Goal: Task Accomplishment & Management: Manage account settings

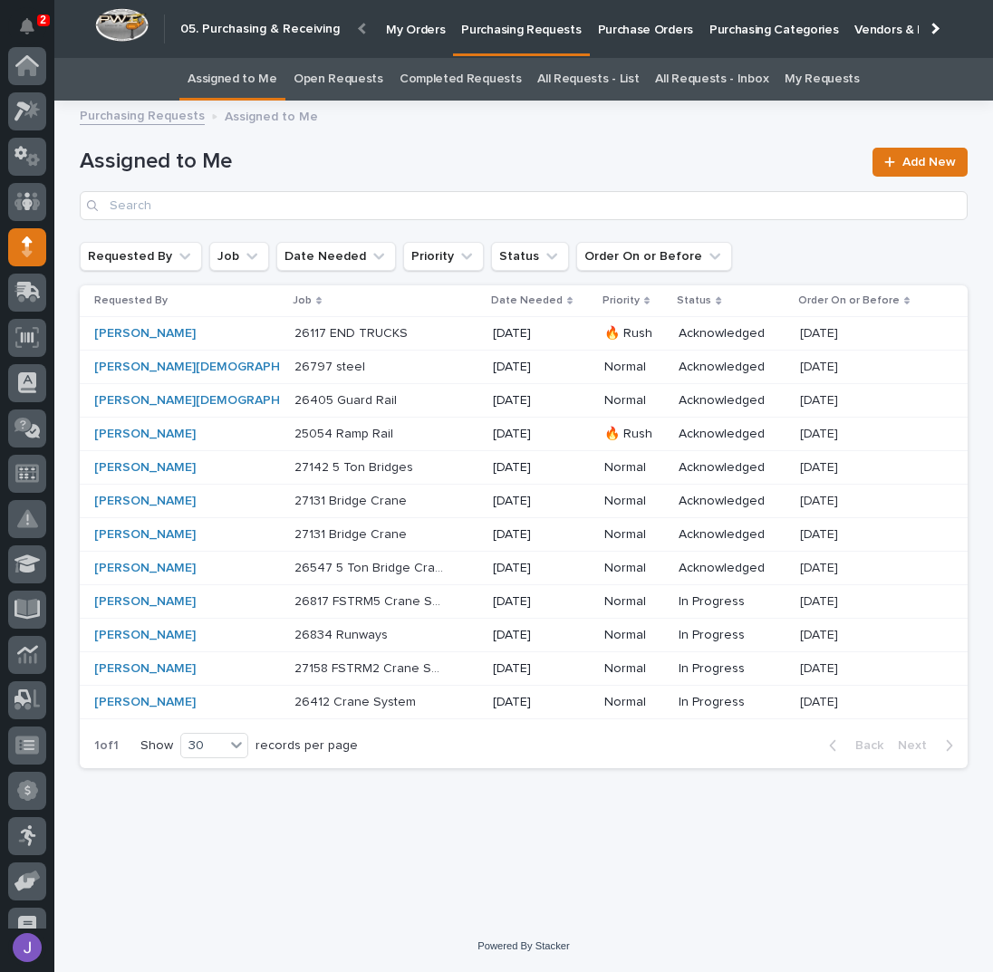
scroll to position [181, 0]
click at [623, 36] on p "Purchase Orders" at bounding box center [645, 19] width 95 height 38
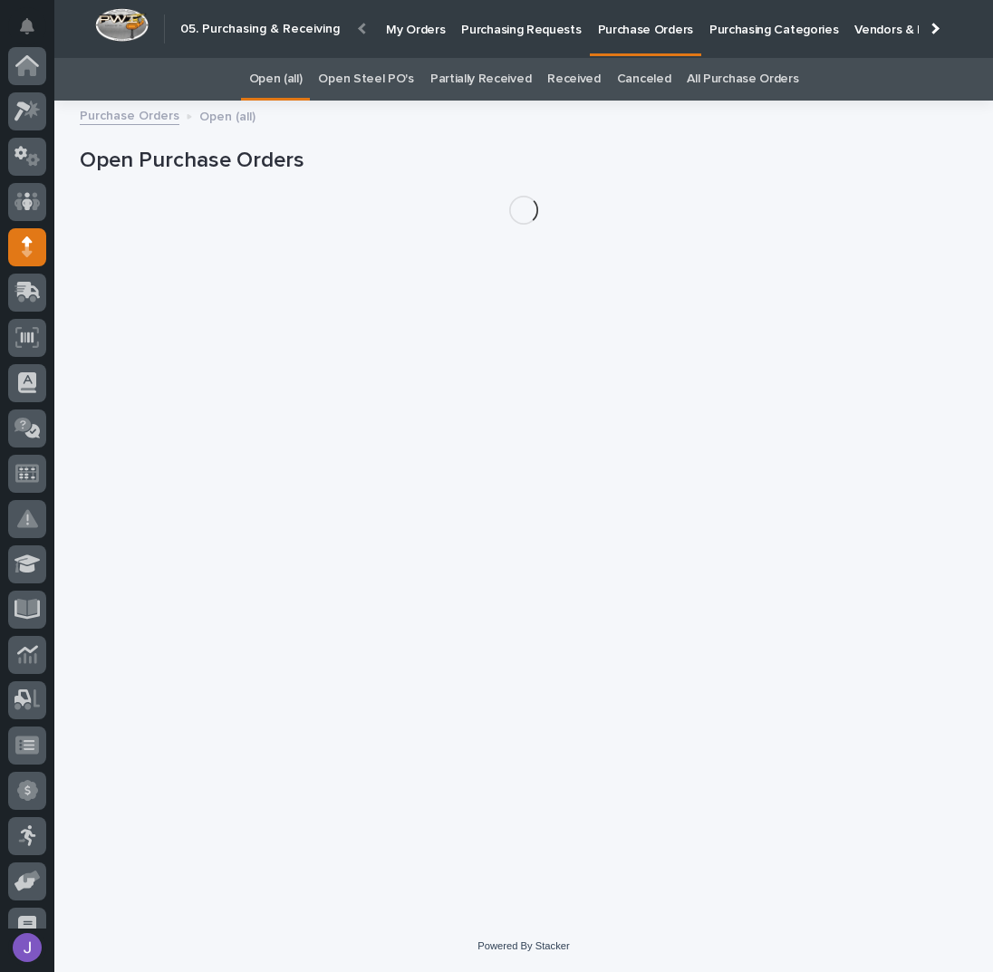
scroll to position [181, 0]
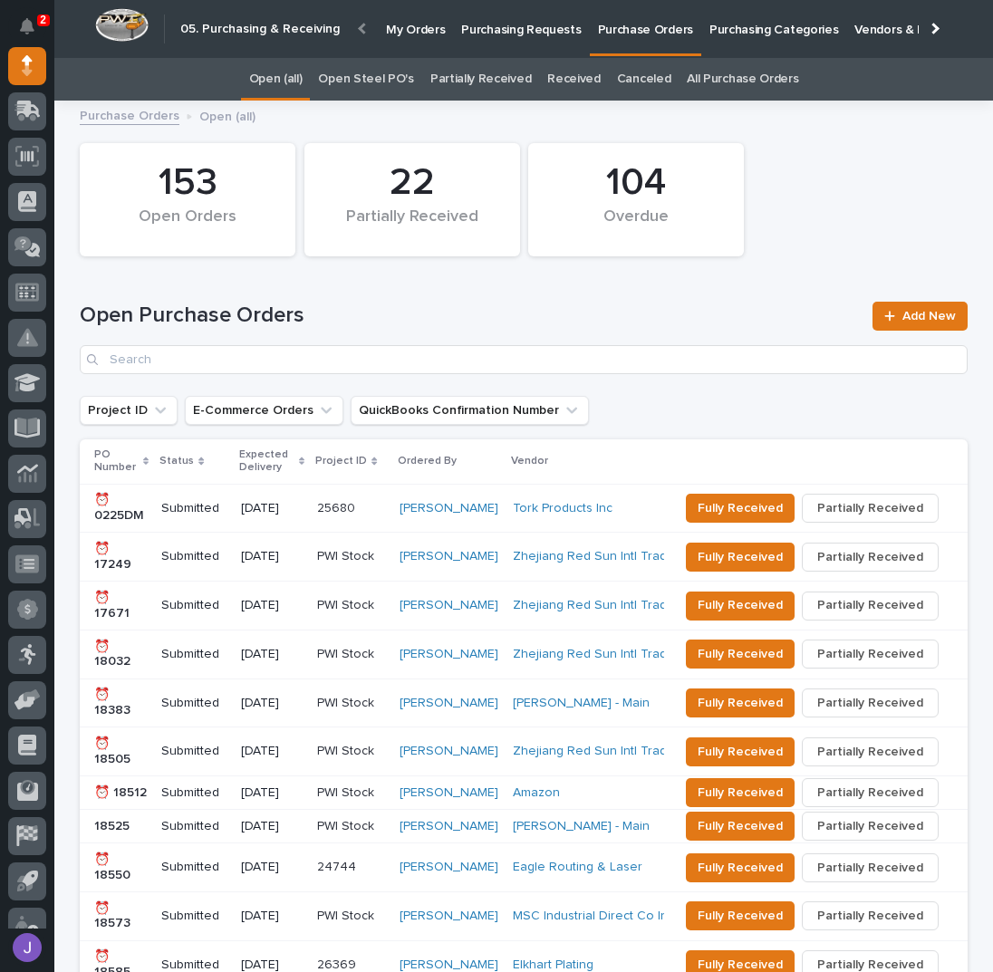
click at [362, 73] on link "Open Steel PO's" at bounding box center [365, 79] width 95 height 43
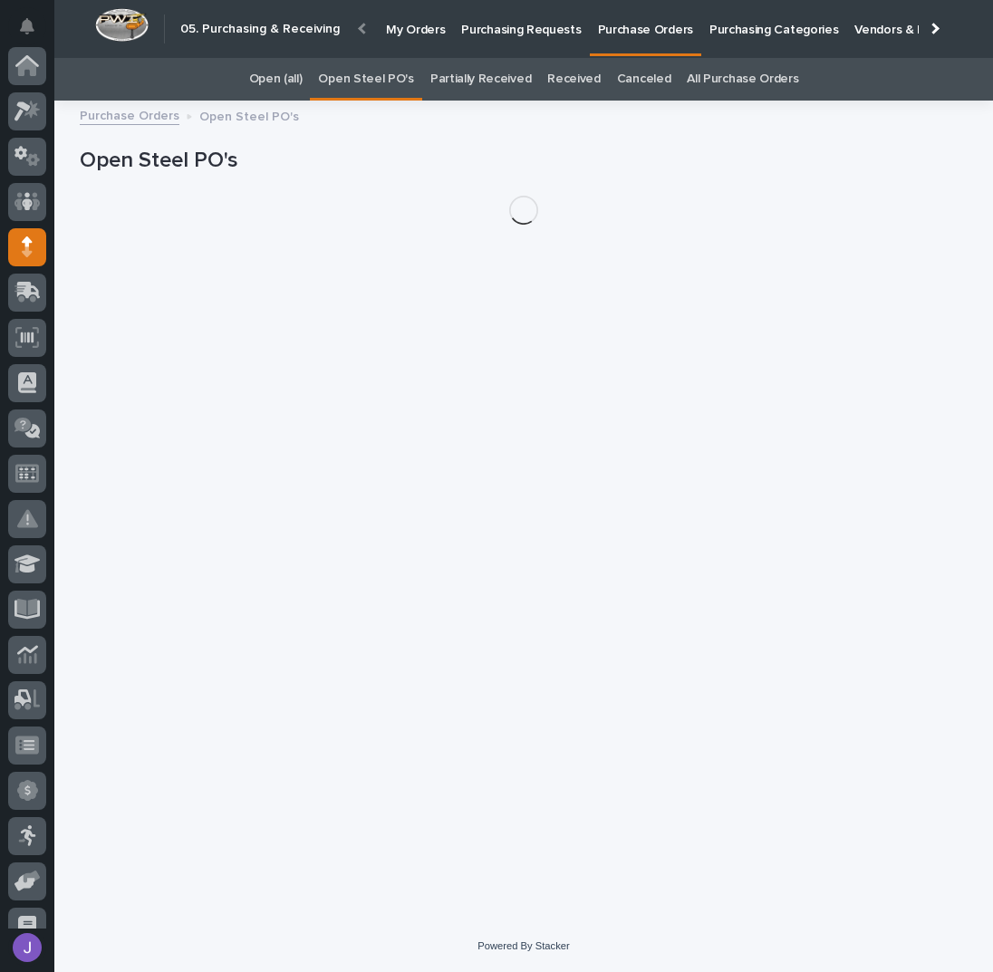
scroll to position [181, 0]
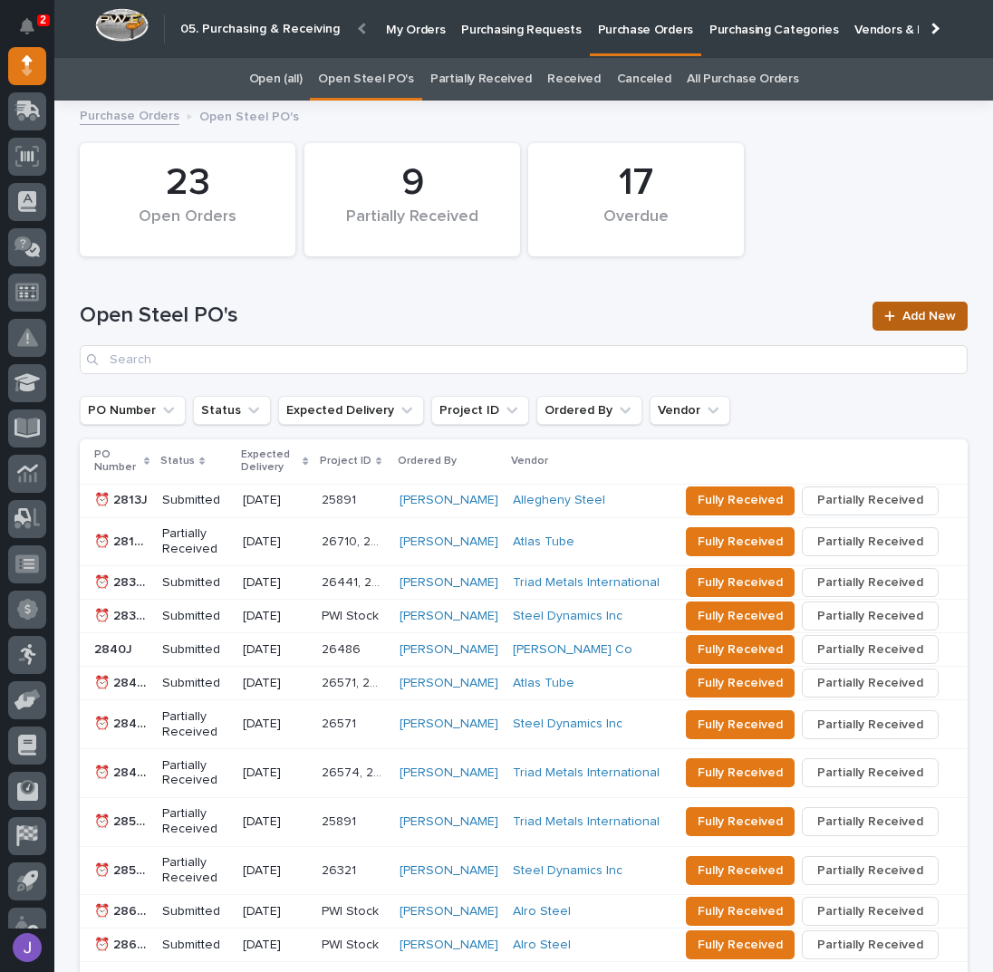
click at [886, 306] on link "Add New" at bounding box center [919, 316] width 95 height 29
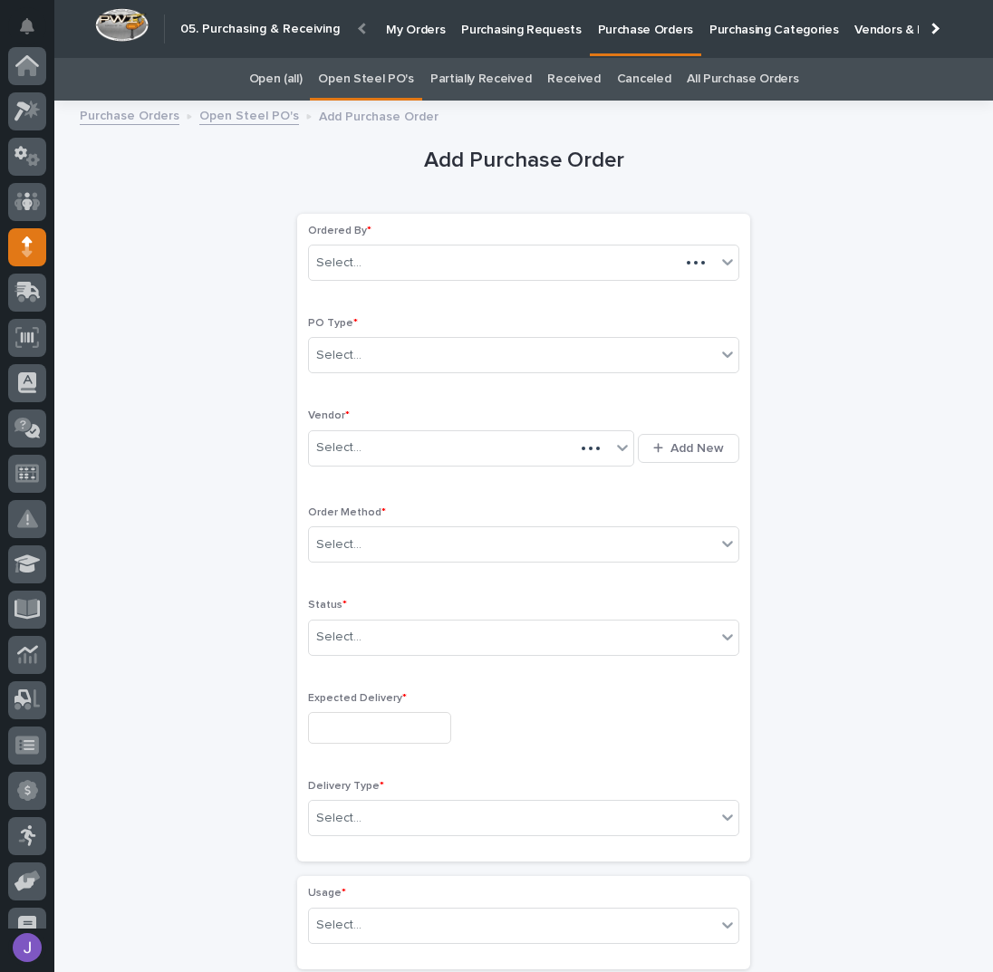
scroll to position [181, 0]
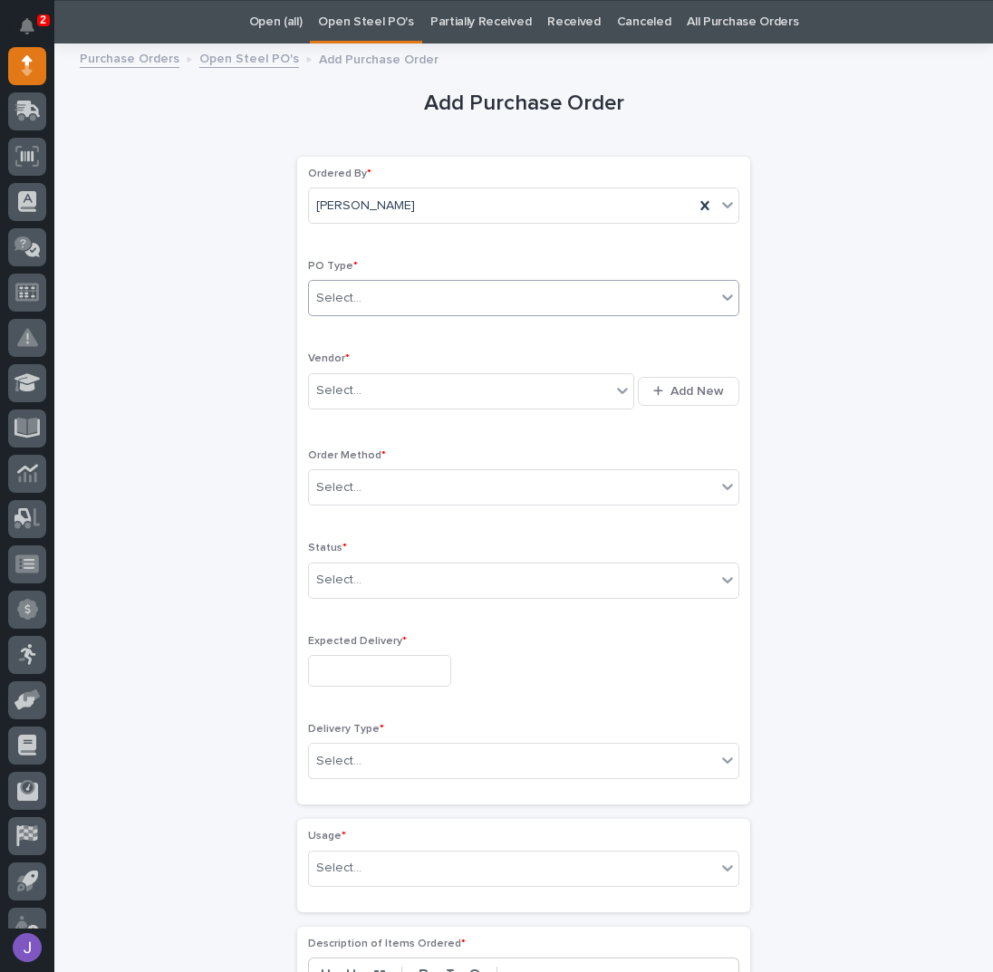
click at [477, 286] on div "Select..." at bounding box center [512, 299] width 407 height 30
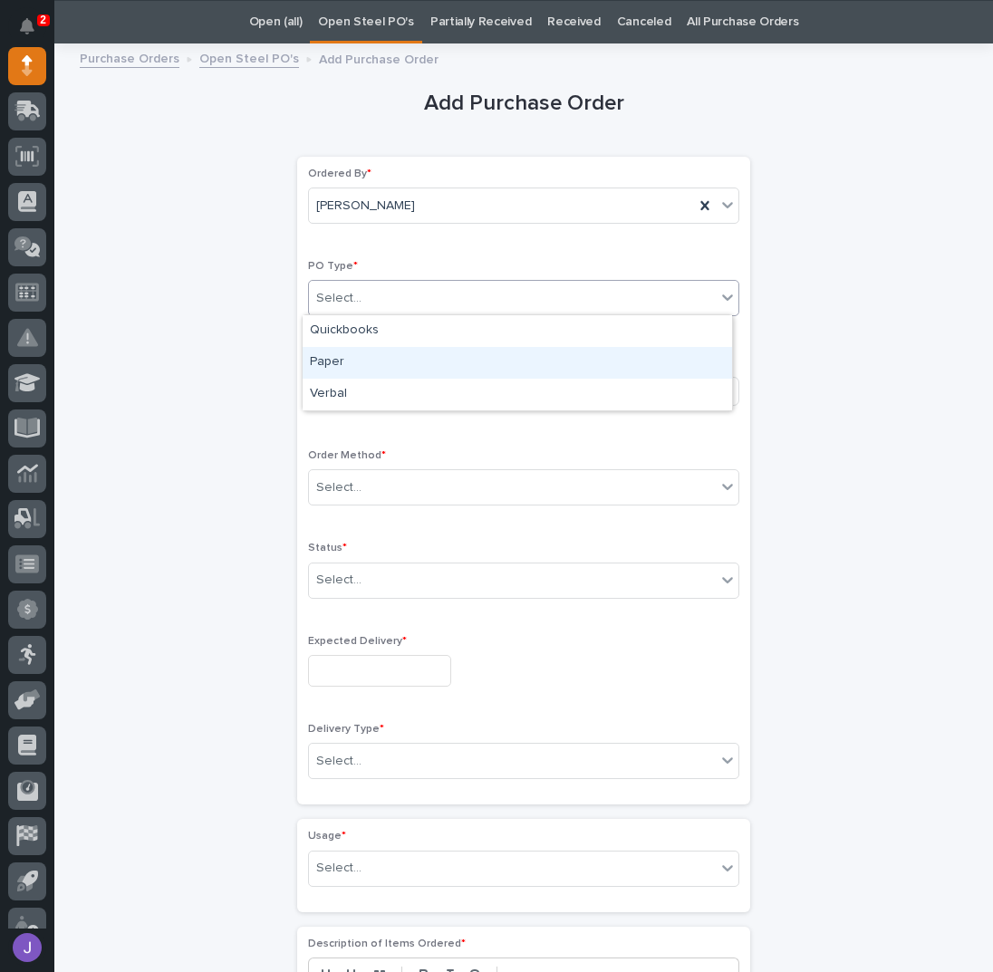
click at [385, 359] on div "Paper" at bounding box center [517, 363] width 429 height 32
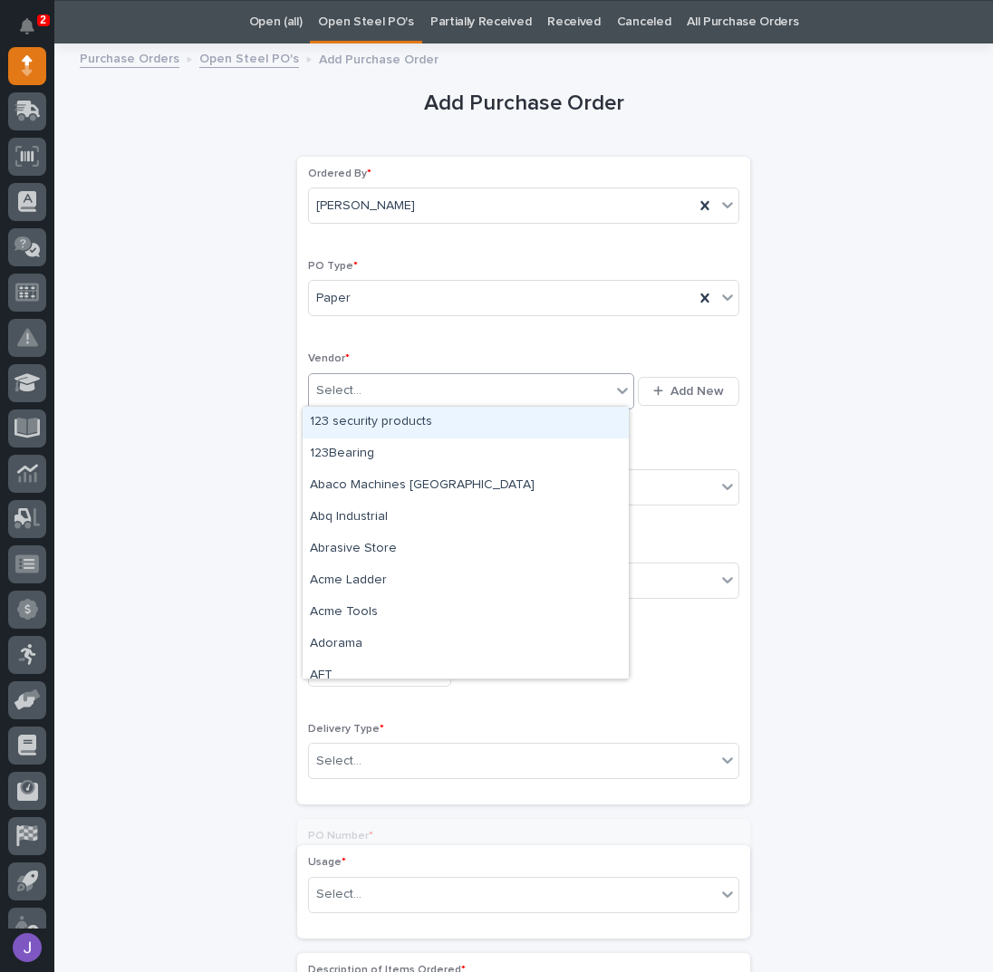
click at [360, 379] on div "Select..." at bounding box center [460, 391] width 302 height 30
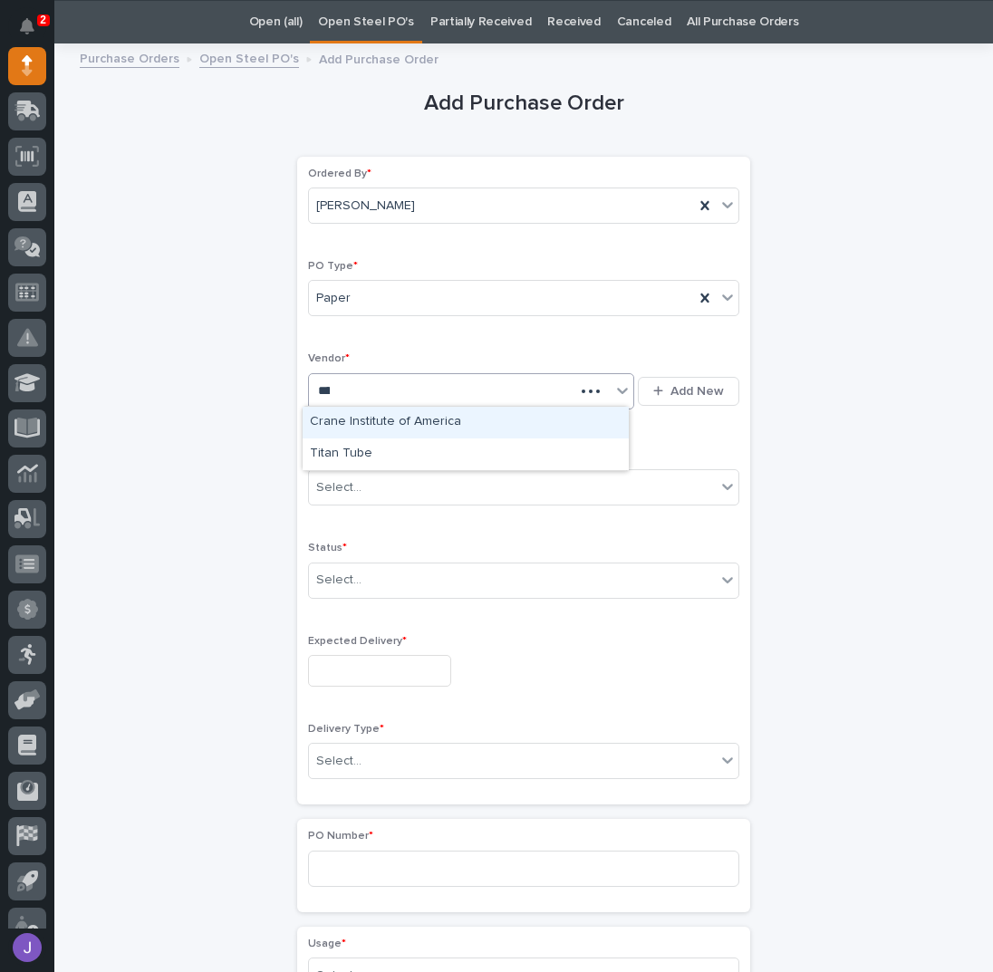
type input "*****"
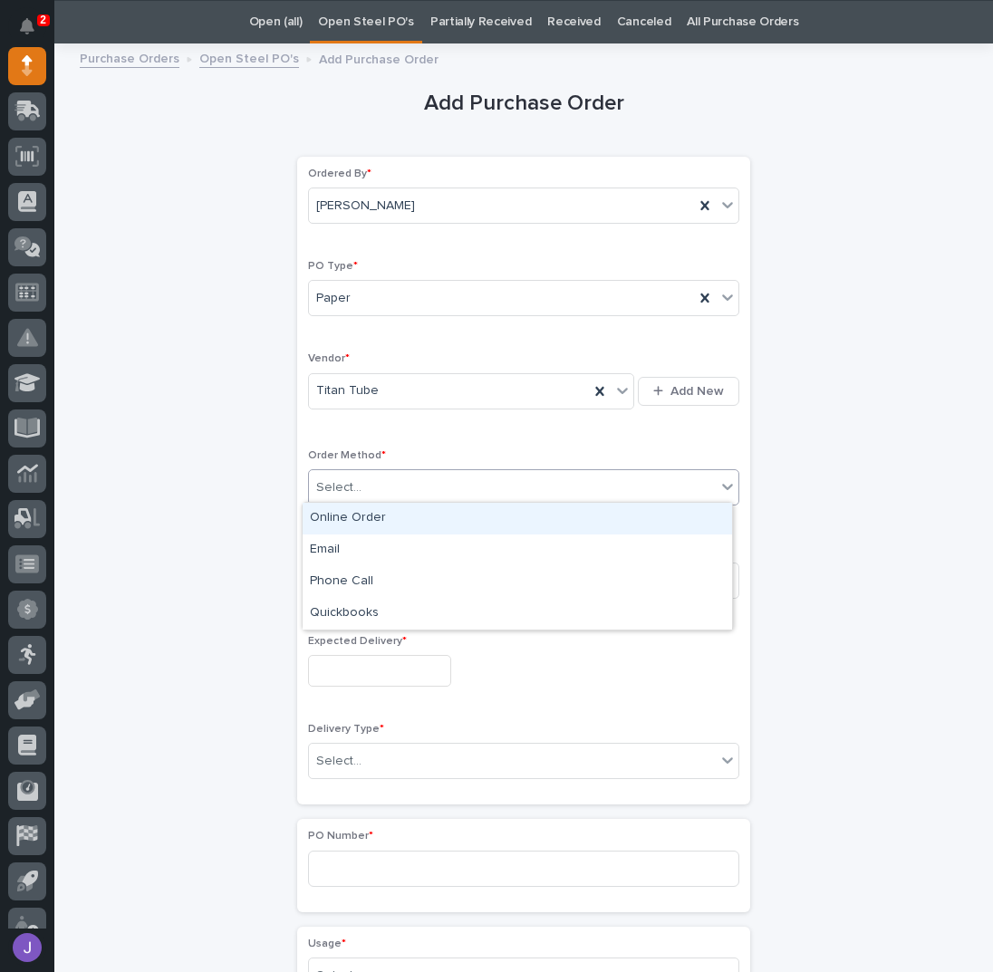
click at [367, 478] on div "Select..." at bounding box center [512, 488] width 407 height 30
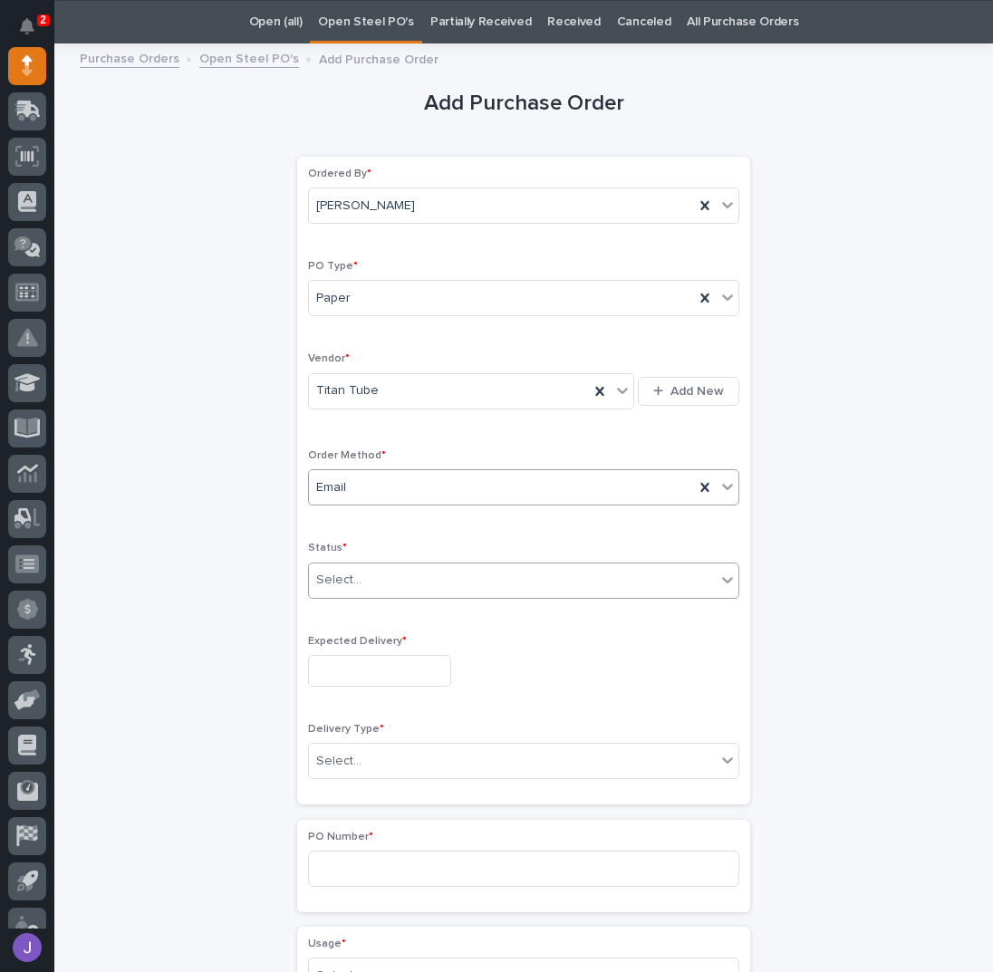
click at [342, 576] on div "Select..." at bounding box center [338, 580] width 45 height 19
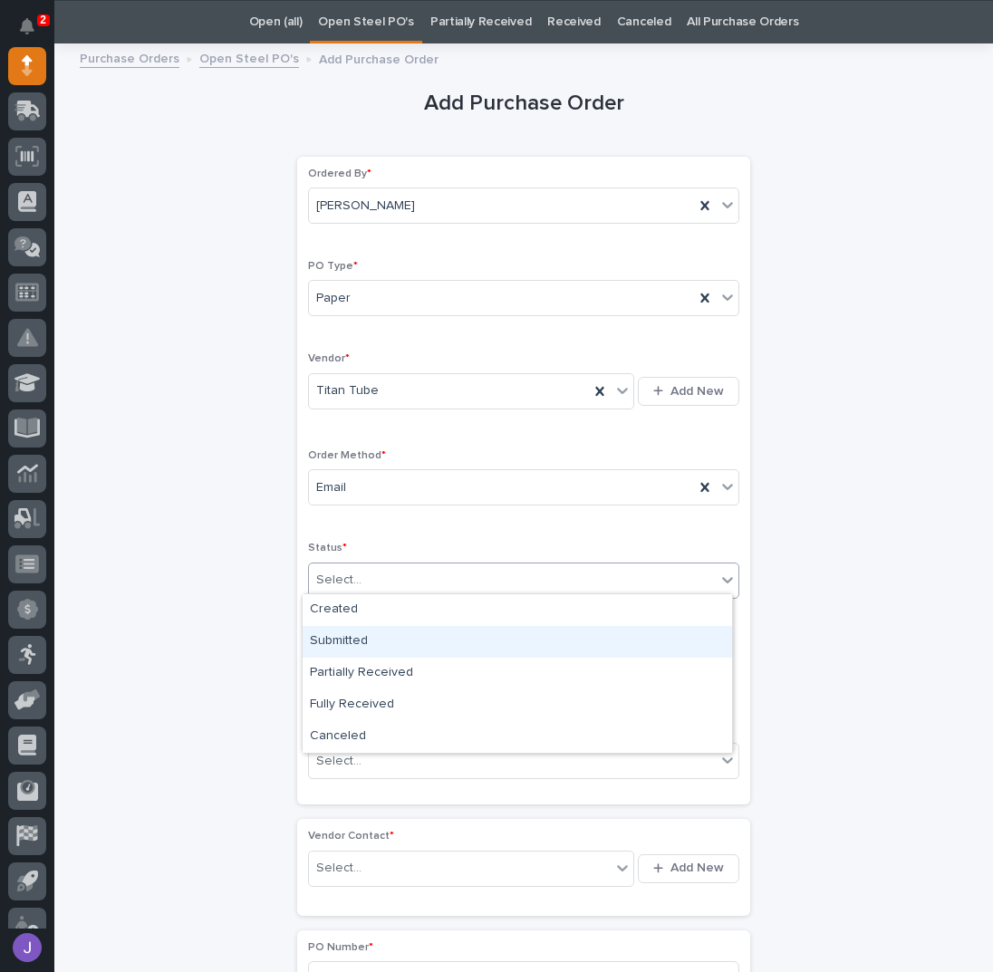
click at [345, 634] on div "Submitted" at bounding box center [517, 642] width 429 height 32
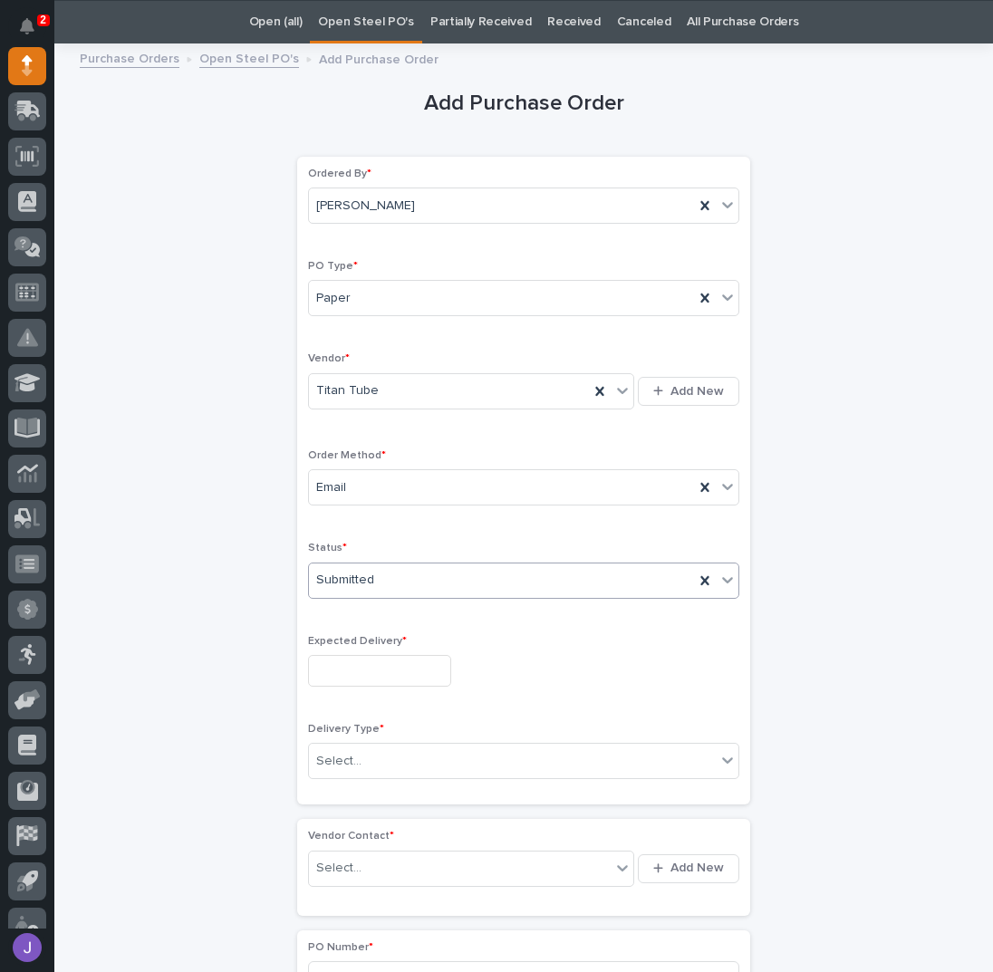
click at [348, 660] on input "text" at bounding box center [379, 671] width 143 height 32
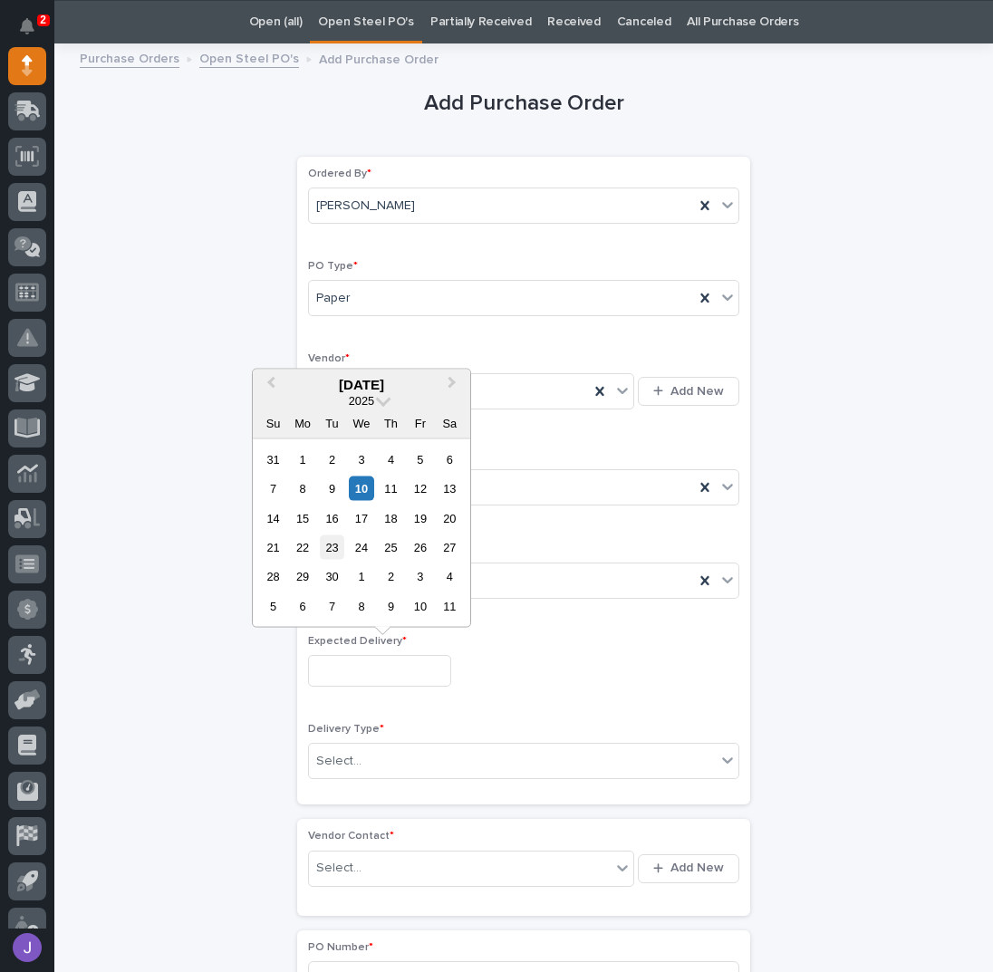
click at [330, 545] on div "23" at bounding box center [332, 547] width 24 height 24
type input "**********"
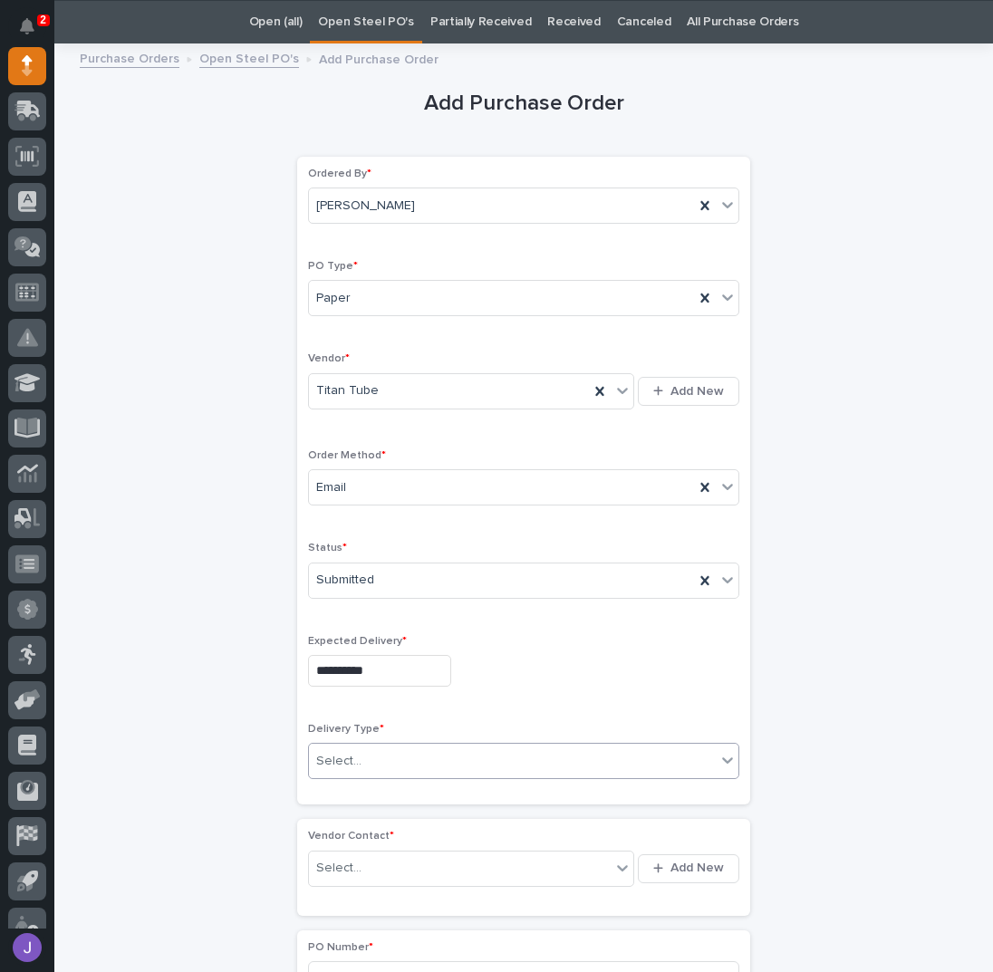
click at [338, 755] on div "Select..." at bounding box center [338, 761] width 45 height 19
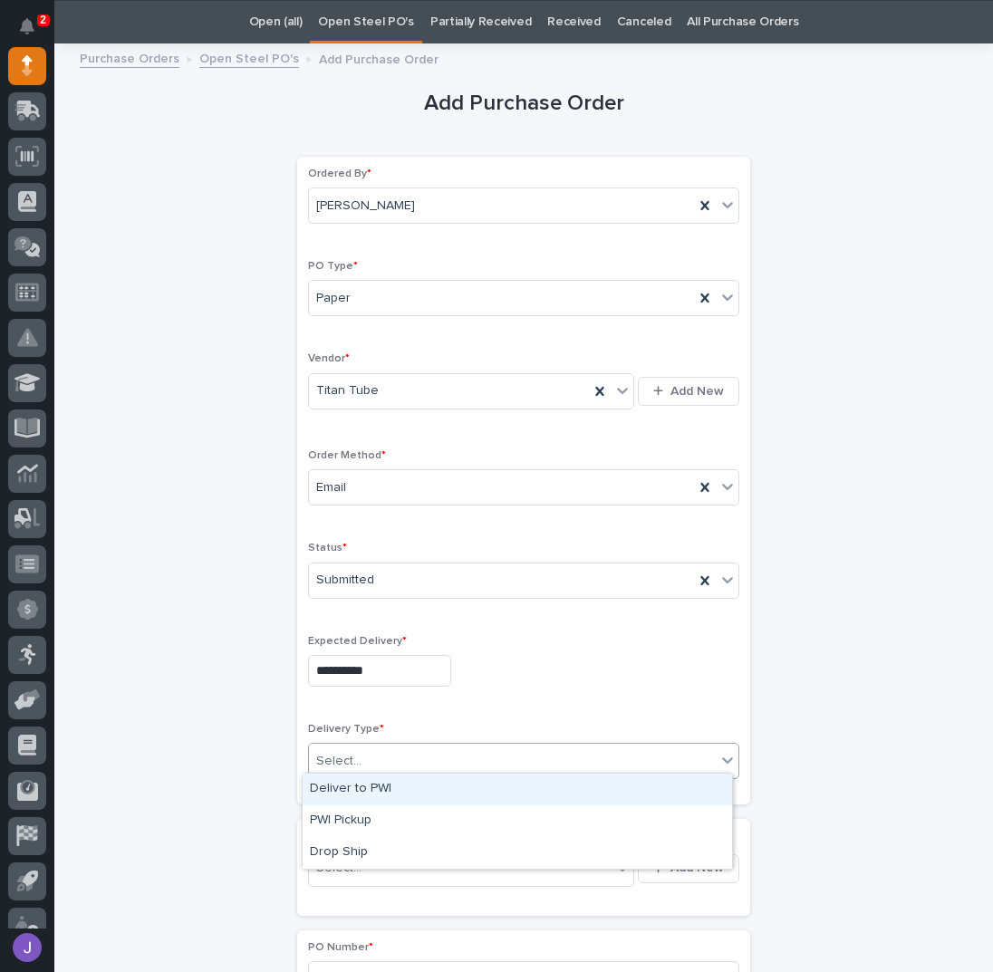
click at [335, 789] on div "Deliver to PWI" at bounding box center [517, 790] width 429 height 32
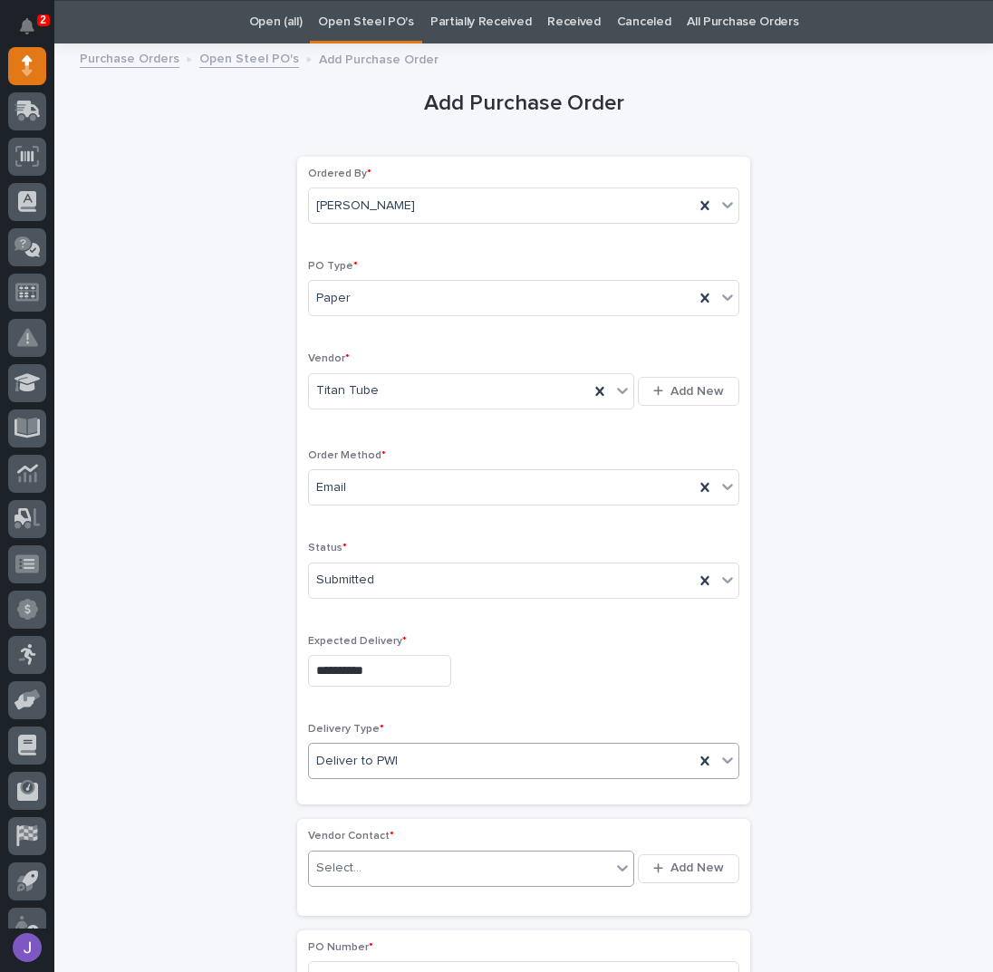
click at [346, 859] on div "Select..." at bounding box center [338, 868] width 45 height 19
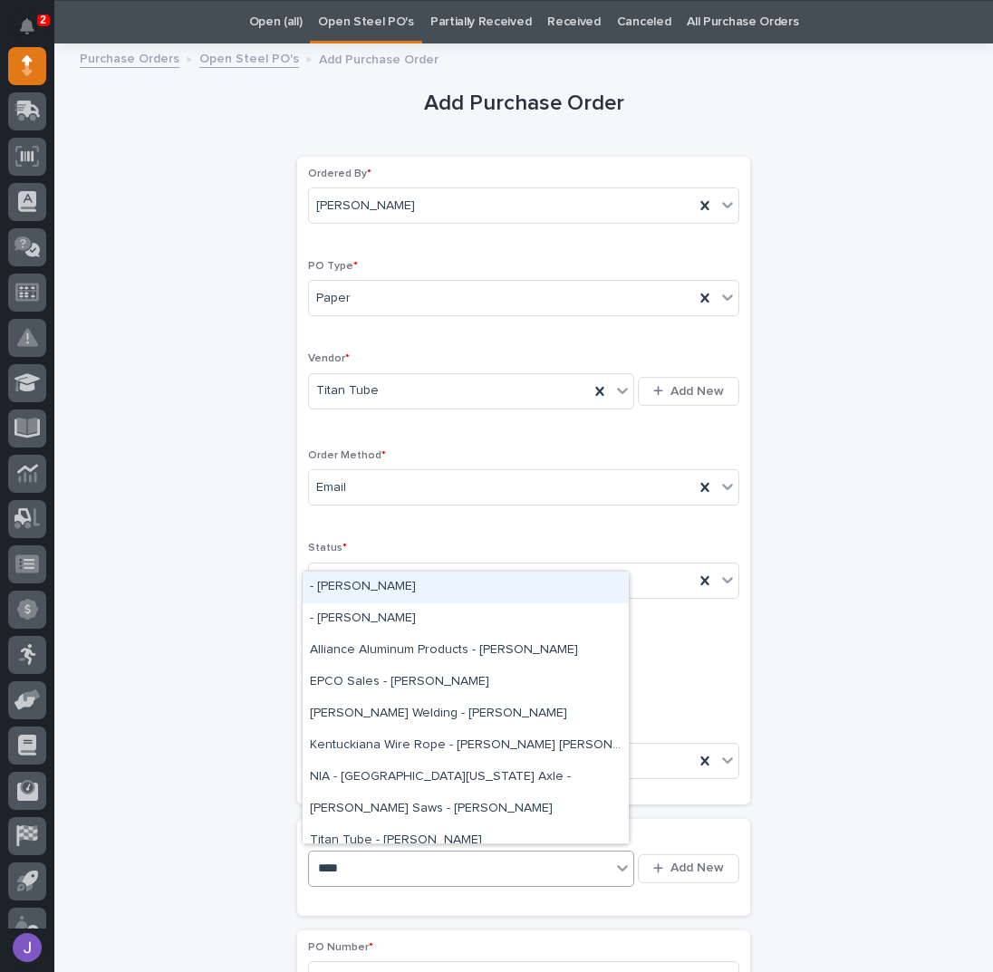
type input "*****"
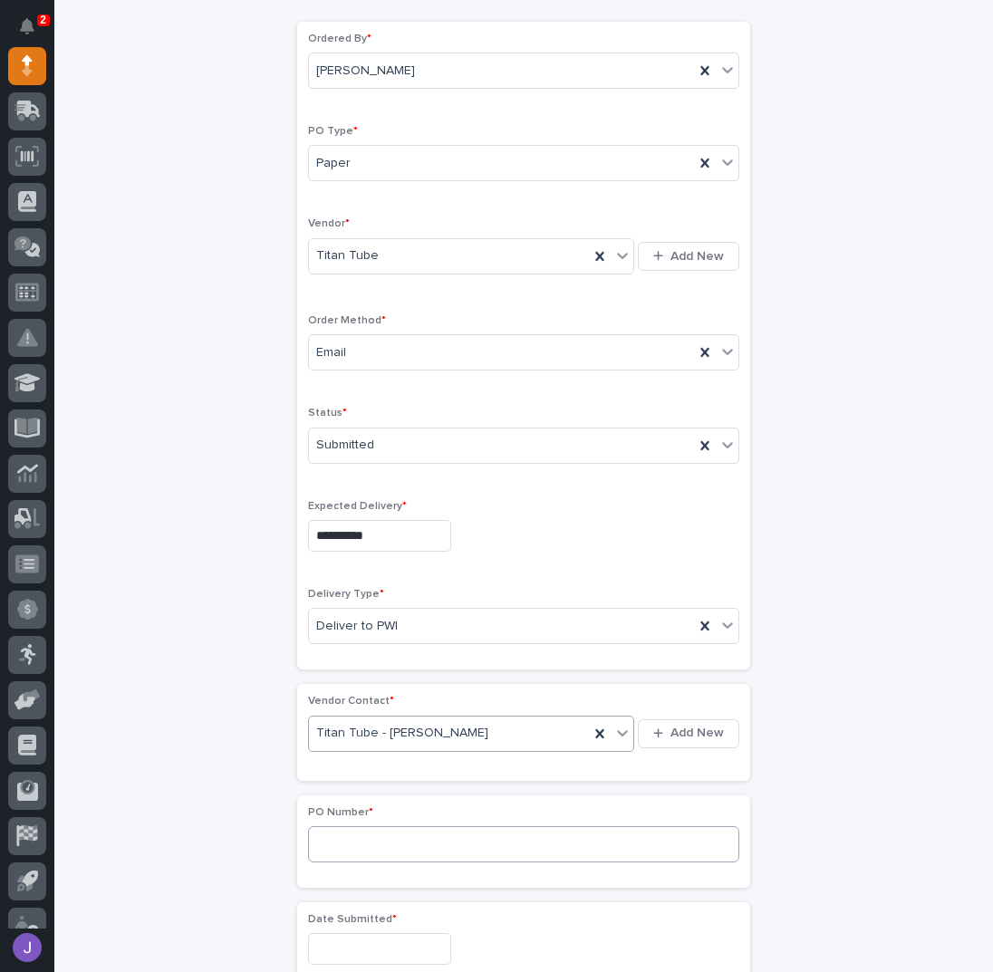
scroll to position [299, 0]
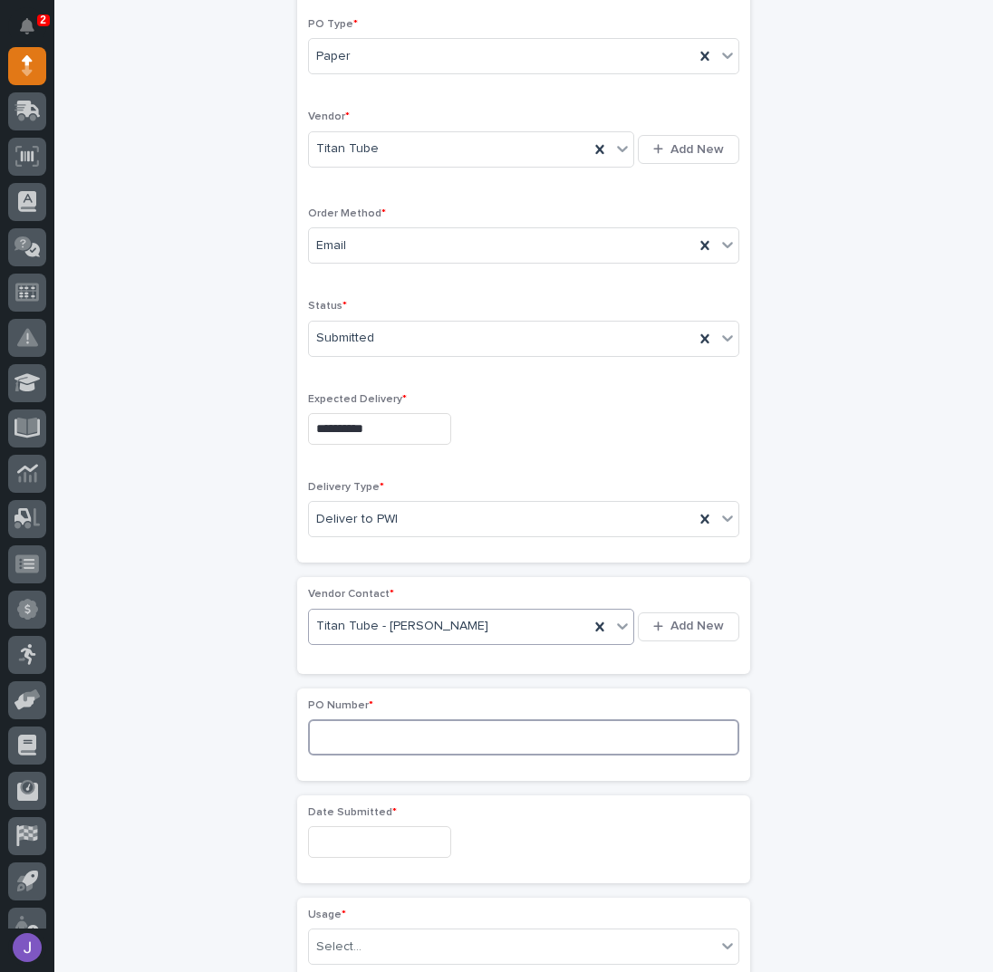
click at [329, 733] on input at bounding box center [523, 737] width 431 height 36
type input "2899J"
click at [348, 845] on input "text" at bounding box center [379, 842] width 143 height 32
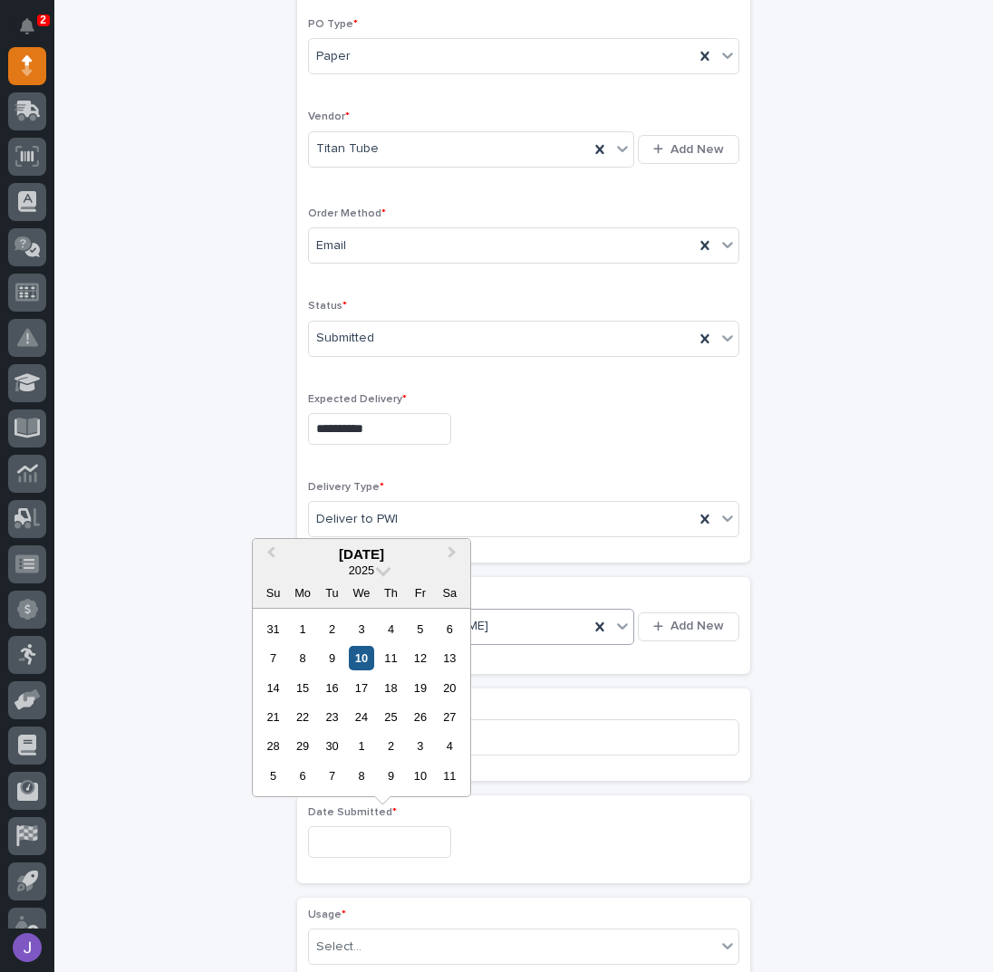
click at [362, 660] on div "10" at bounding box center [361, 658] width 24 height 24
type input "**********"
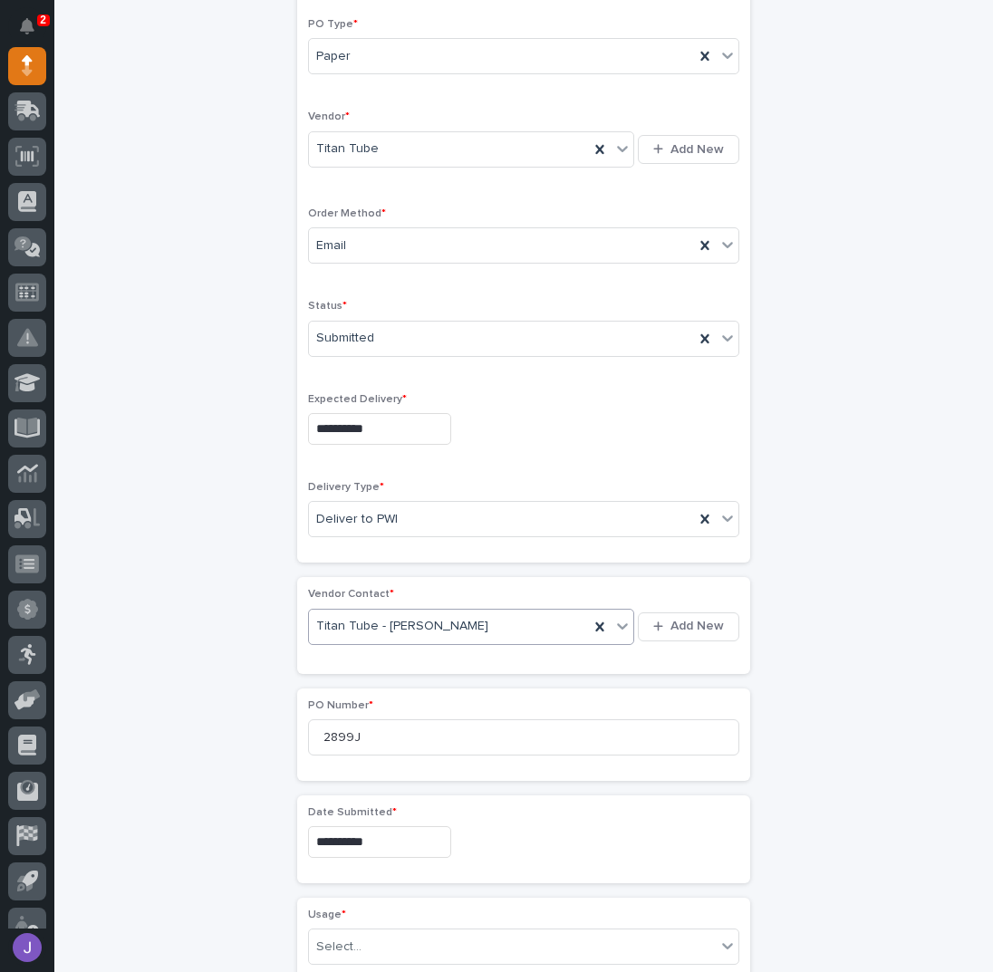
scroll to position [540, 0]
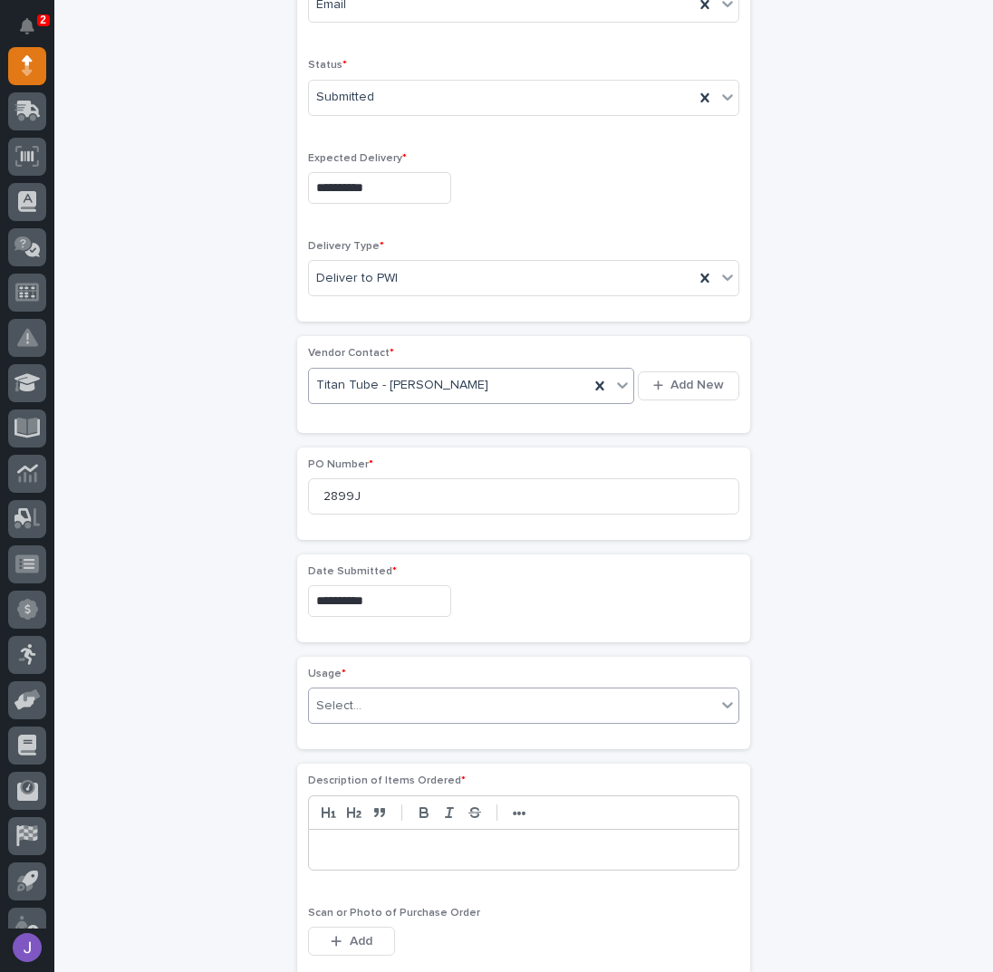
click at [316, 709] on div "Select..." at bounding box center [512, 706] width 407 height 30
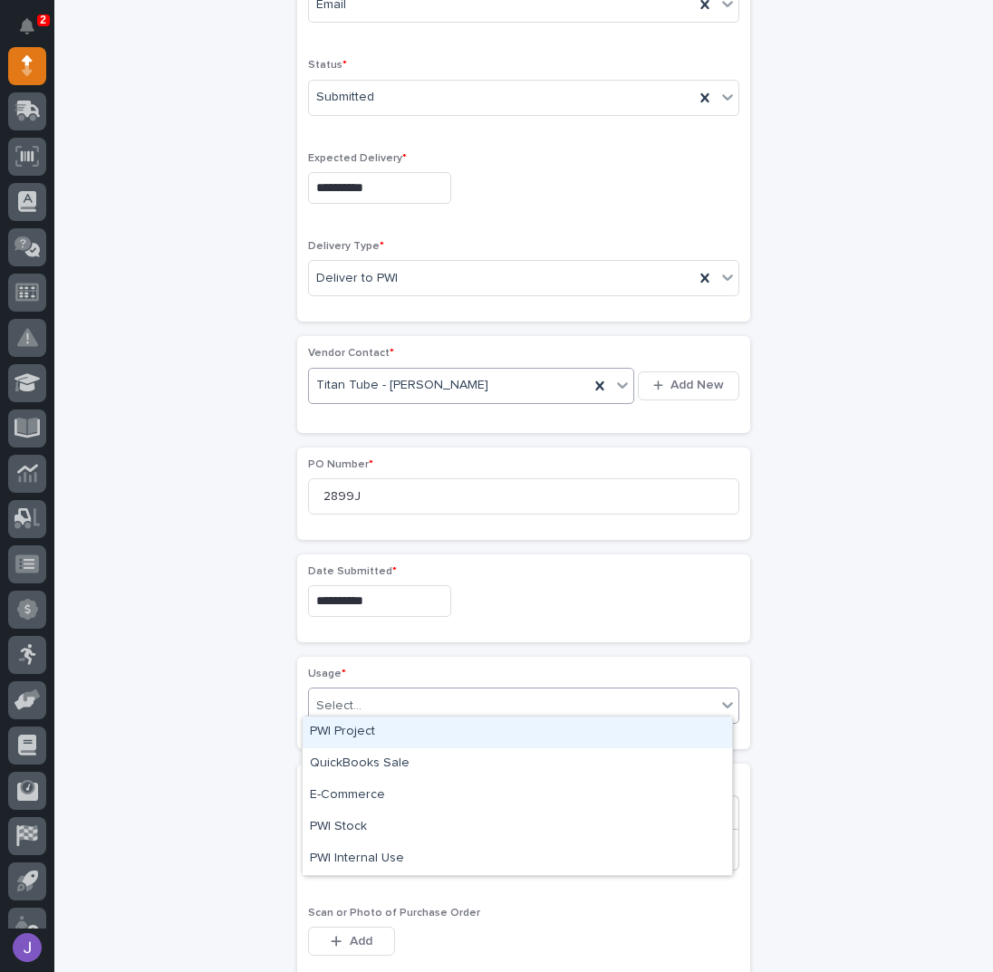
click at [333, 732] on div "PWI Project" at bounding box center [517, 733] width 429 height 32
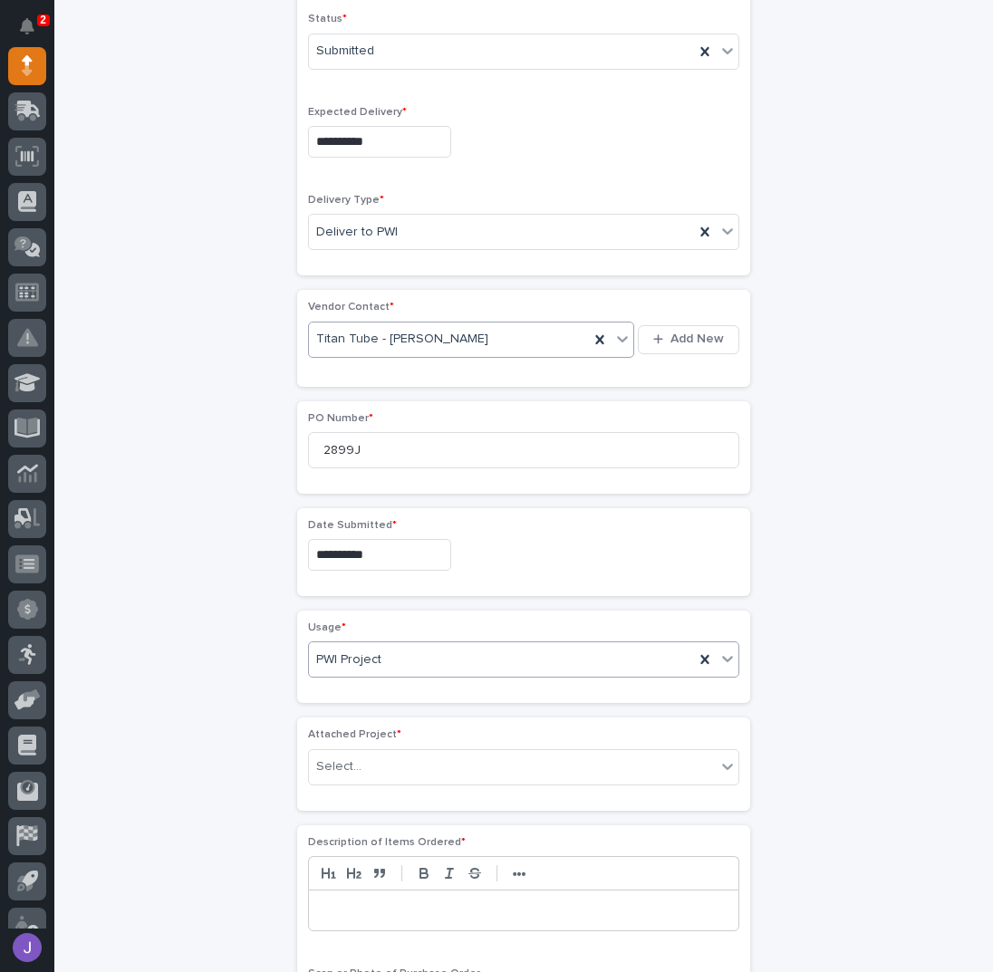
scroll to position [593, 0]
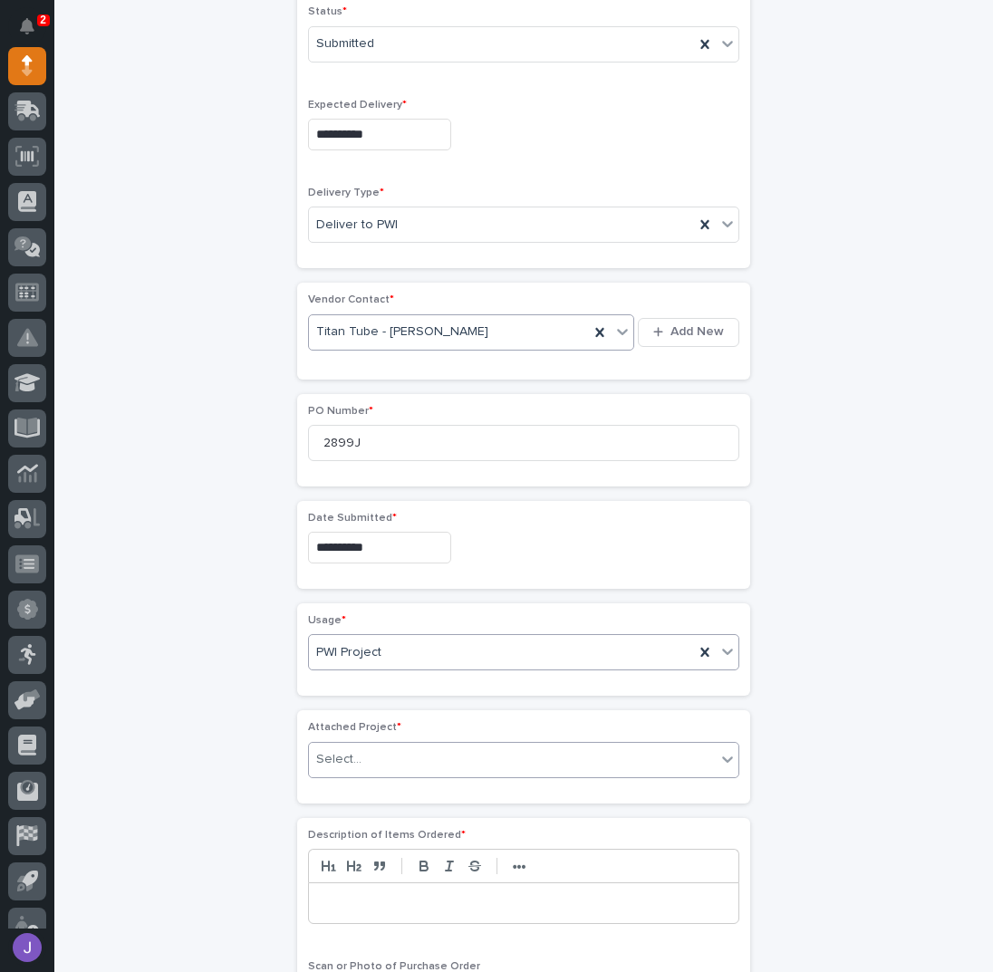
click at [345, 750] on div "Select..." at bounding box center [338, 759] width 45 height 19
type input "*****"
click at [376, 894] on p at bounding box center [524, 903] width 402 height 18
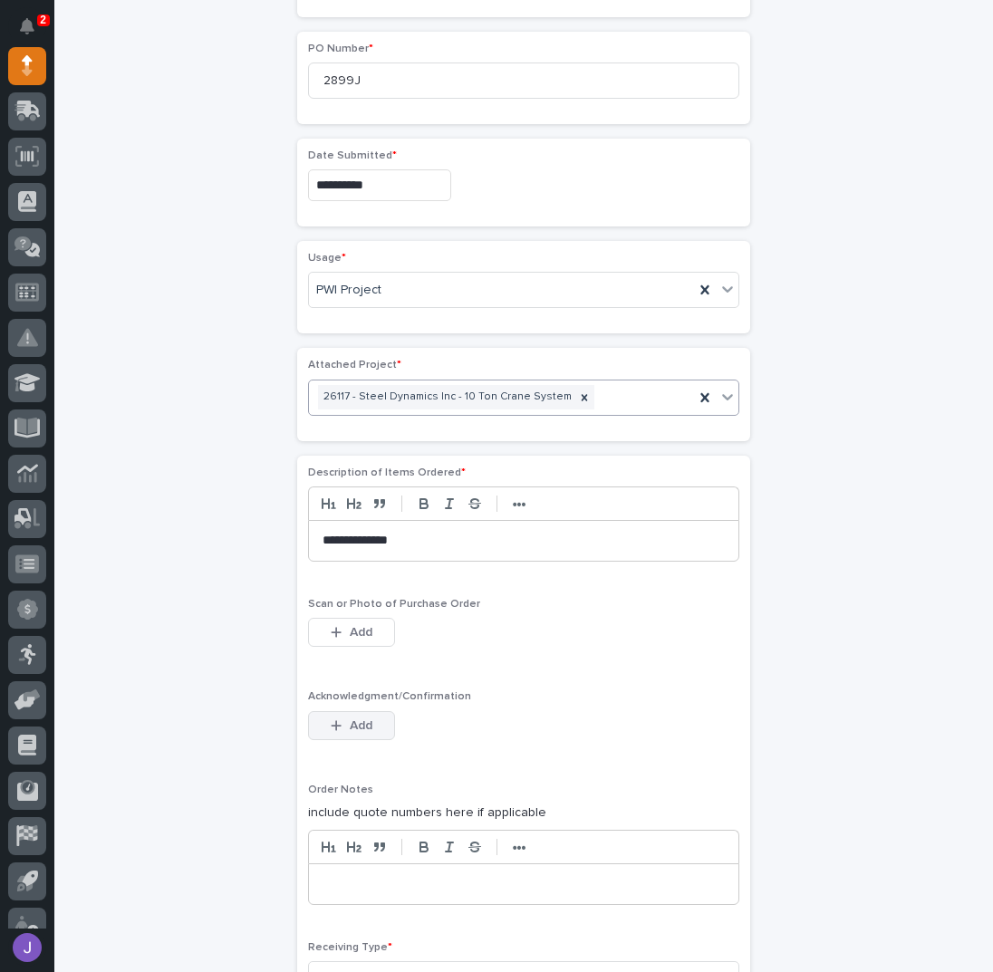
click at [358, 718] on span "Add" at bounding box center [361, 726] width 23 height 16
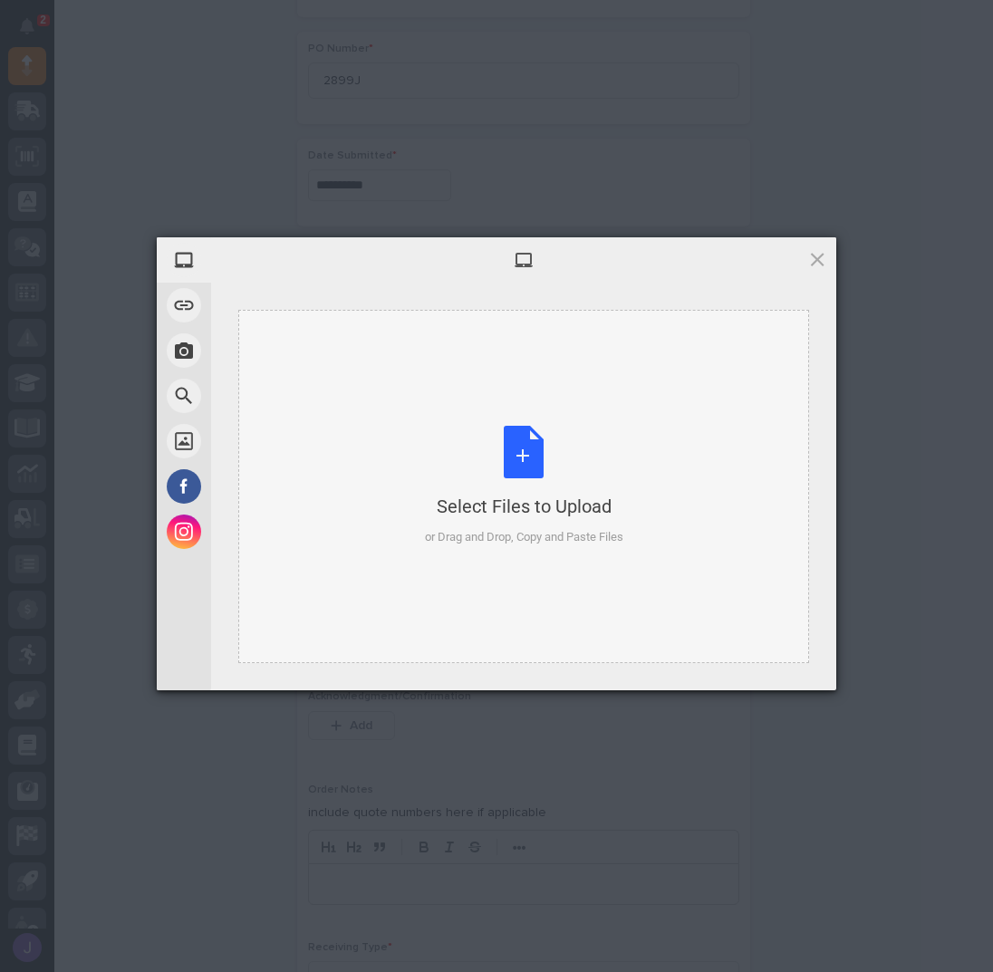
click at [520, 465] on div "Select Files to Upload or Drag and Drop, Copy and Paste Files" at bounding box center [524, 486] width 198 height 121
click at [816, 265] on span at bounding box center [817, 259] width 20 height 20
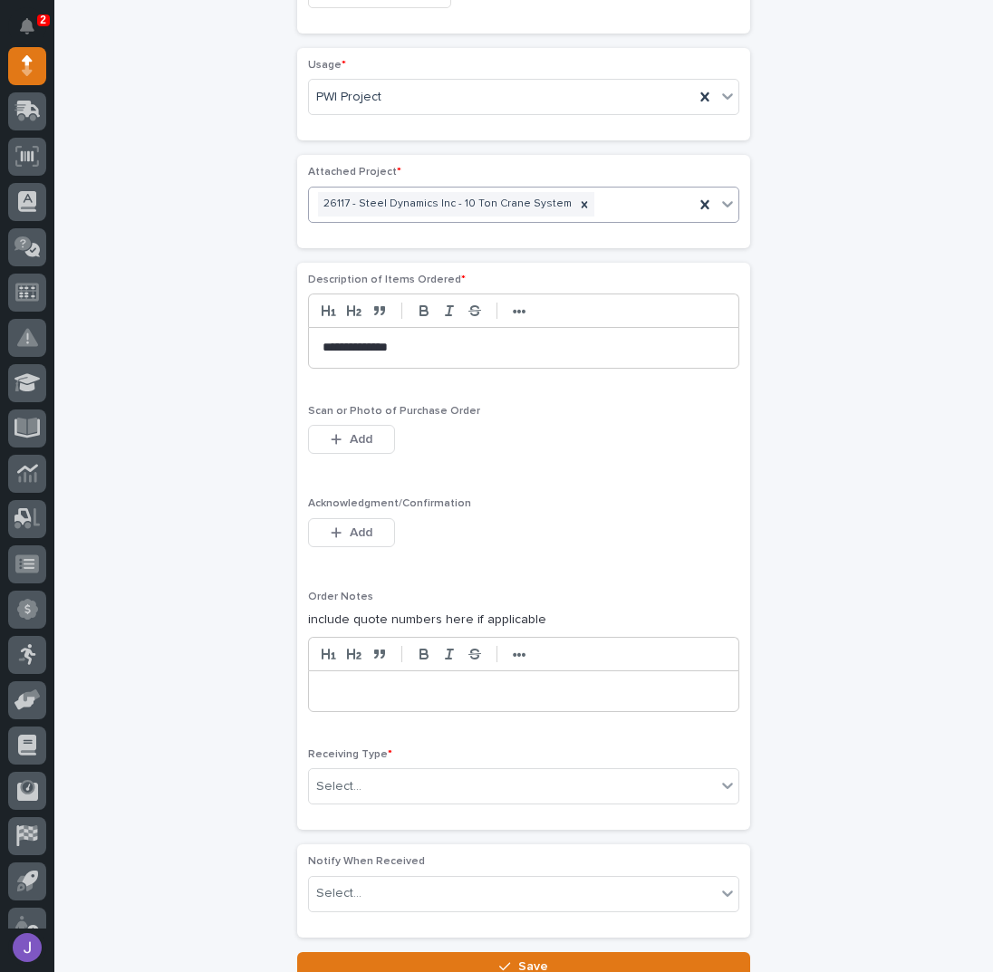
scroll to position [1287, 0]
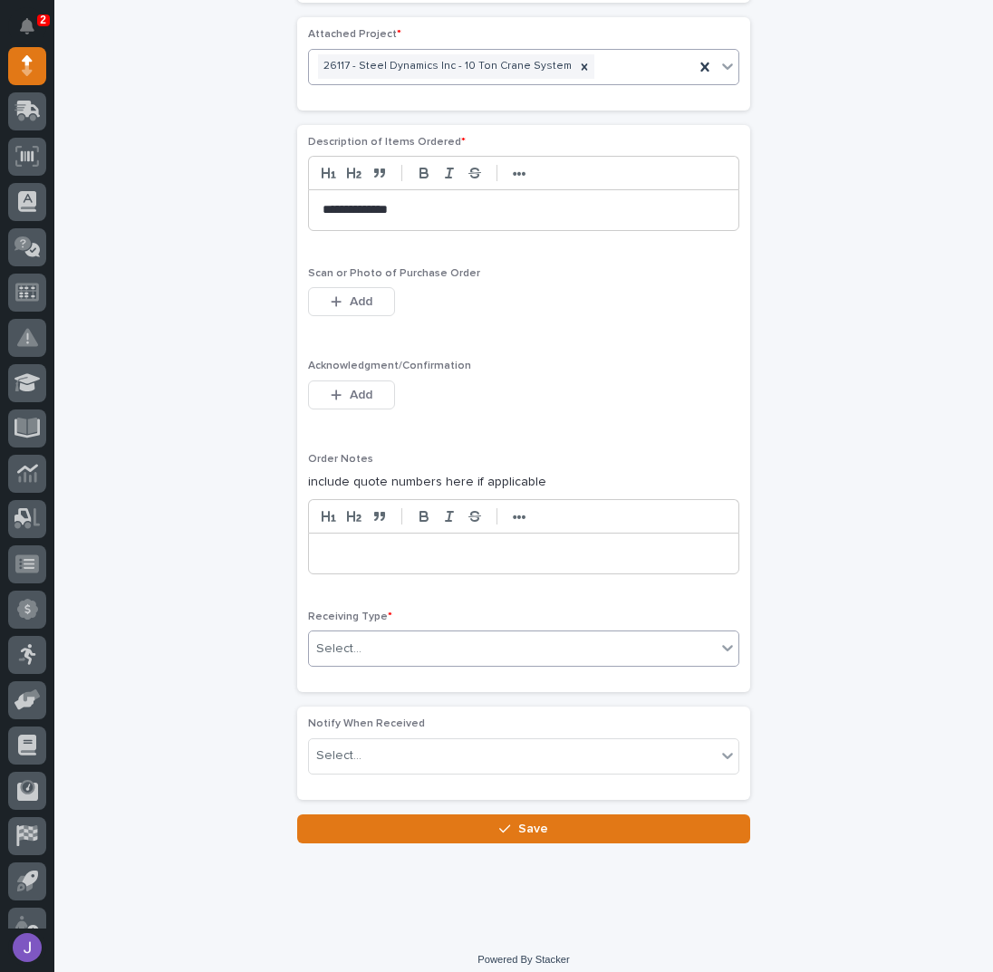
click at [414, 634] on div "Select..." at bounding box center [512, 649] width 407 height 30
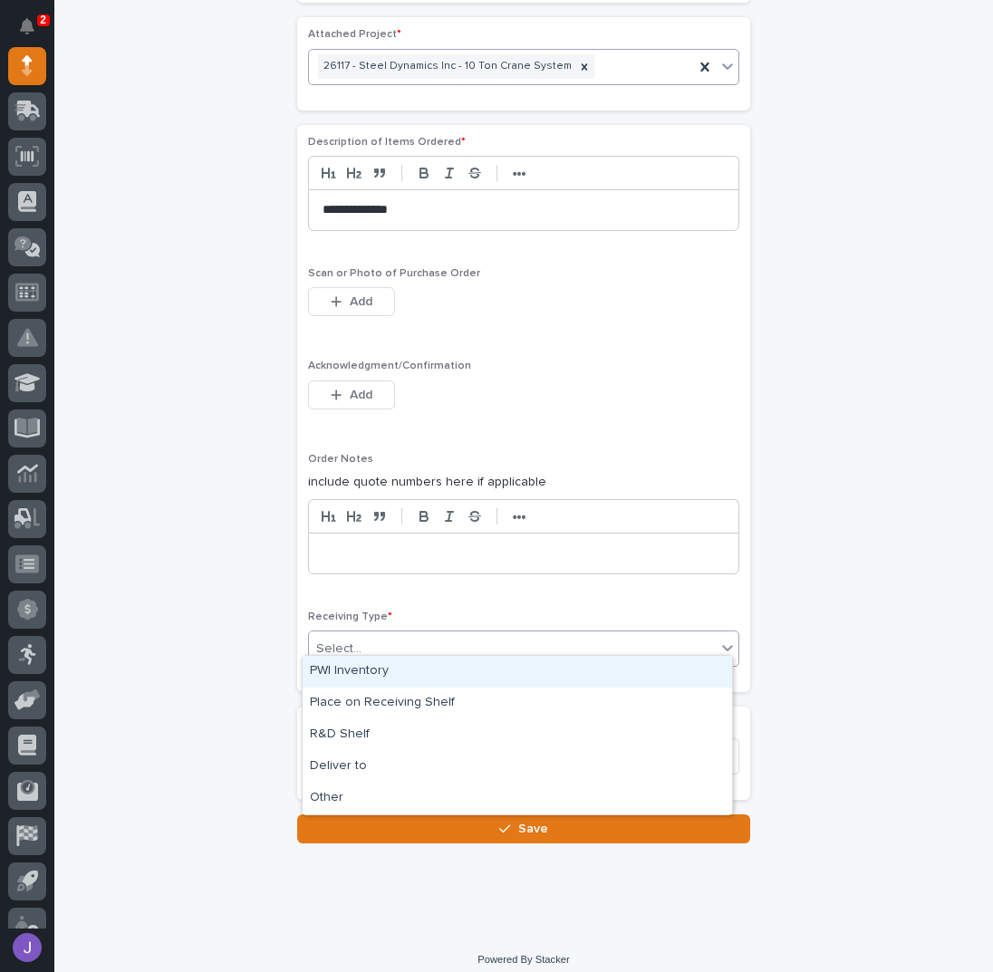
click at [381, 679] on div "PWI Inventory" at bounding box center [517, 672] width 429 height 32
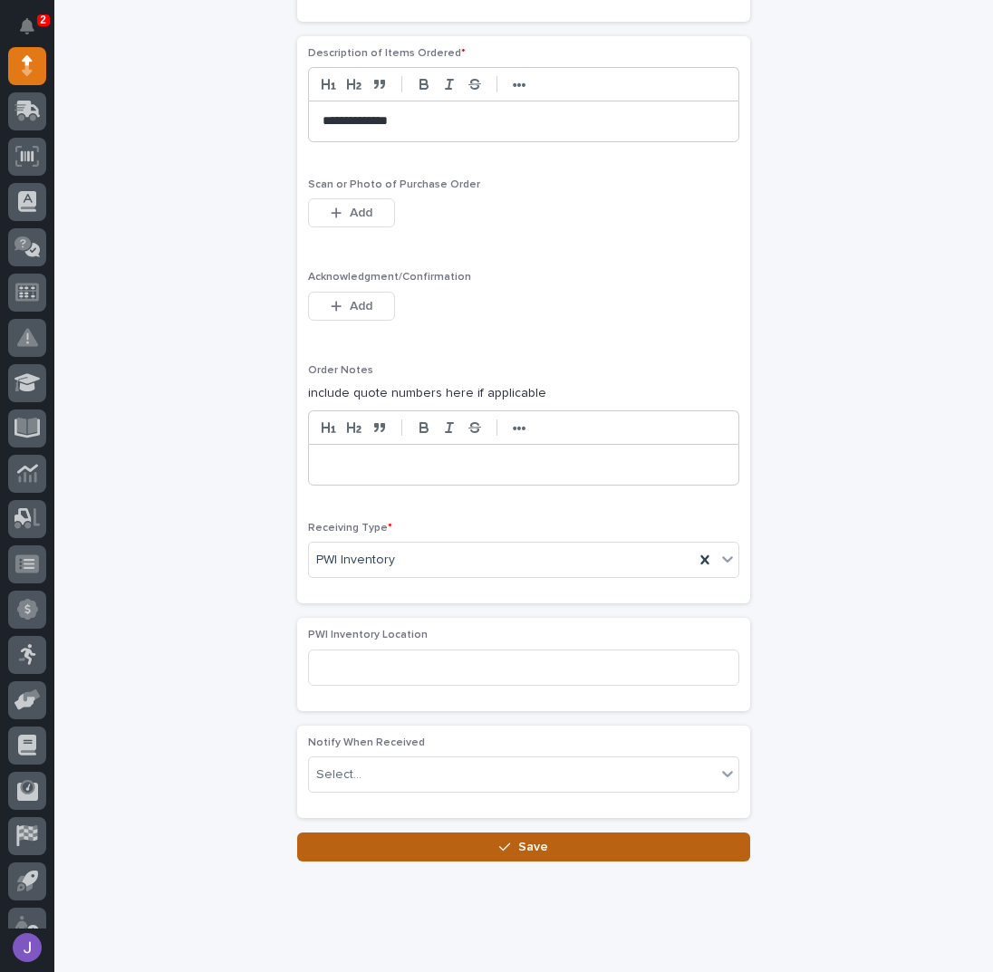
scroll to position [1376, 0]
click at [429, 832] on button "Save" at bounding box center [523, 846] width 453 height 29
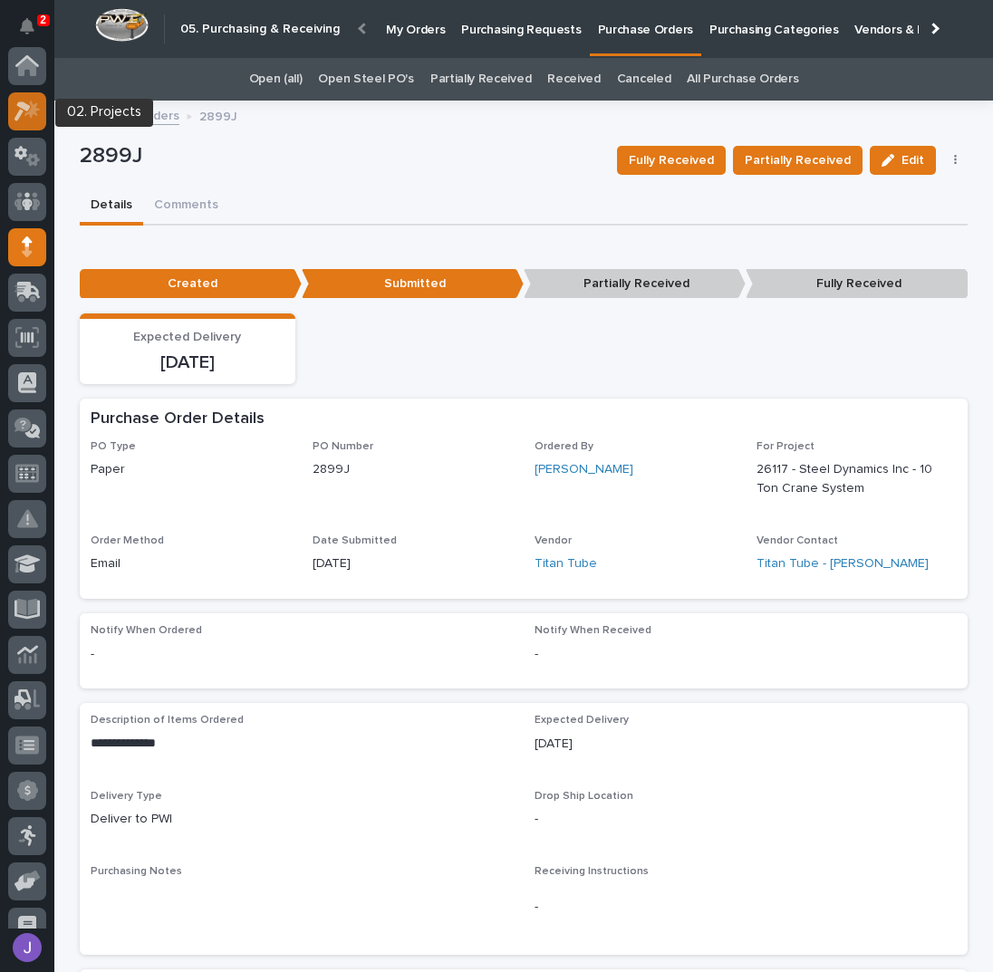
click at [34, 122] on div at bounding box center [27, 111] width 38 height 38
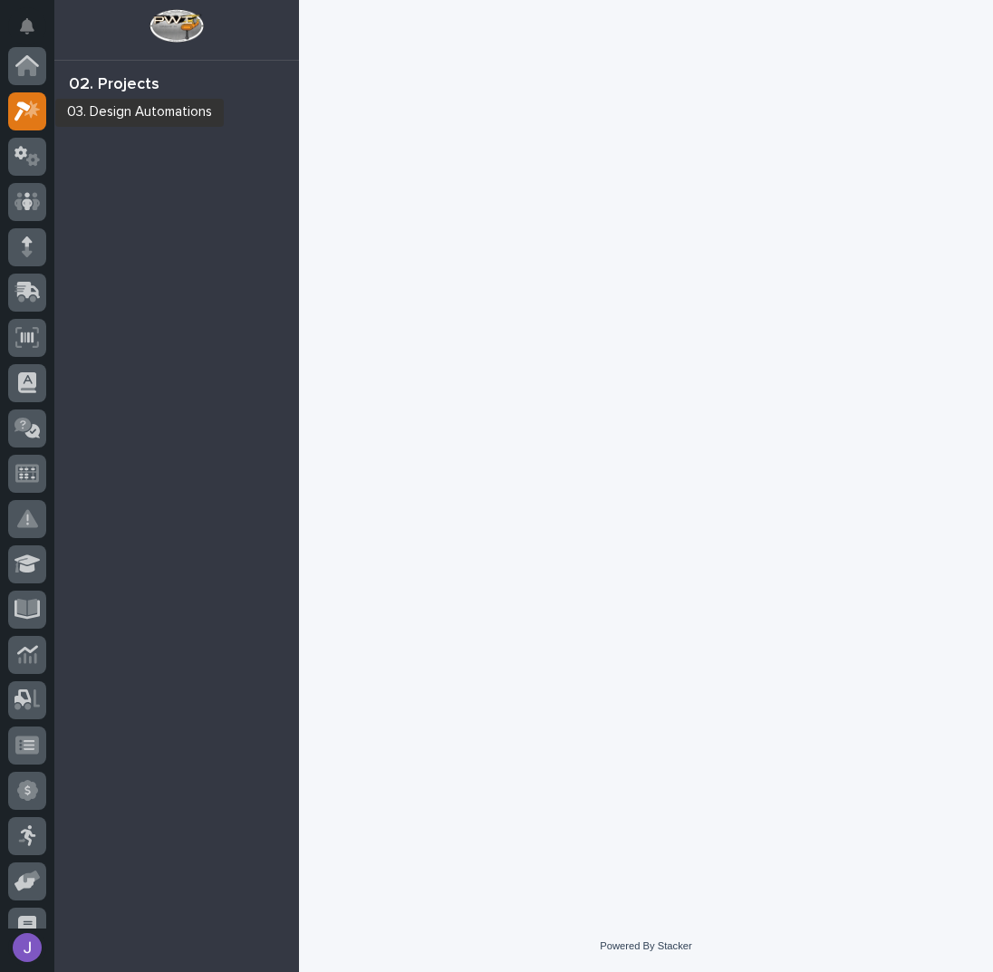
scroll to position [45, 0]
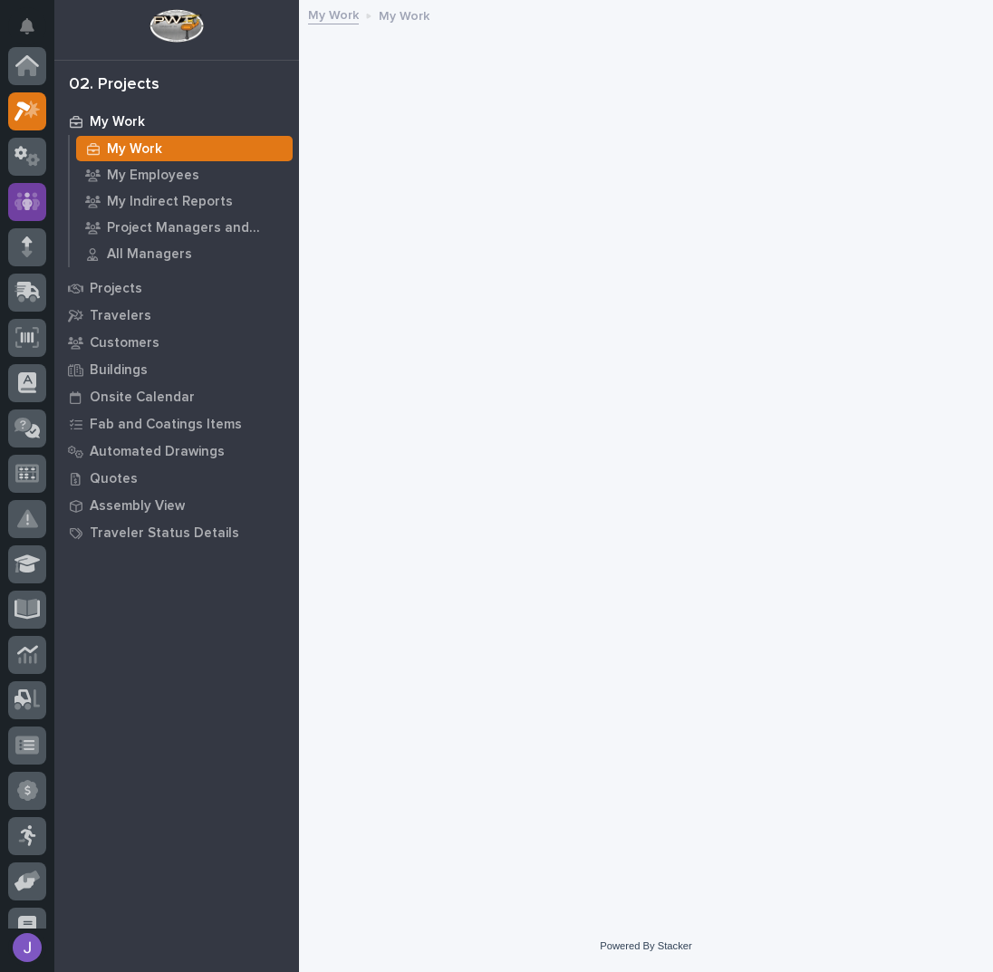
scroll to position [45, 0]
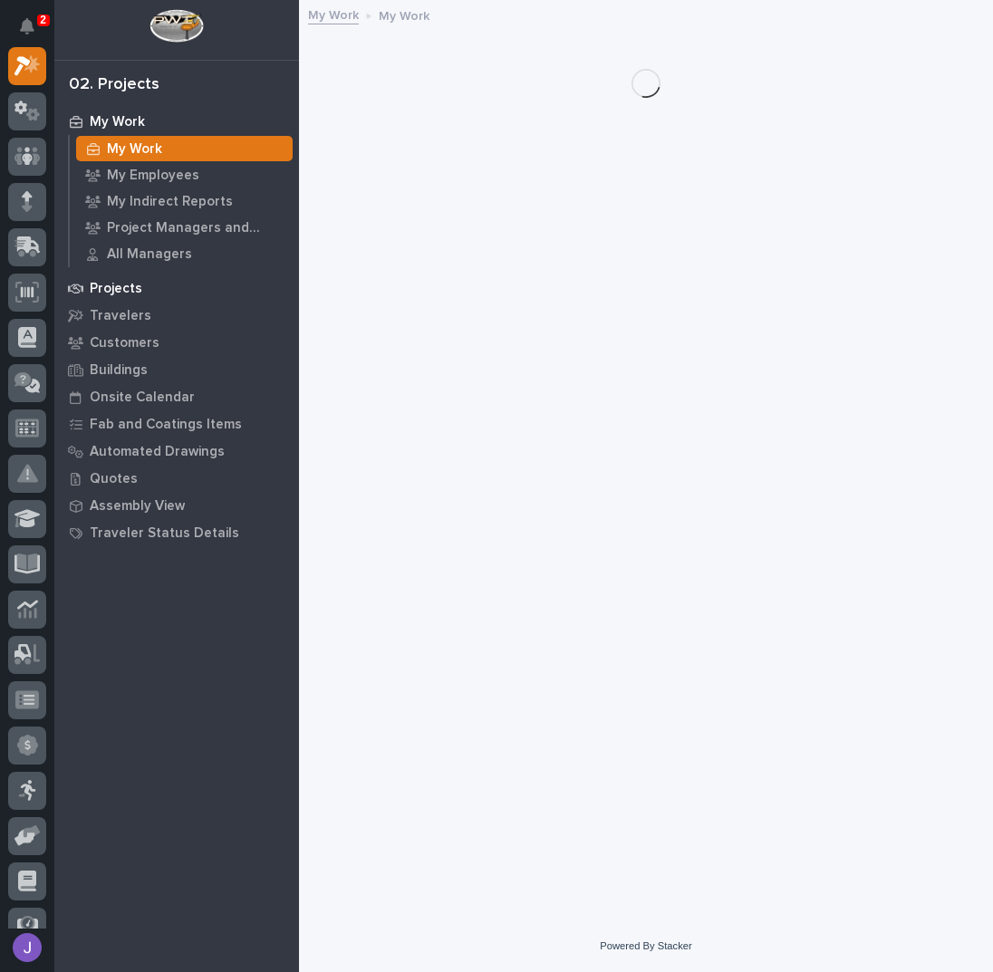
click at [115, 284] on p "Projects" at bounding box center [116, 289] width 53 height 16
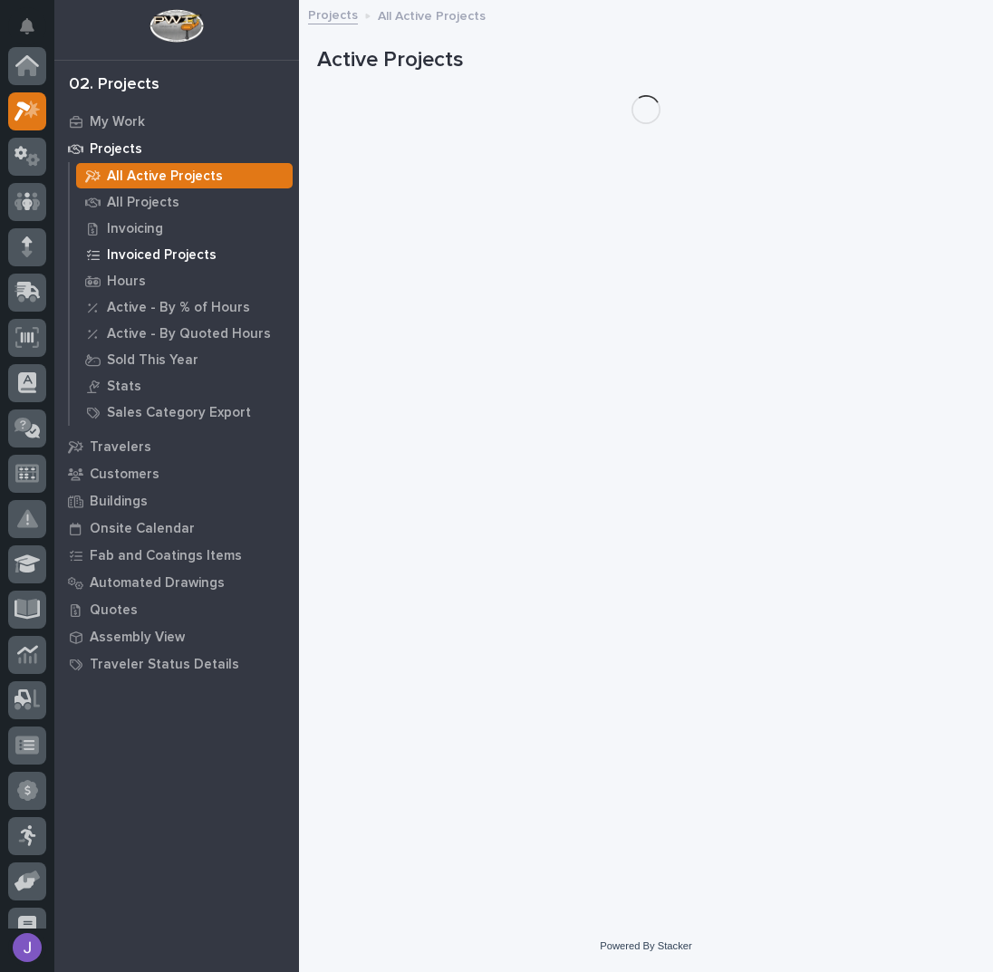
scroll to position [45, 0]
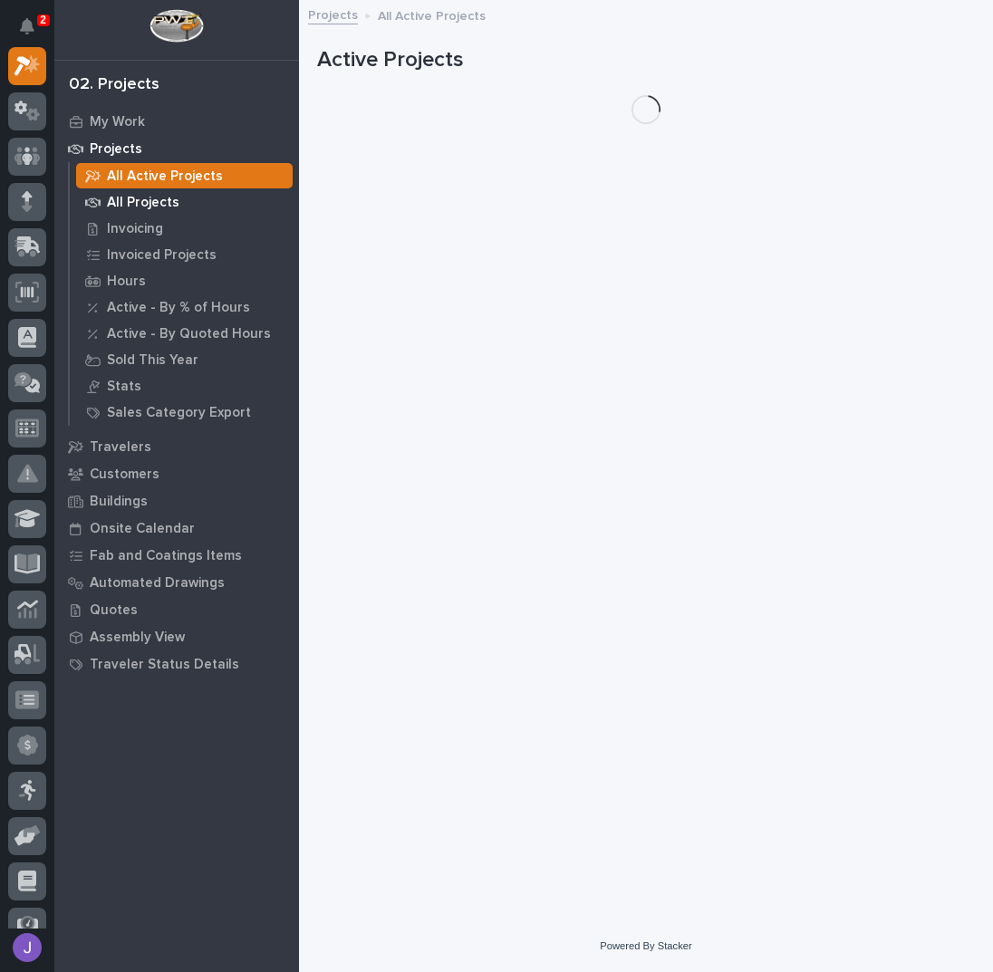
click at [139, 205] on p "All Projects" at bounding box center [143, 203] width 72 height 16
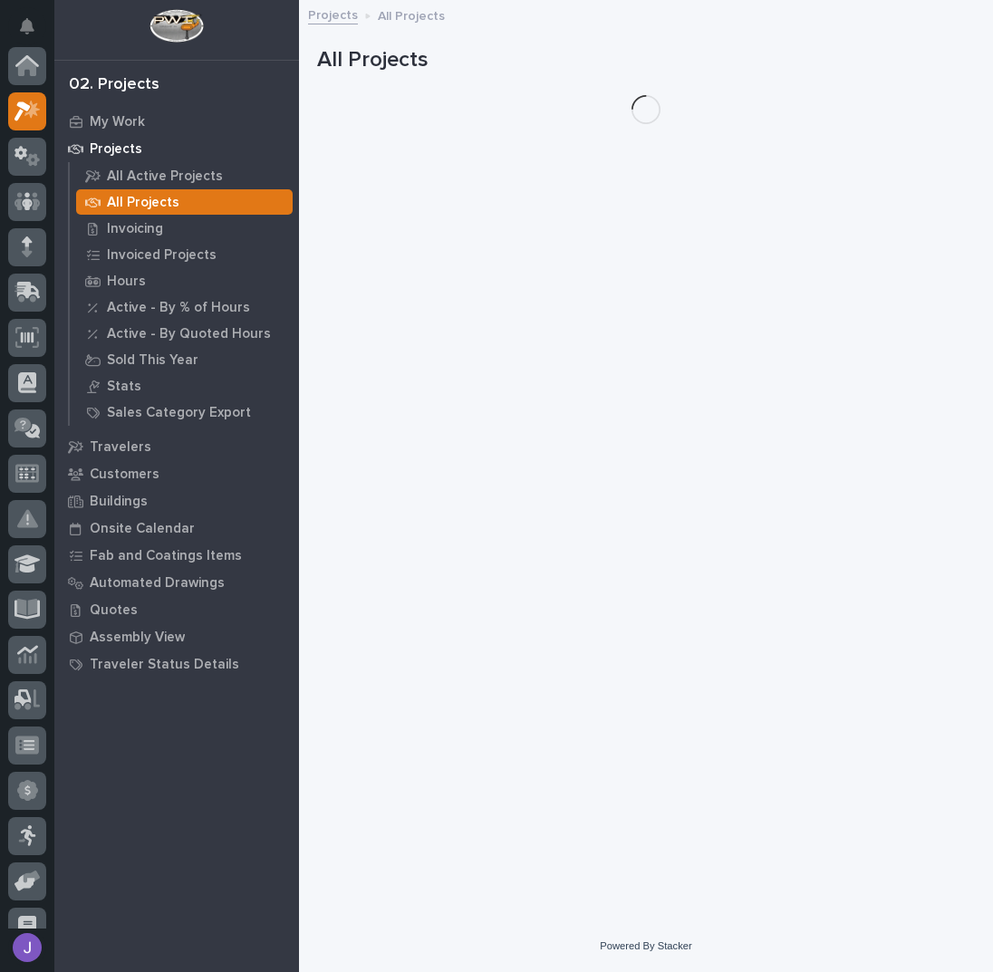
scroll to position [45, 0]
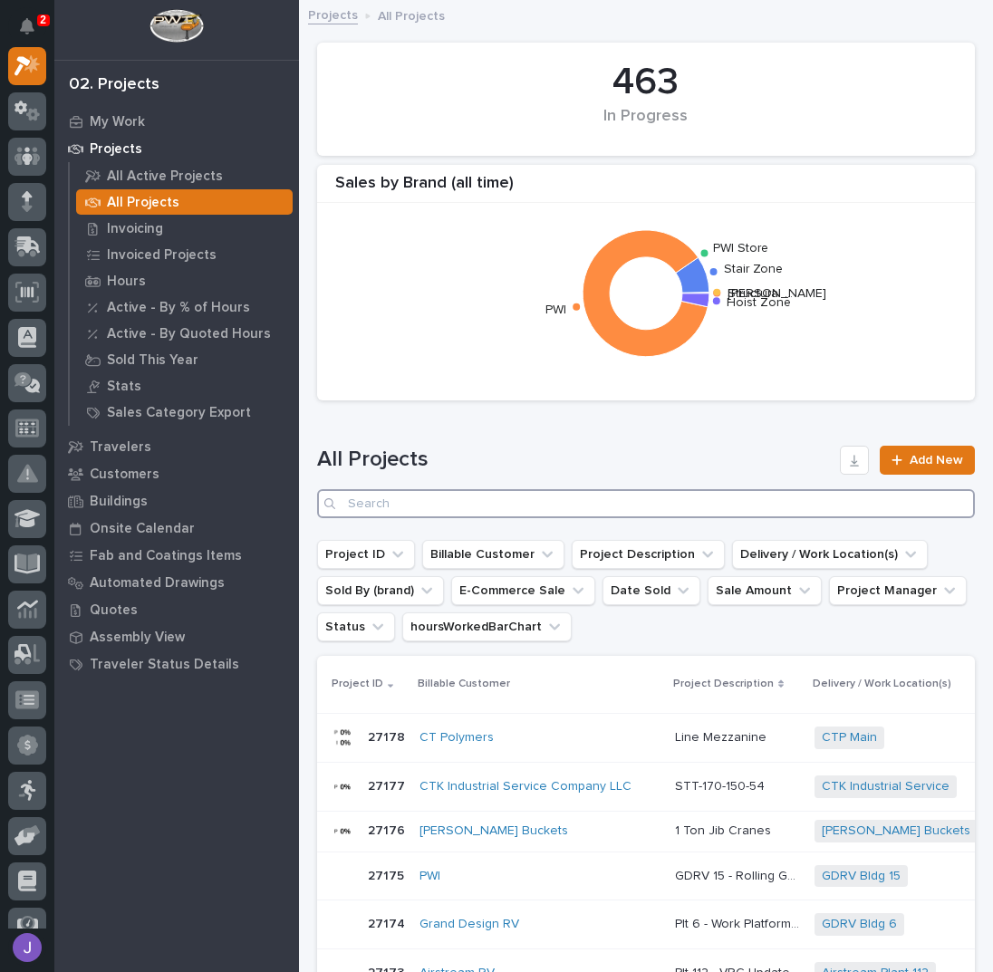
click at [398, 489] on input "Search" at bounding box center [646, 503] width 658 height 29
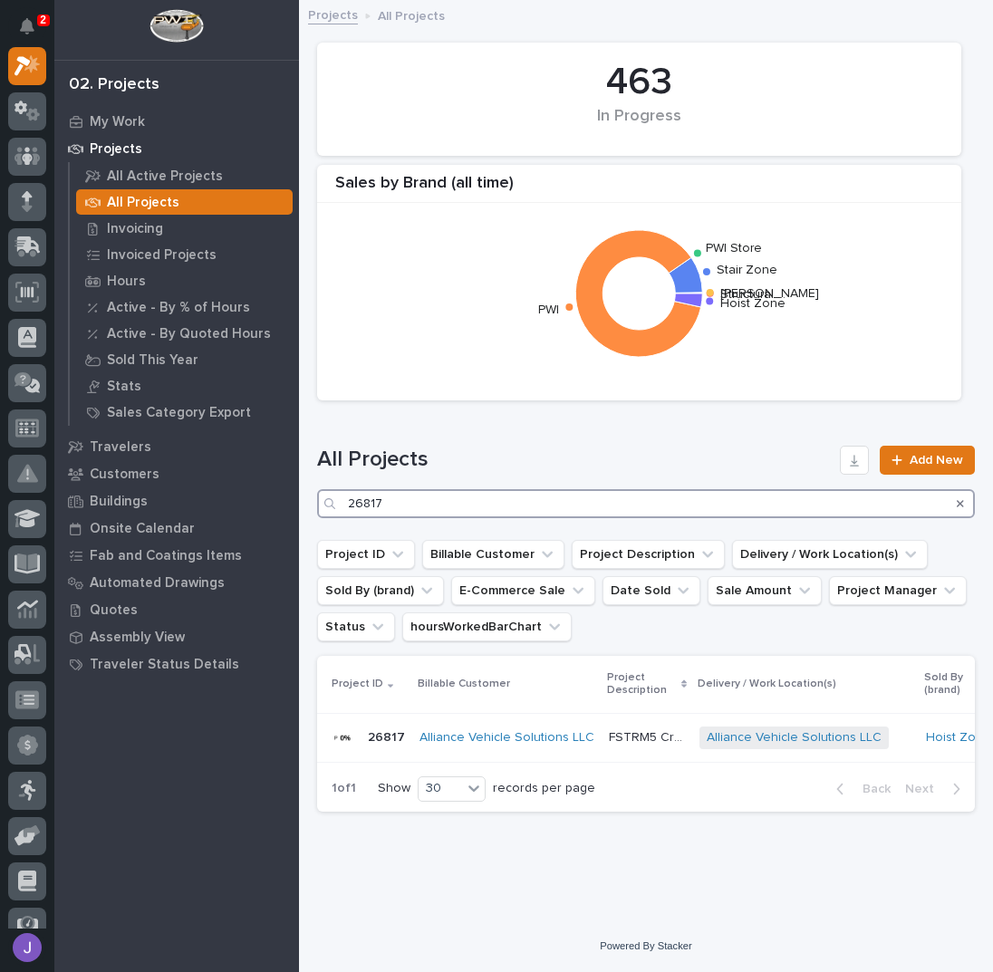
type input "26817"
click at [612, 732] on p "FSTRM5 Crane System" at bounding box center [649, 736] width 80 height 19
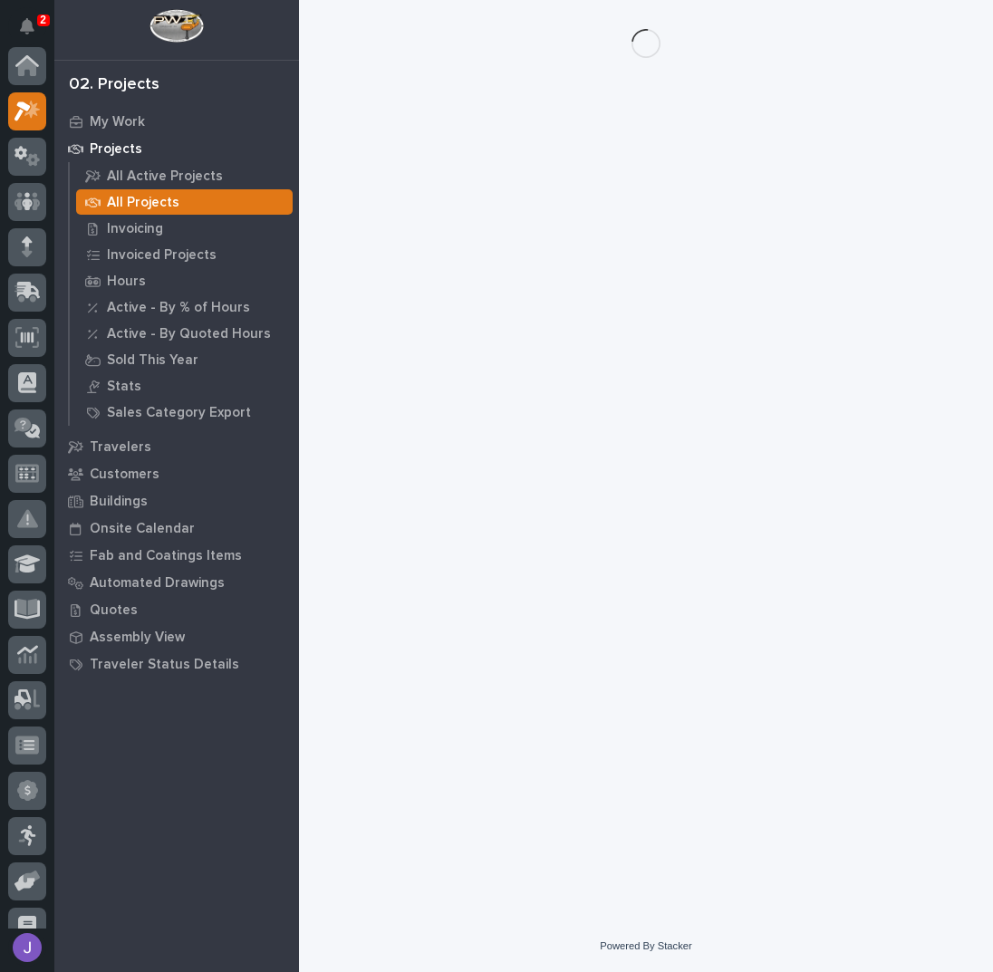
scroll to position [45, 0]
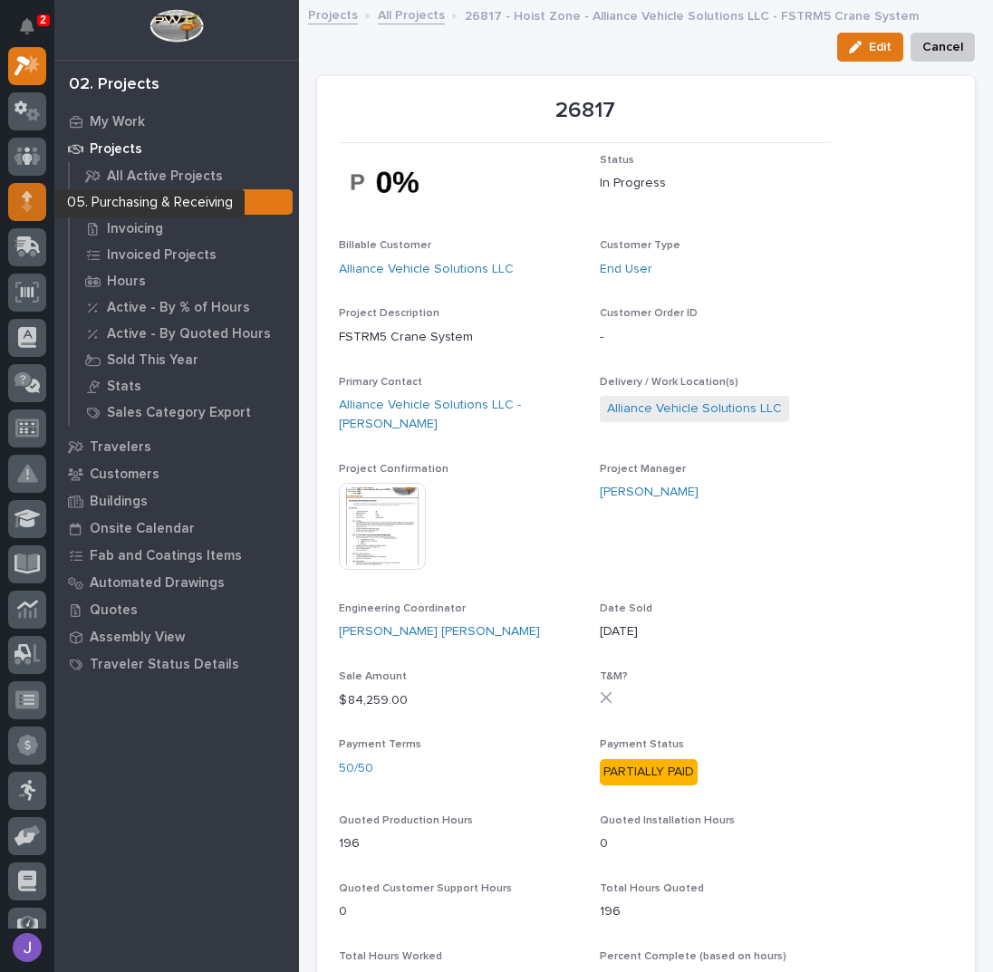
click at [24, 199] on icon at bounding box center [27, 201] width 11 height 21
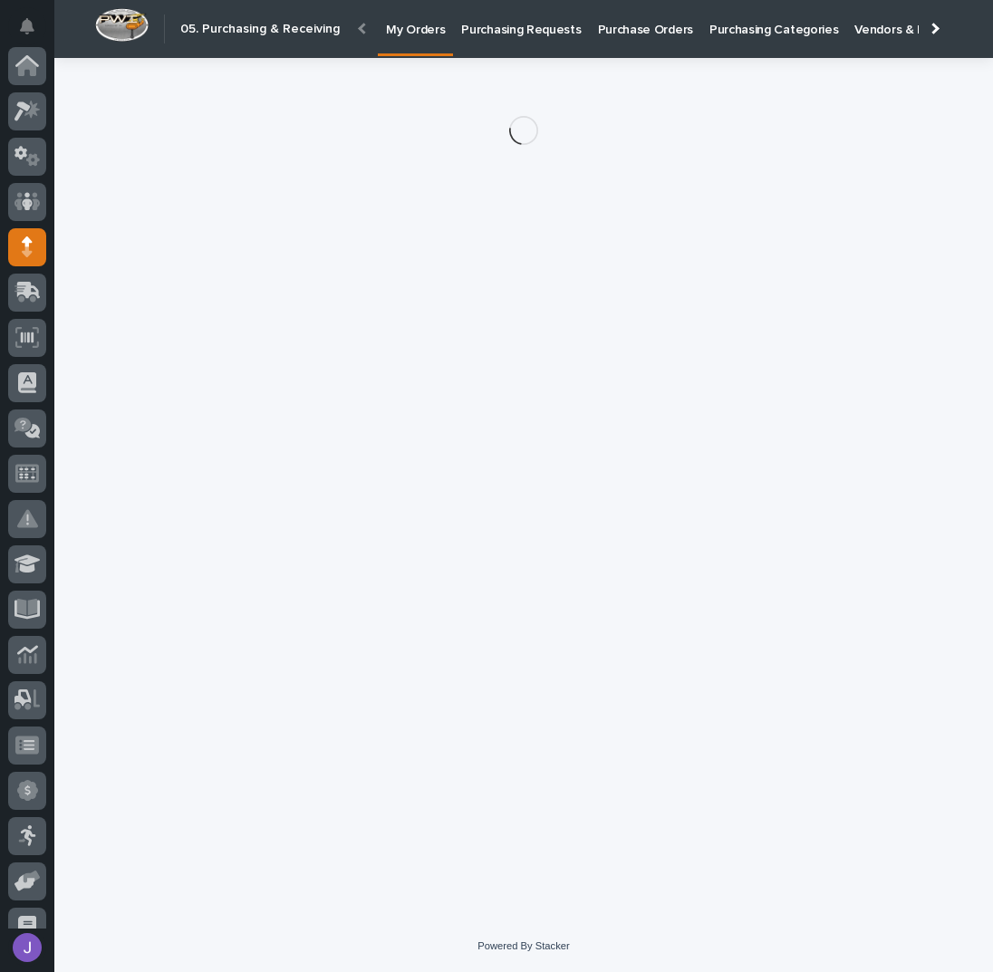
scroll to position [181, 0]
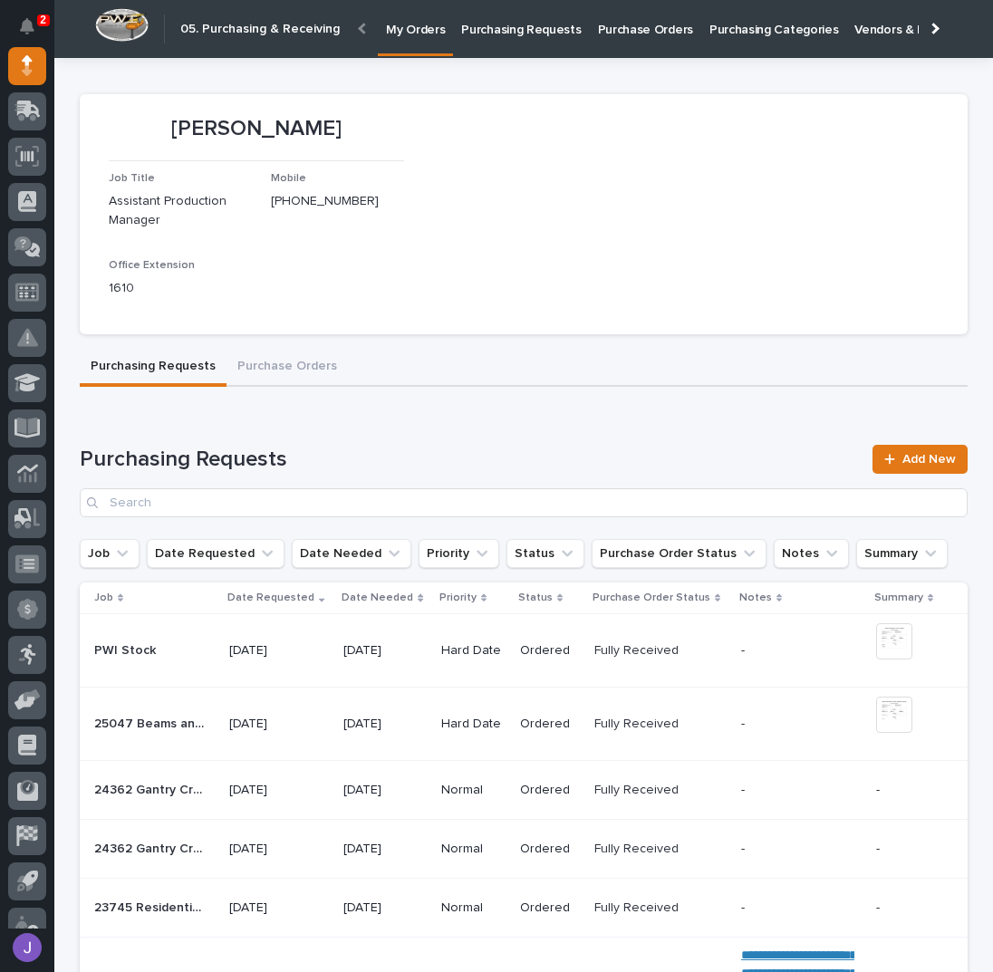
click at [520, 27] on p "Purchasing Requests" at bounding box center [521, 19] width 120 height 38
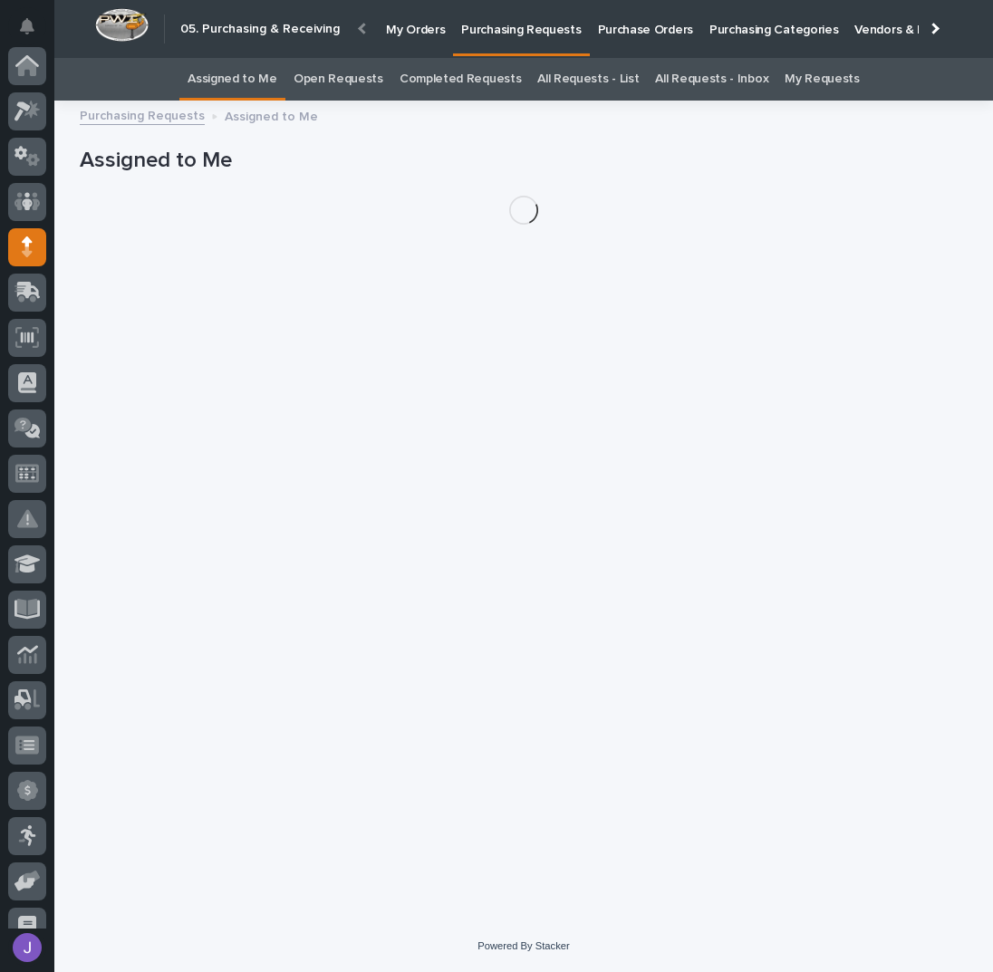
scroll to position [181, 0]
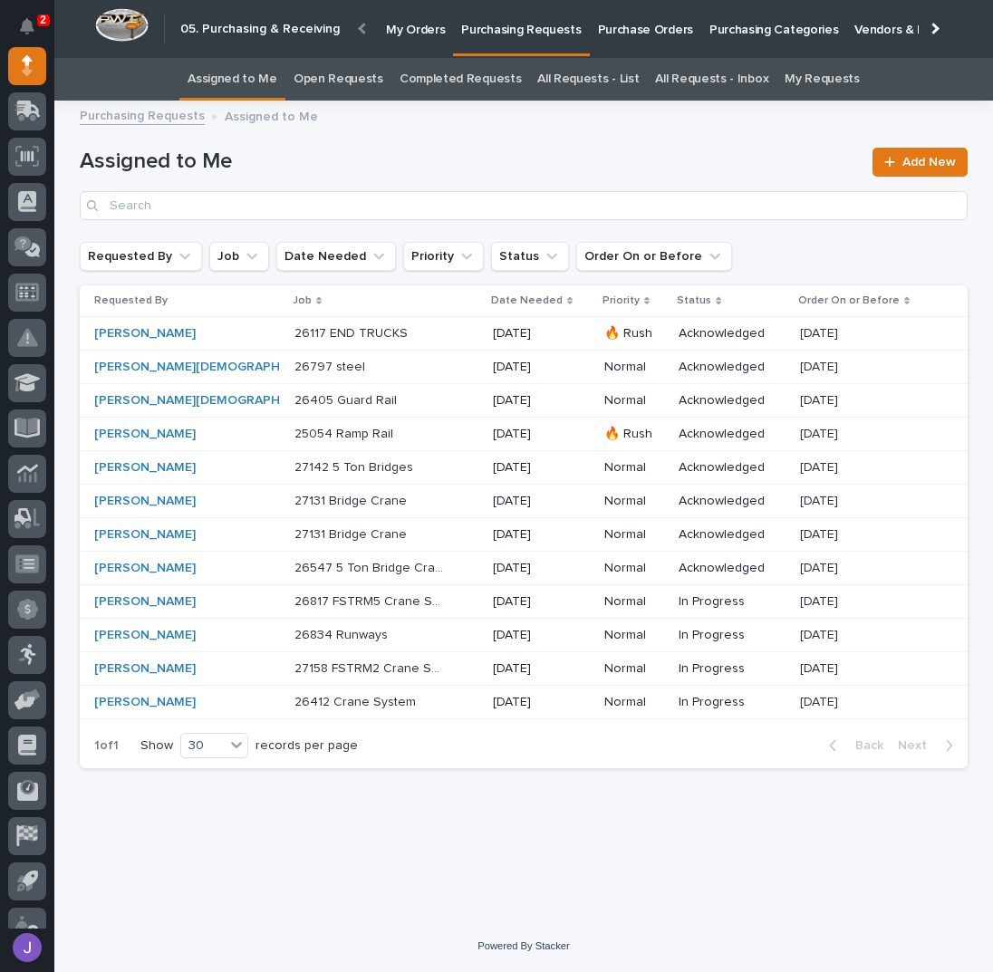
click at [403, 342] on div "26117 END TRUCKS 26117 END TRUCKS" at bounding box center [386, 334] width 184 height 30
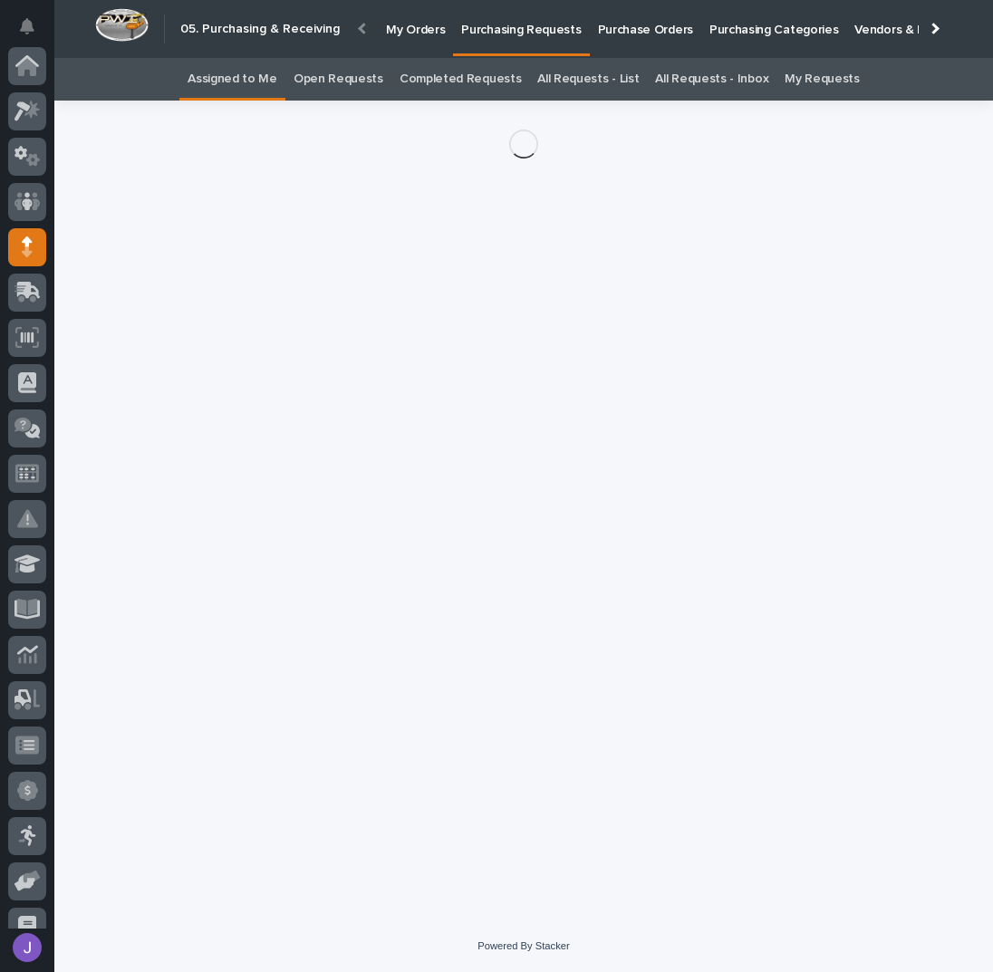
scroll to position [181, 0]
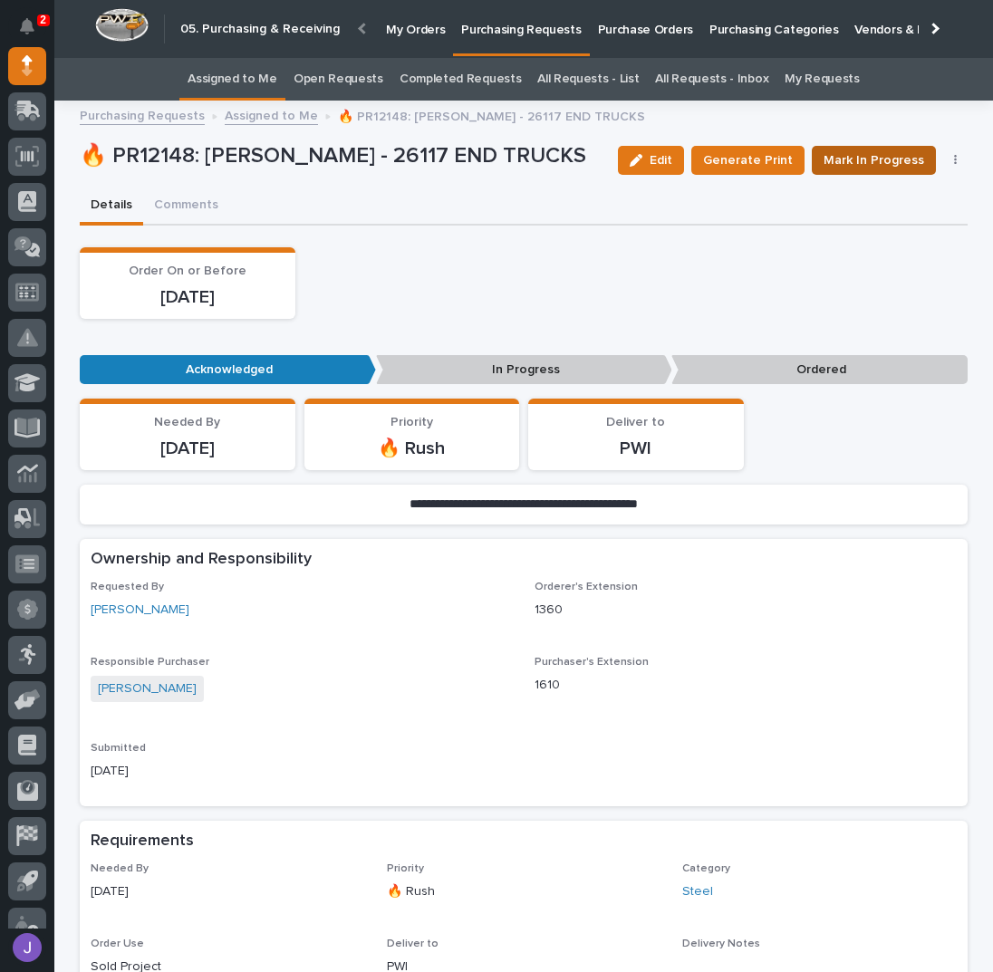
click at [865, 162] on span "Mark In Progress" at bounding box center [874, 160] width 101 height 22
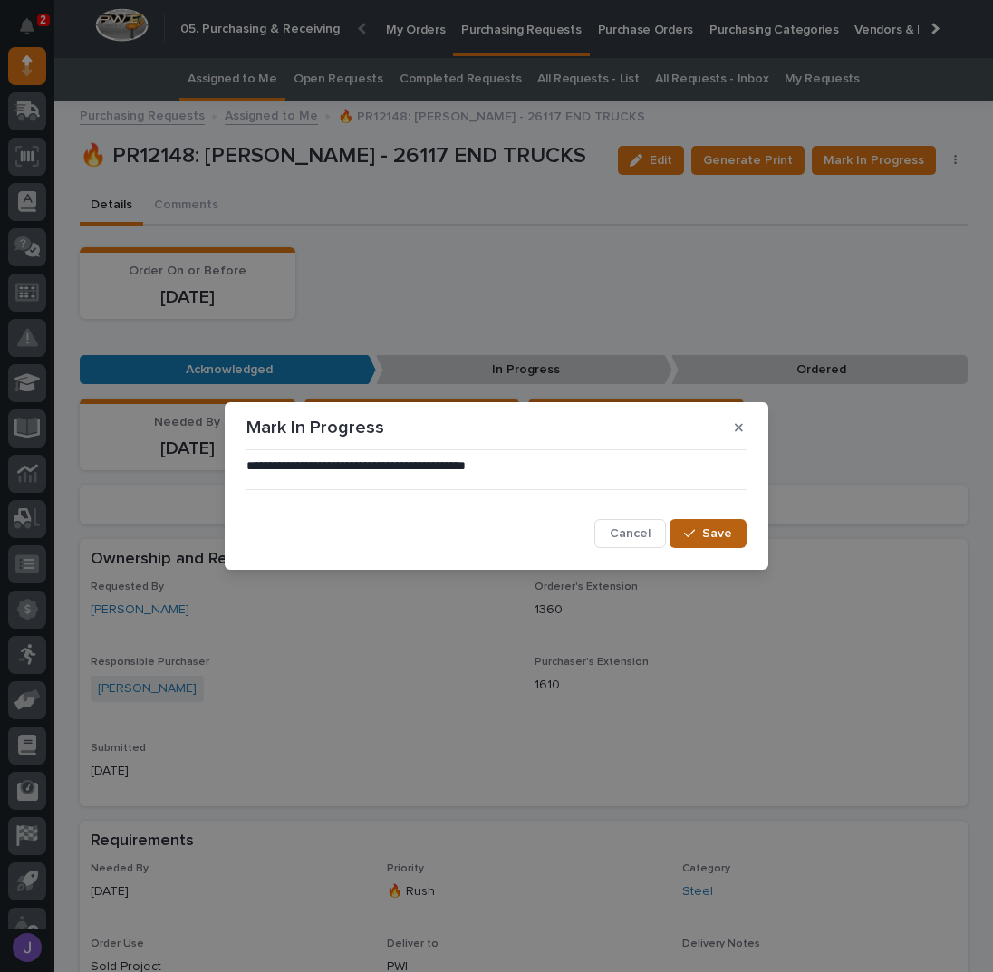
click at [712, 538] on span "Save" at bounding box center [717, 533] width 30 height 16
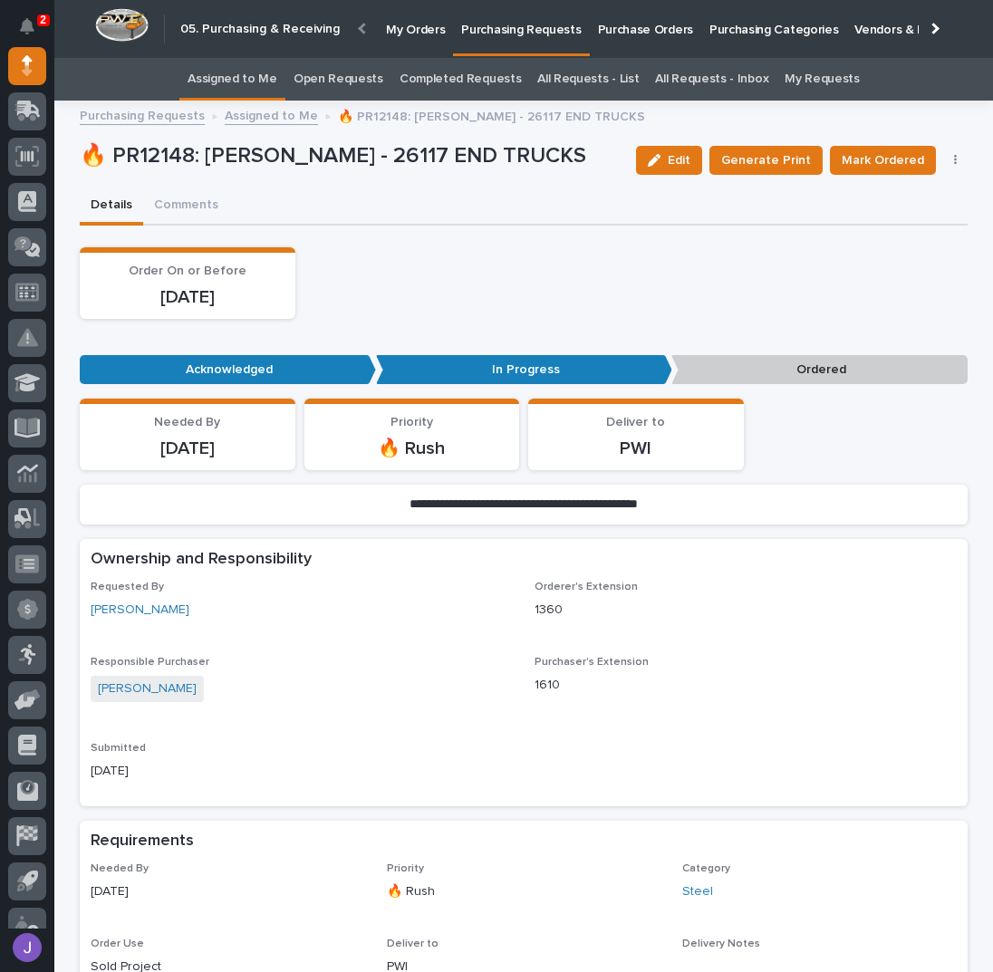
click at [950, 163] on button "button" at bounding box center [955, 160] width 25 height 13
click at [908, 221] on span "Edit Linked PO's" at bounding box center [897, 226] width 92 height 22
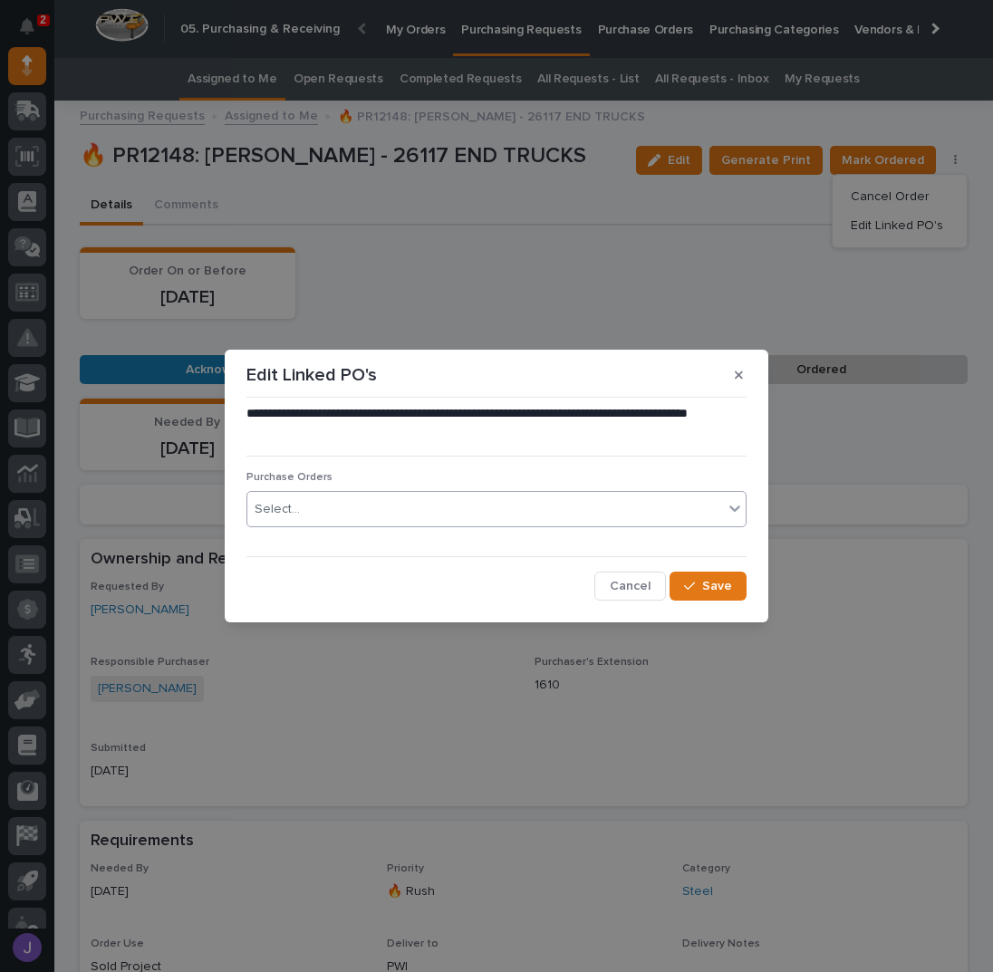
click at [367, 504] on div "Select..." at bounding box center [485, 510] width 476 height 30
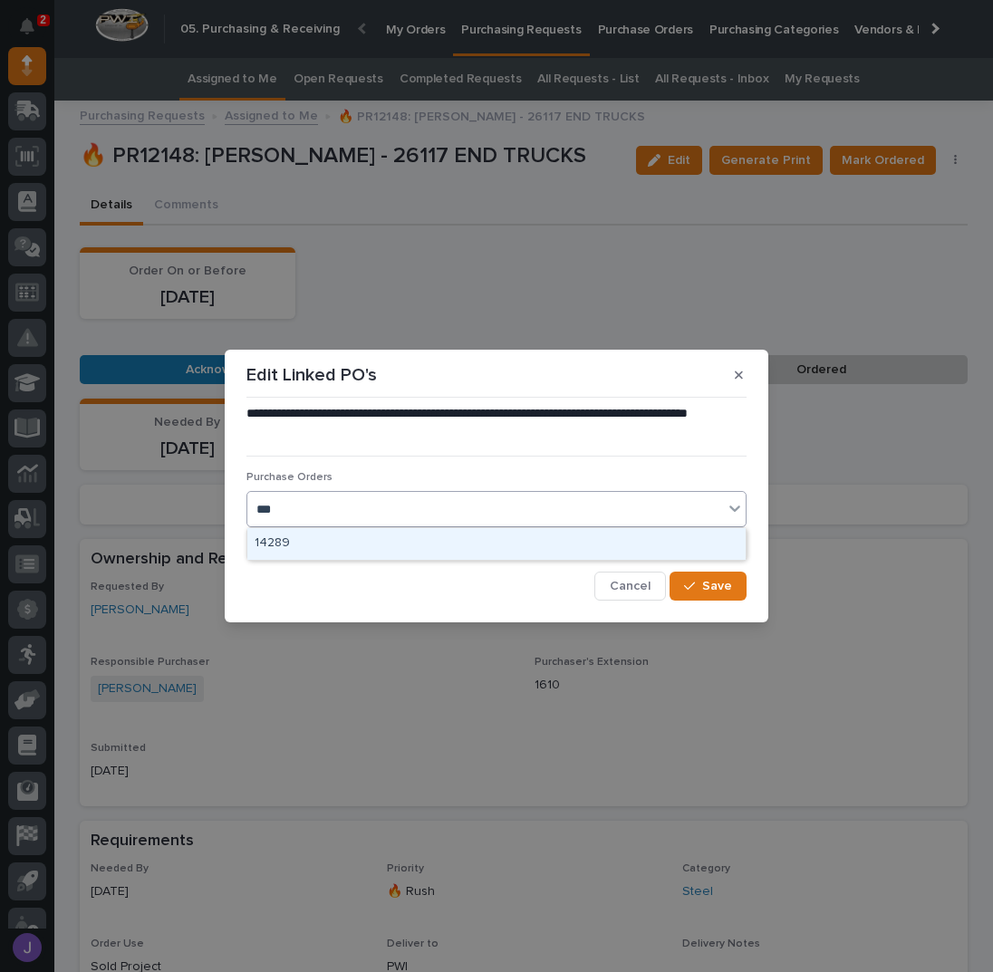
type input "****"
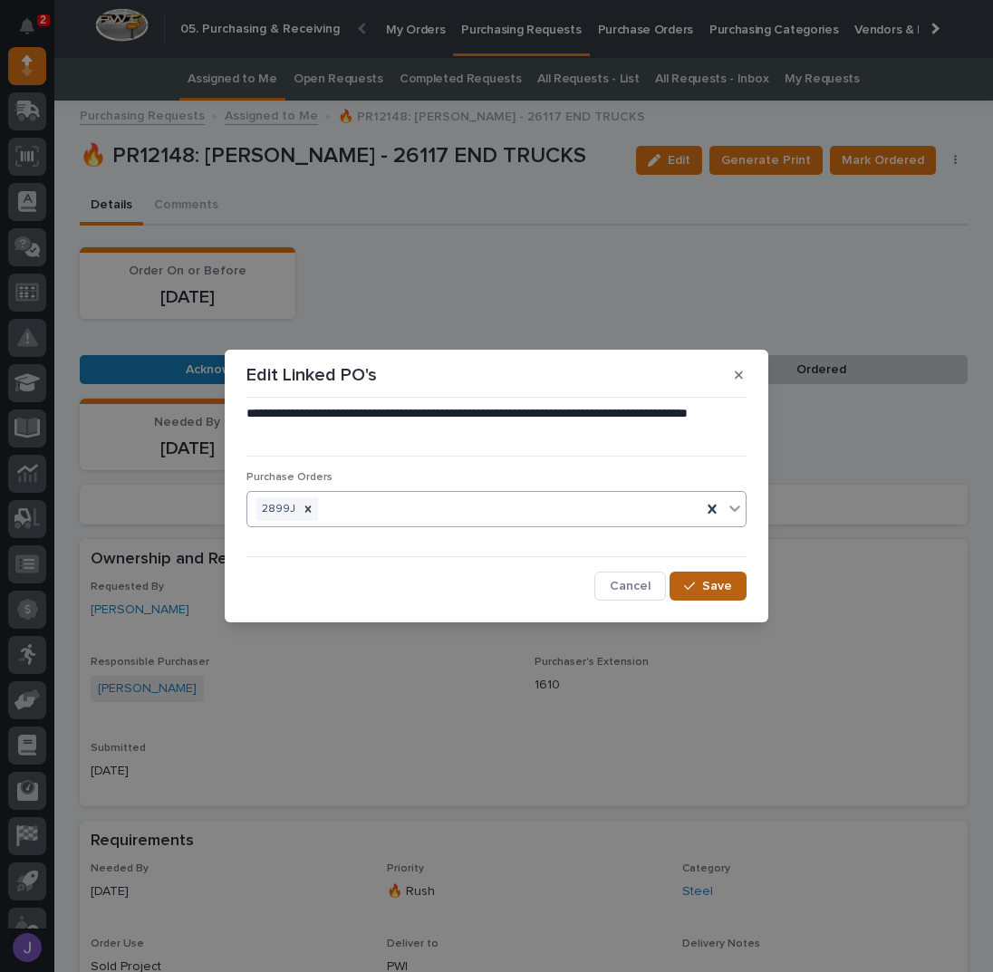
click at [690, 585] on icon "button" at bounding box center [689, 586] width 11 height 13
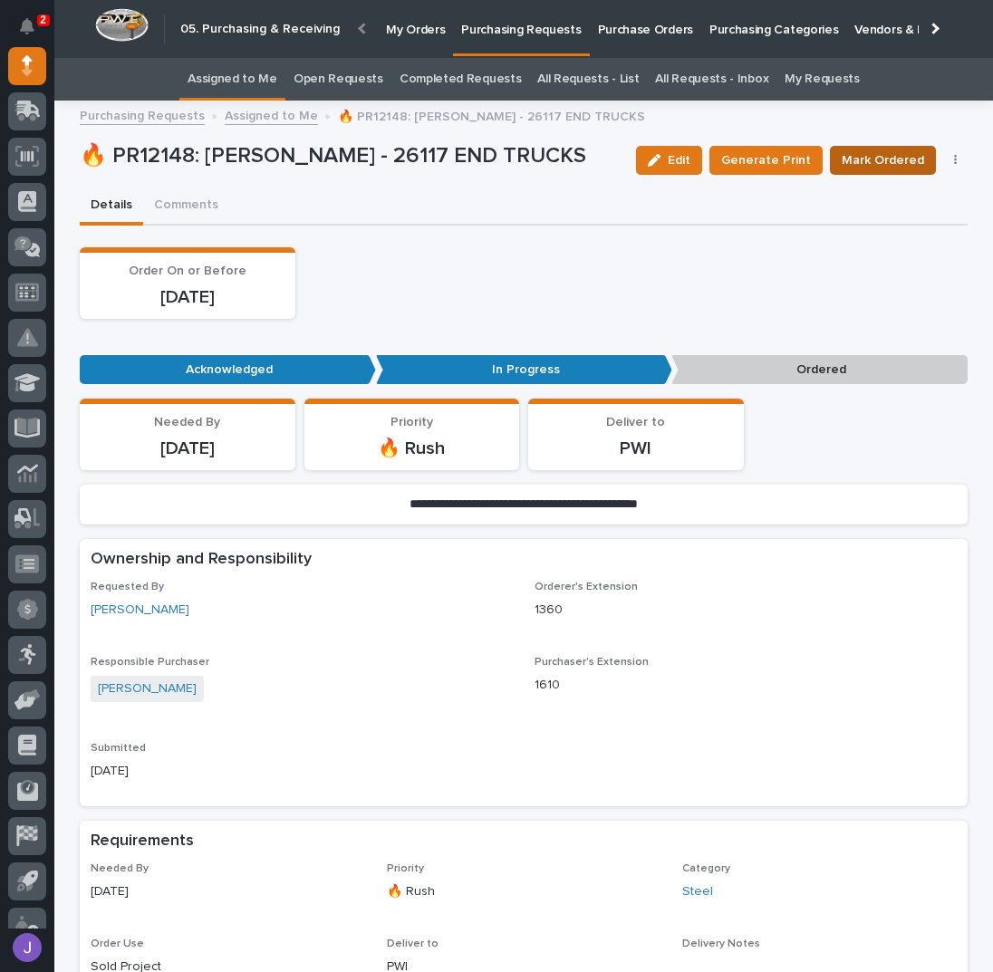
click at [889, 157] on span "Mark Ordered" at bounding box center [883, 160] width 82 height 22
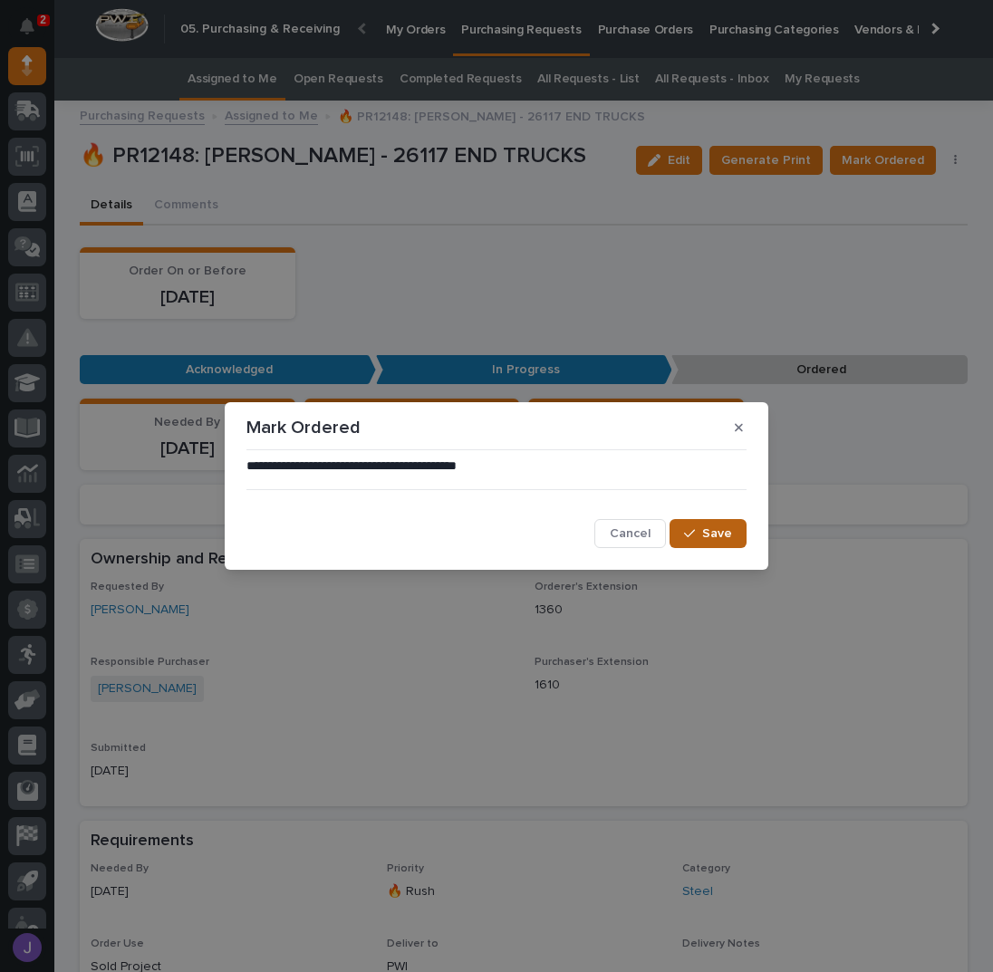
click at [710, 534] on span "Save" at bounding box center [717, 533] width 30 height 16
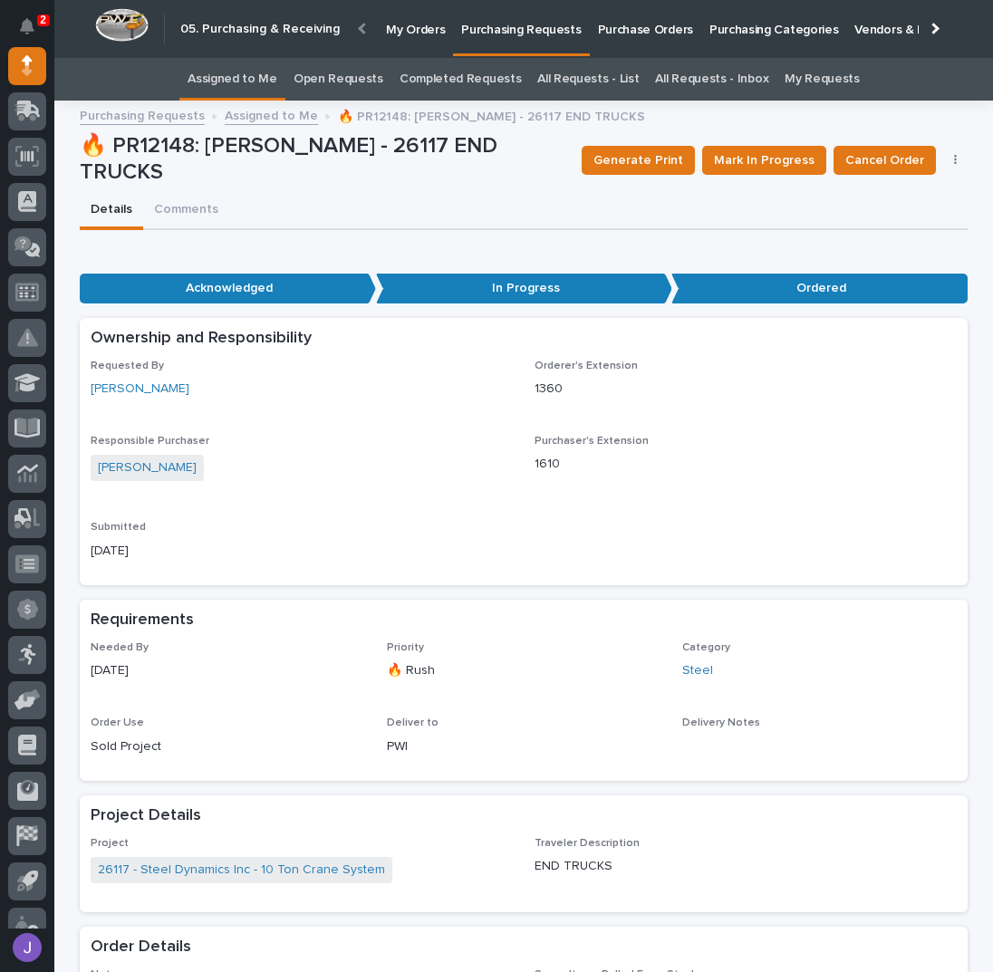
click at [496, 34] on p "Purchasing Requests" at bounding box center [521, 19] width 120 height 38
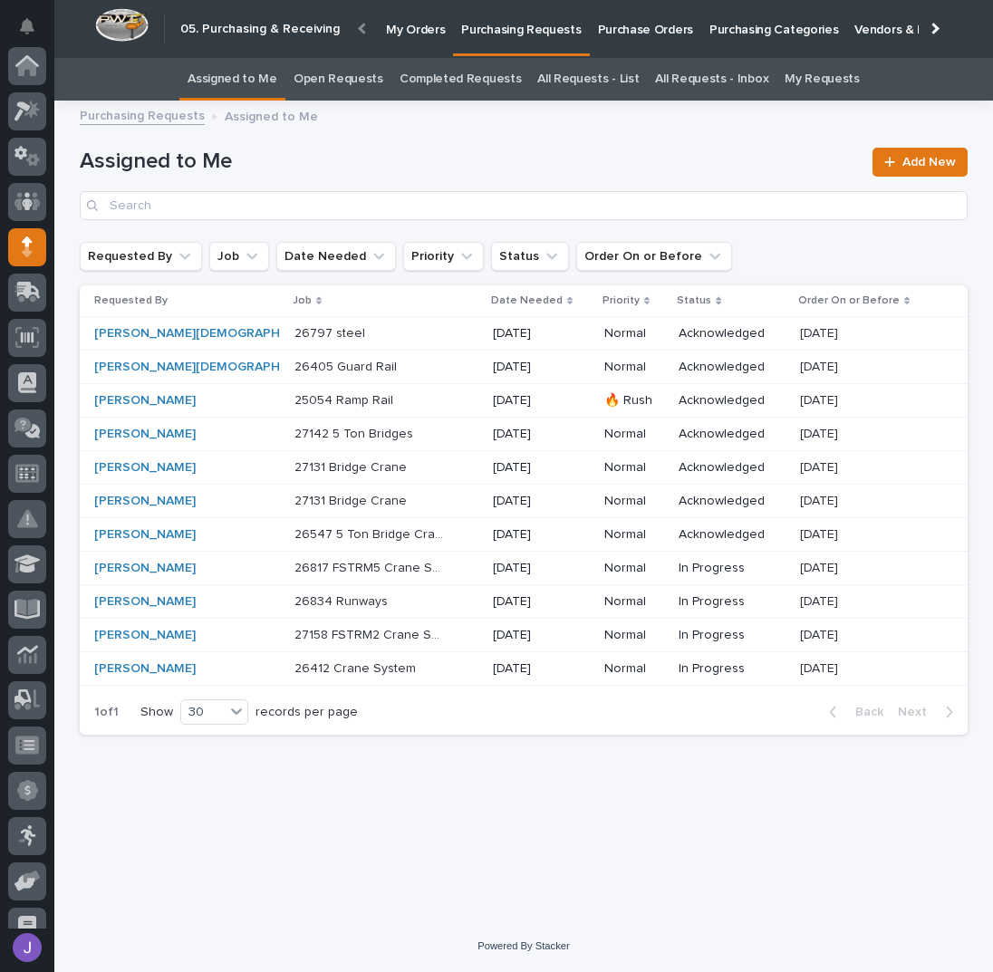
scroll to position [181, 0]
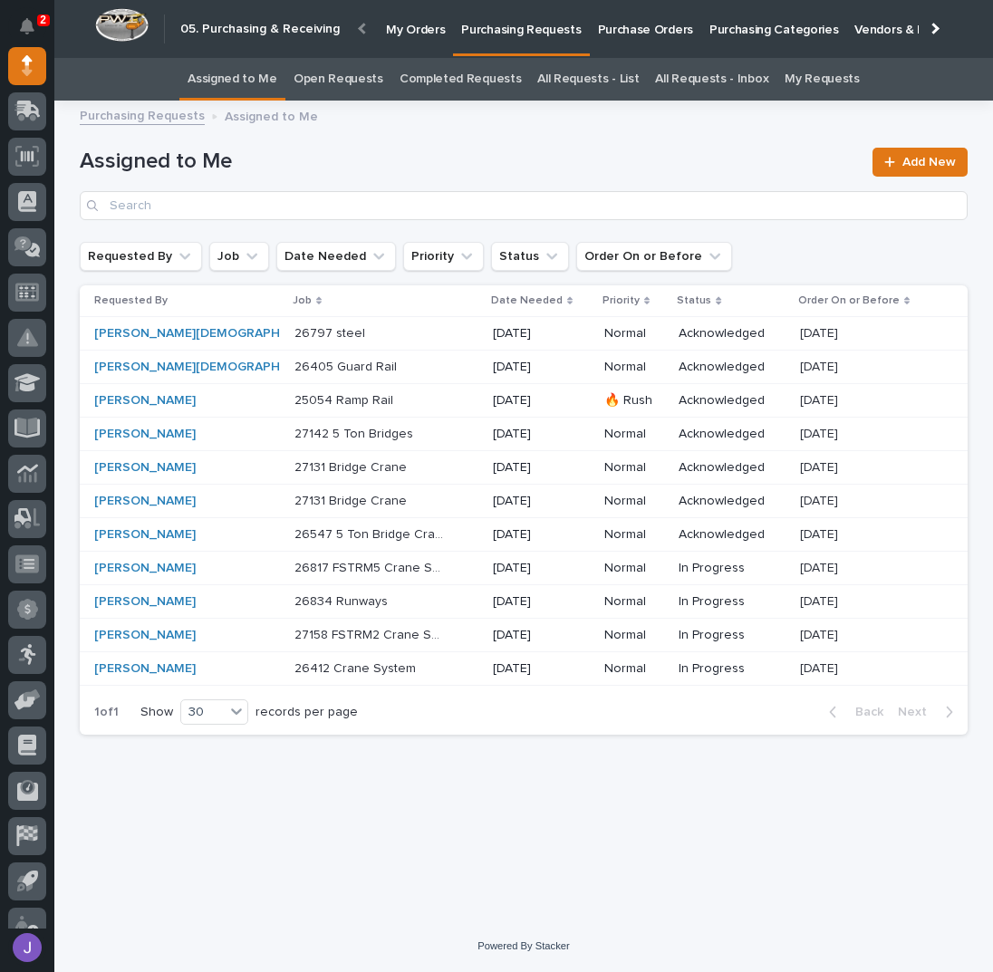
click at [406, 437] on div "27142 5 Ton Bridges 27142 5 Ton Bridges" at bounding box center [386, 434] width 184 height 30
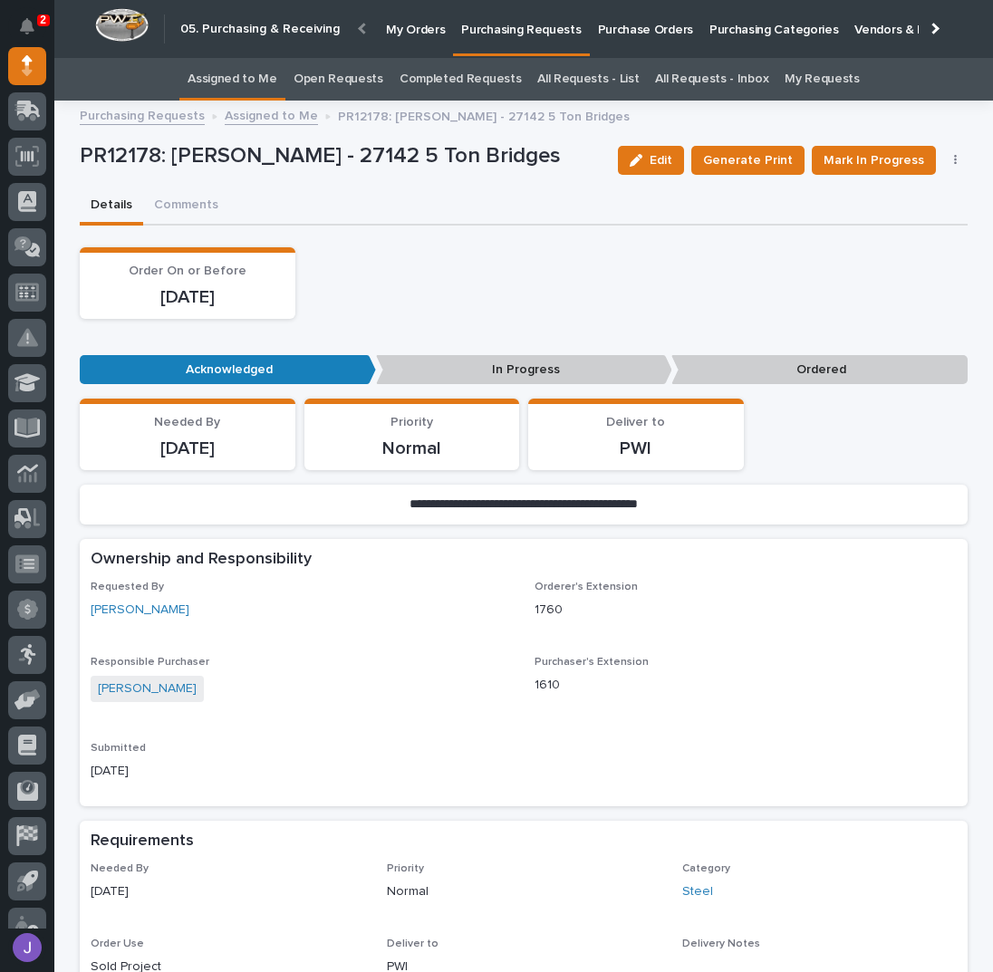
click at [258, 84] on link "Assigned to Me" at bounding box center [233, 79] width 90 height 43
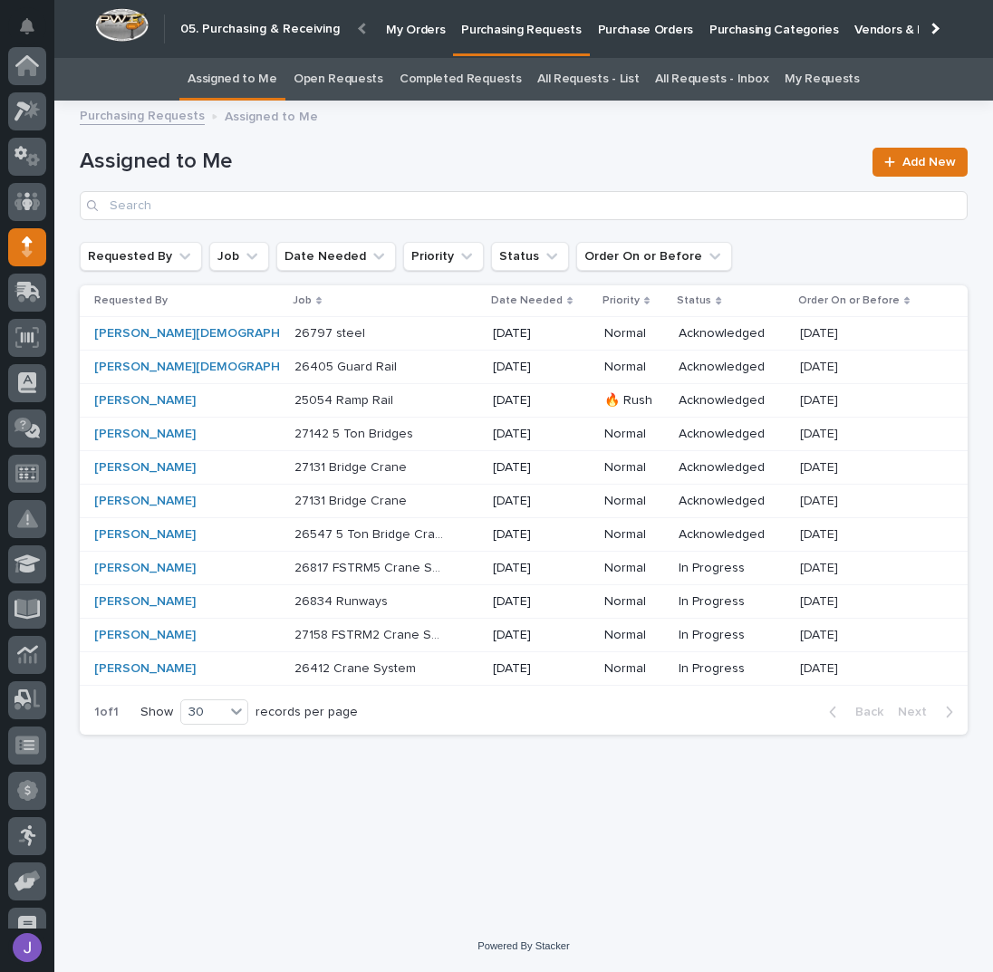
scroll to position [181, 0]
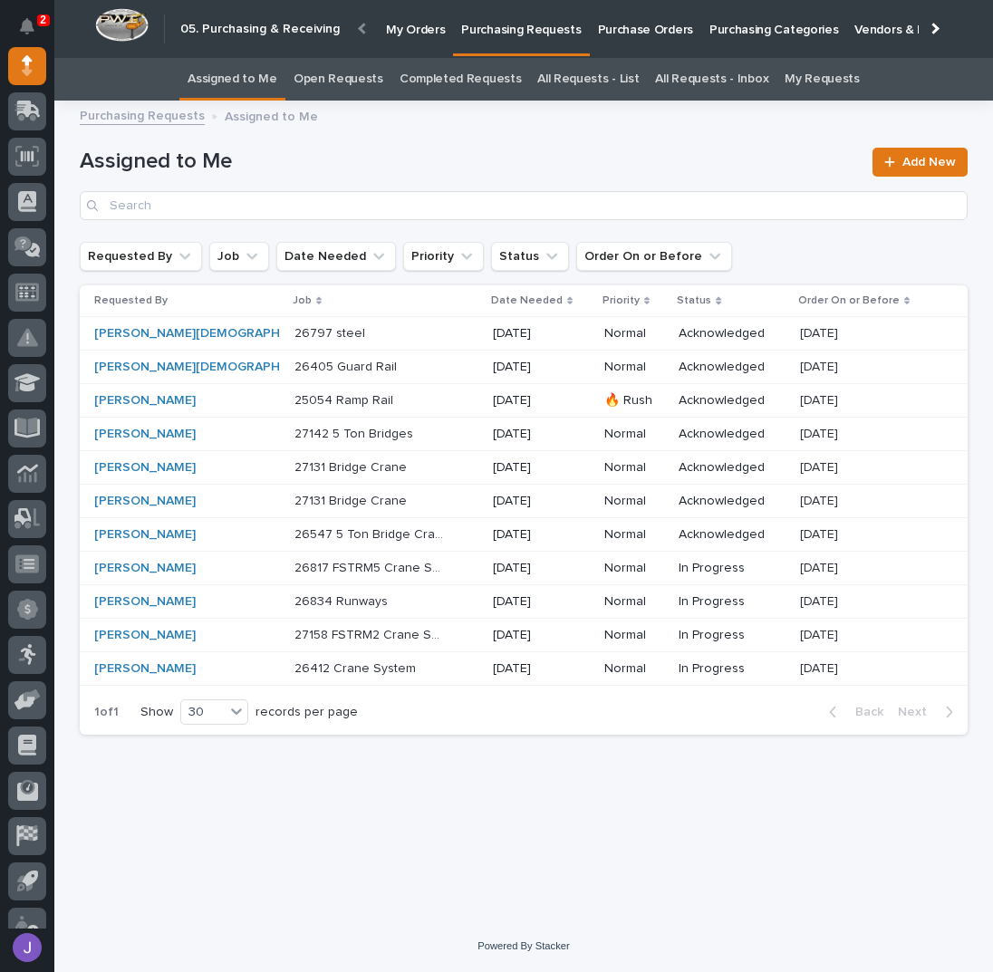
click at [405, 469] on div "[GEOGRAPHIC_DATA] 27131 Bridge Crane" at bounding box center [386, 468] width 184 height 30
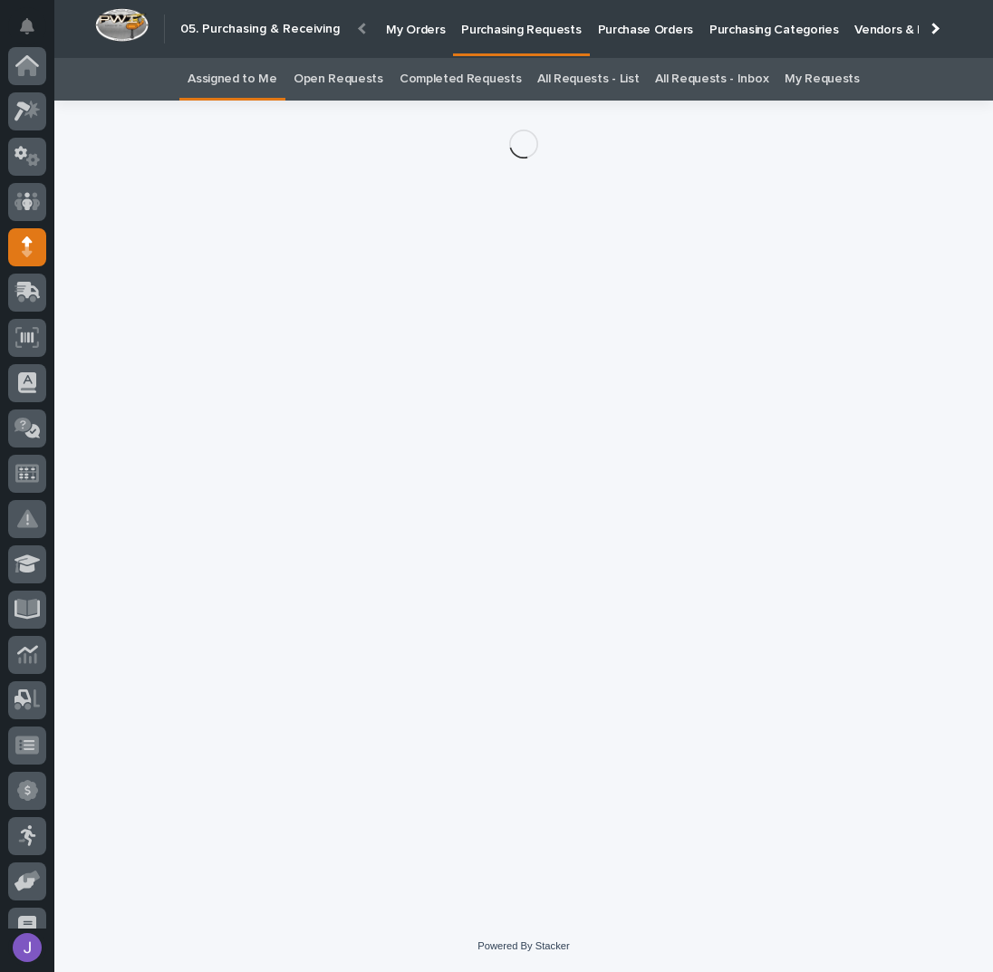
scroll to position [181, 0]
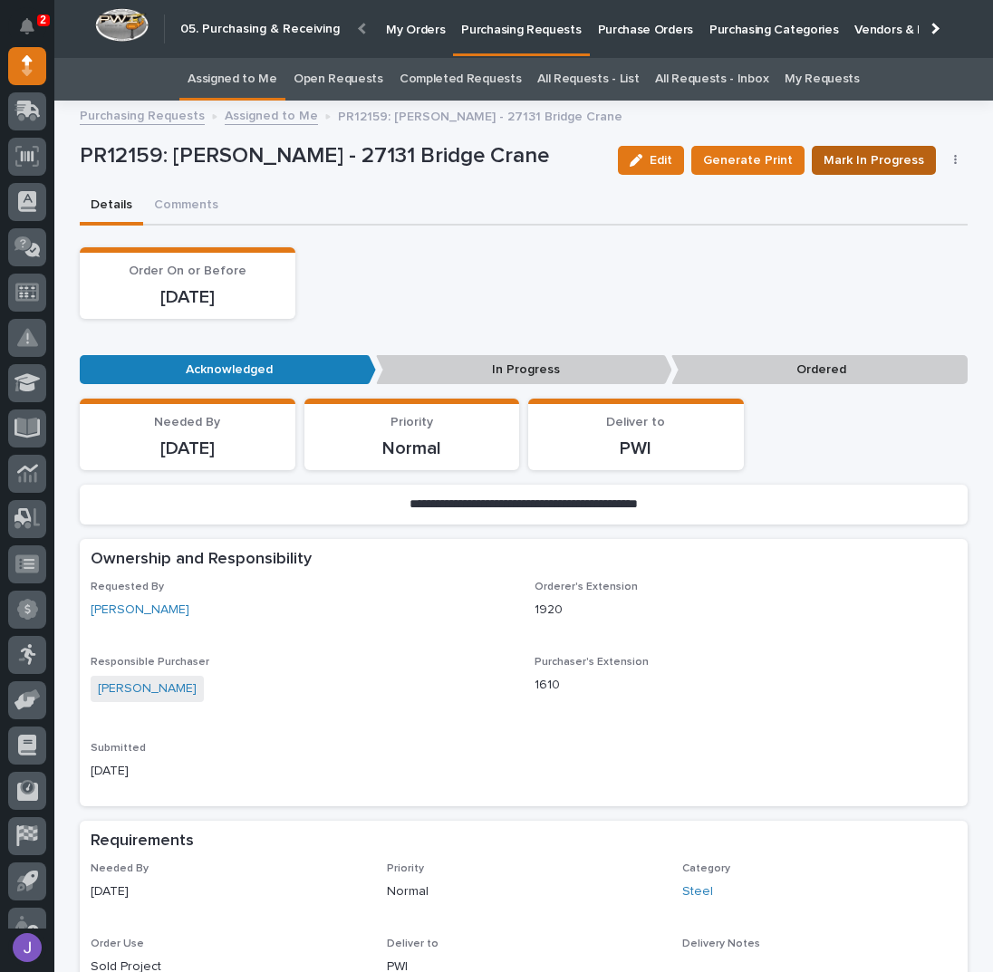
click at [903, 160] on span "Mark In Progress" at bounding box center [874, 160] width 101 height 22
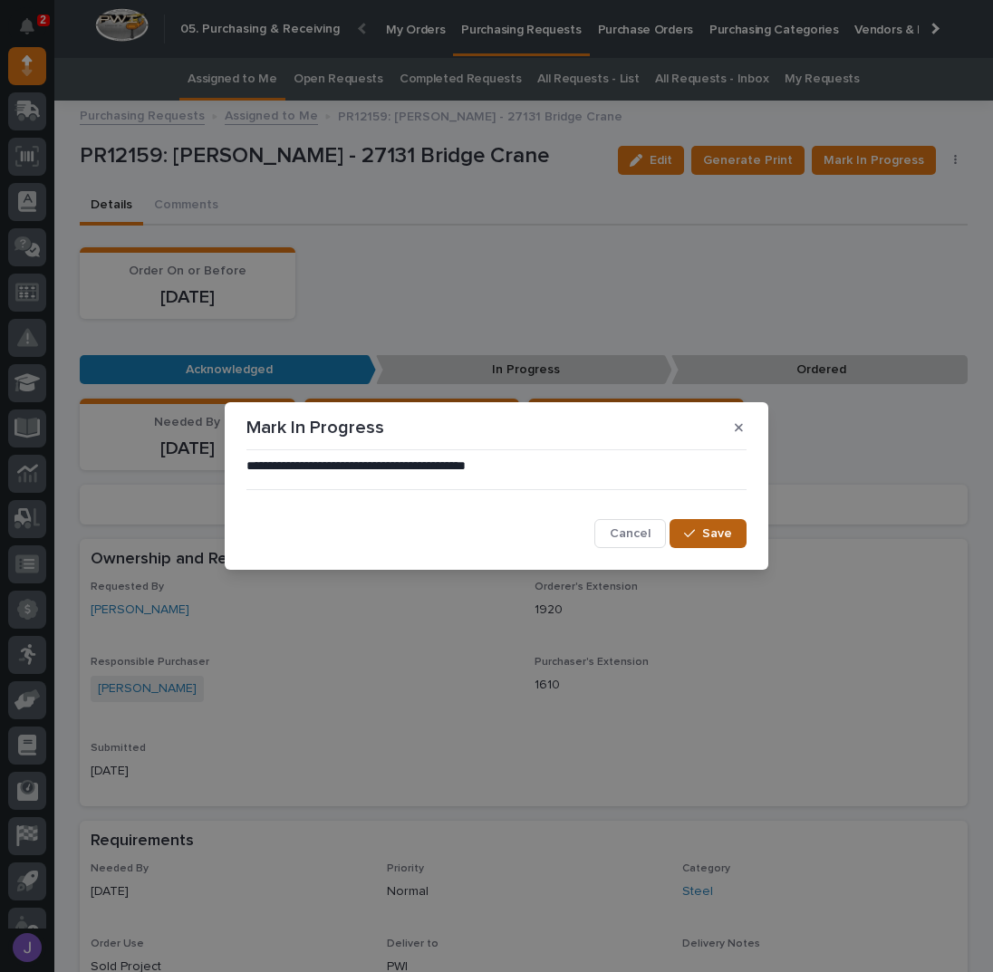
click at [741, 530] on button "Save" at bounding box center [708, 533] width 77 height 29
click at [950, 157] on div "**********" at bounding box center [496, 486] width 993 height 972
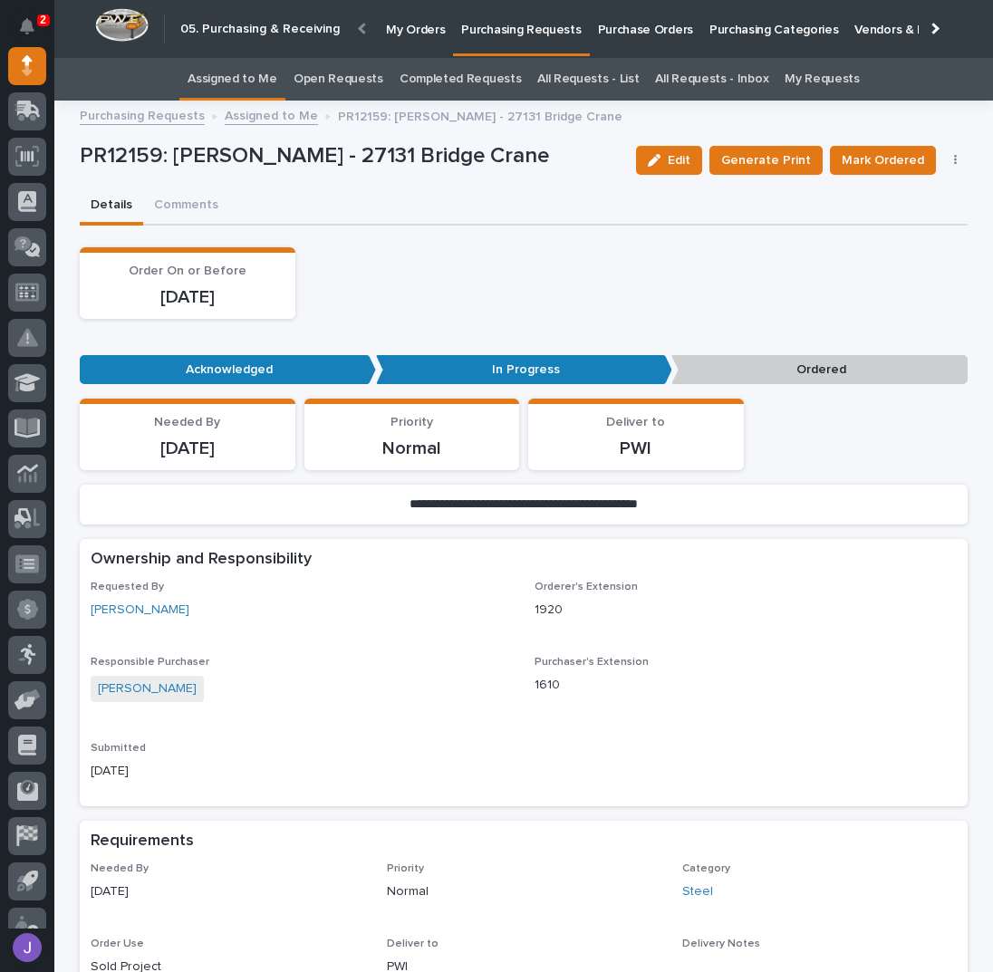
click at [950, 167] on div "Edit Generate Print Mark Ordered Cancel Order Edit Linked PO's" at bounding box center [799, 160] width 340 height 54
click at [954, 159] on icon "button" at bounding box center [956, 160] width 4 height 13
click at [878, 224] on span "Edit Linked PO's" at bounding box center [897, 226] width 92 height 22
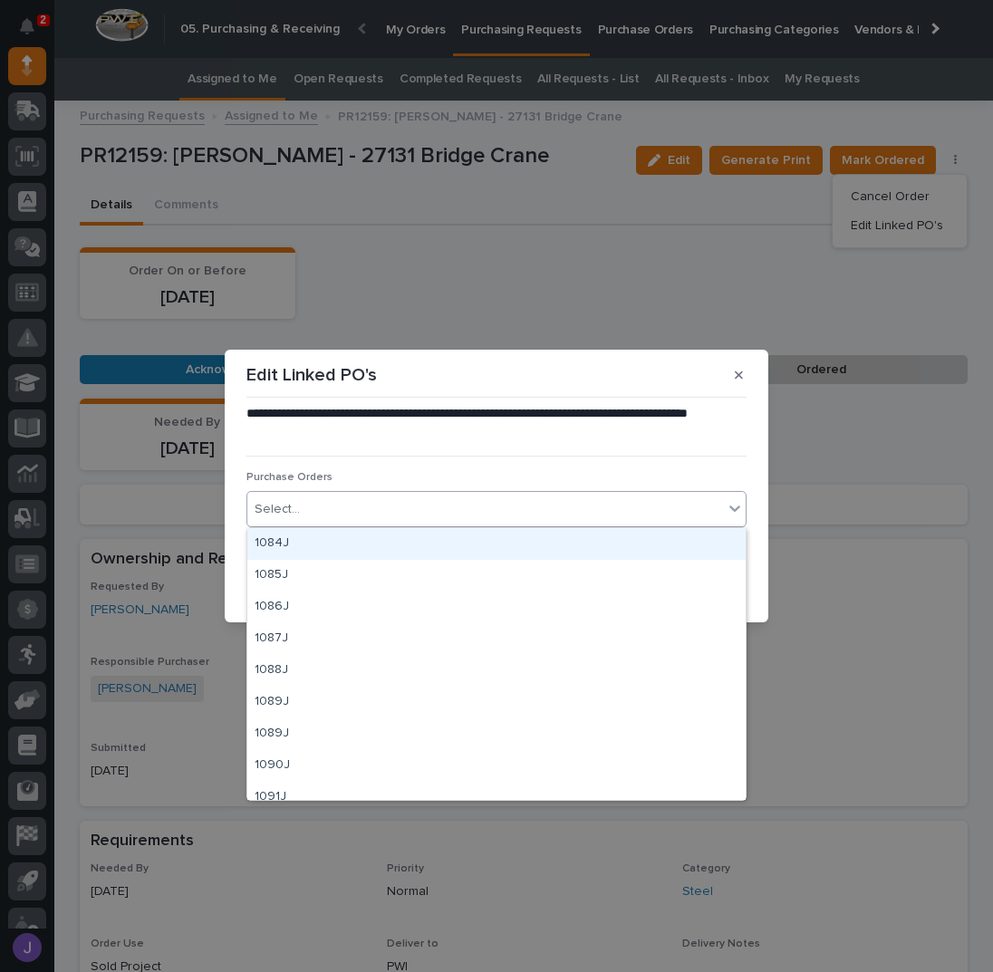
click at [483, 501] on div "Select..." at bounding box center [485, 510] width 476 height 30
type input "****"
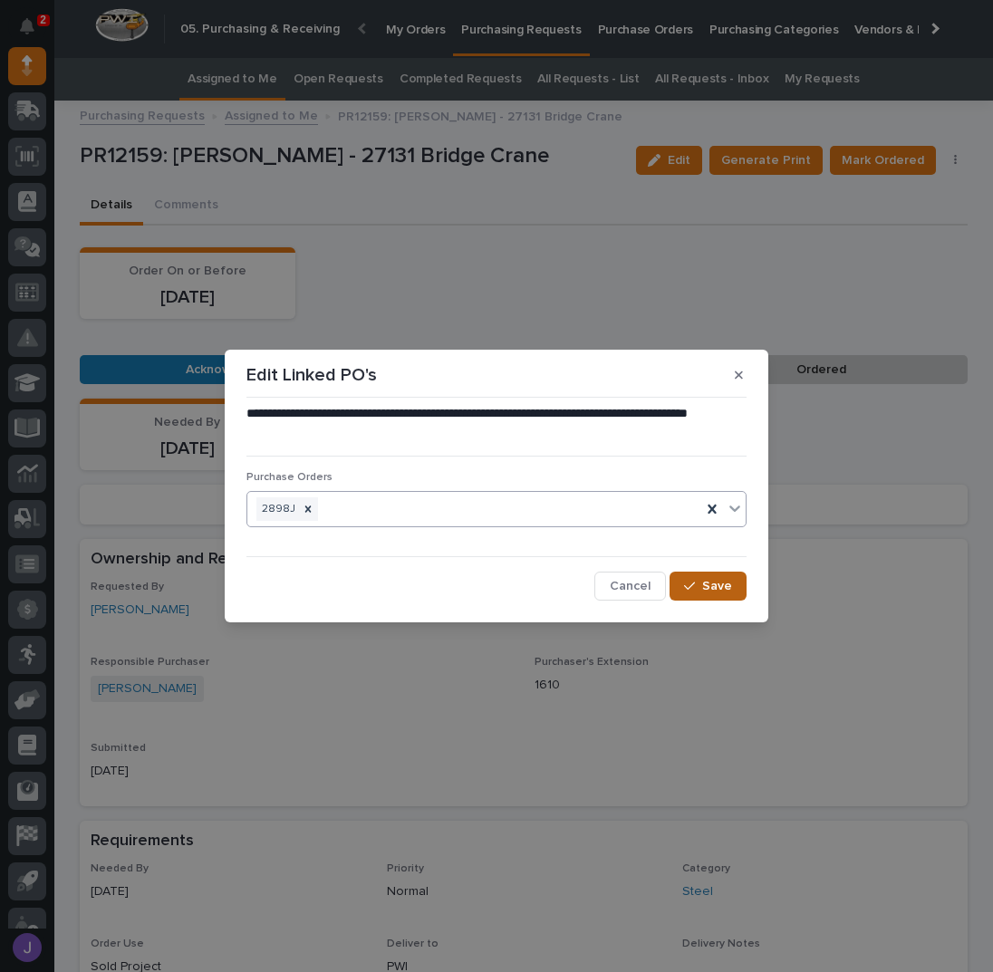
click at [718, 586] on span "Save" at bounding box center [717, 586] width 30 height 16
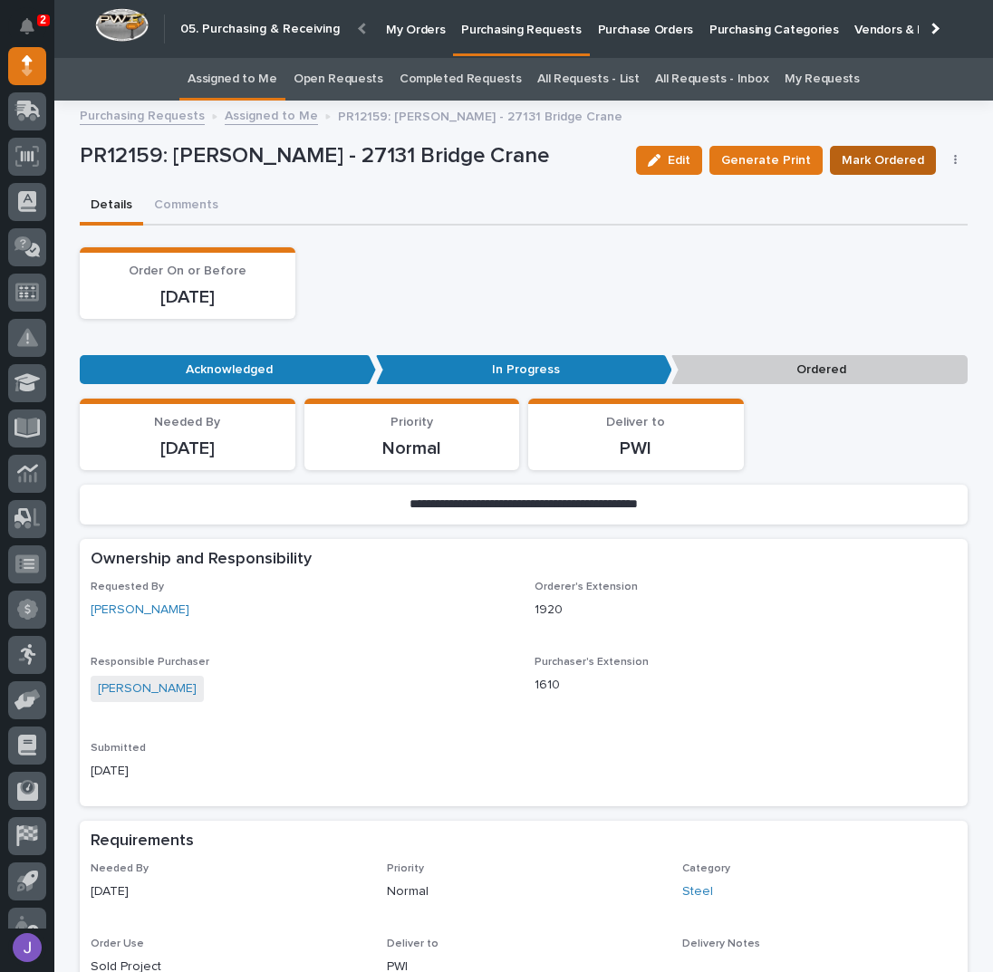
click at [908, 159] on span "Mark Ordered" at bounding box center [883, 160] width 82 height 22
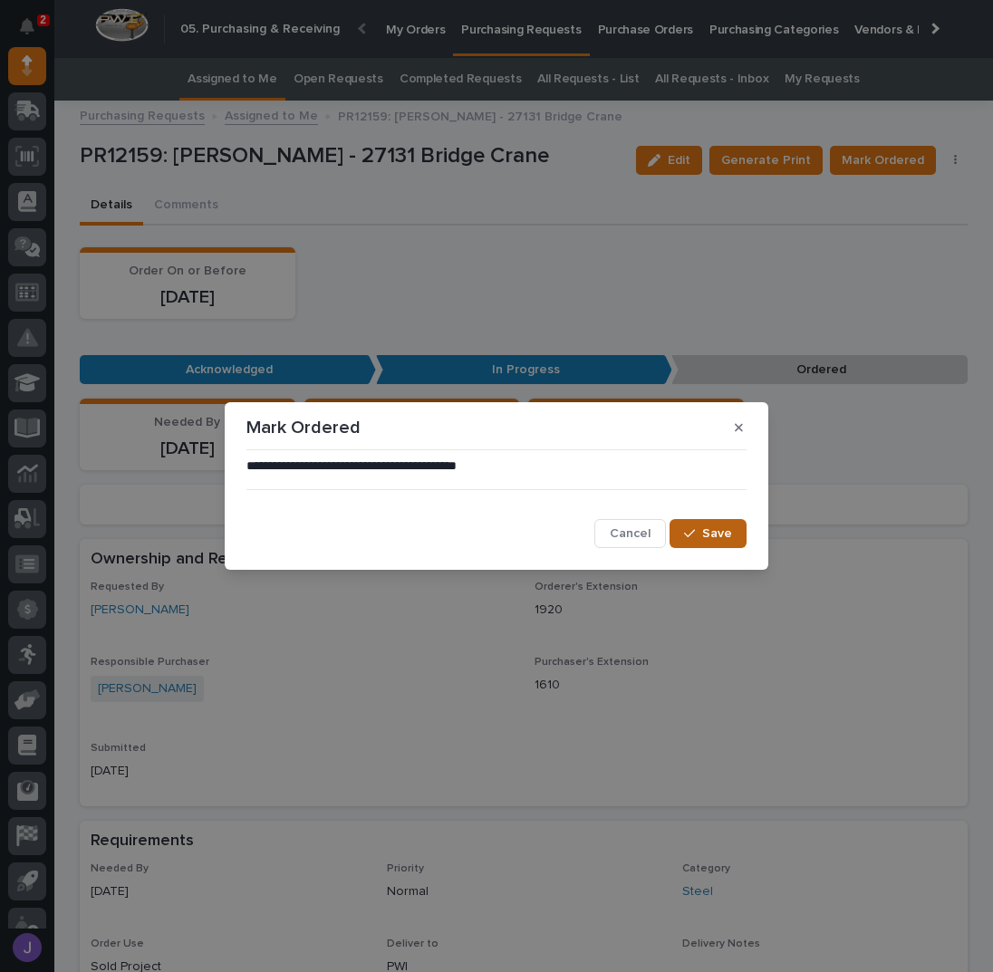
click at [712, 524] on button "Save" at bounding box center [708, 533] width 77 height 29
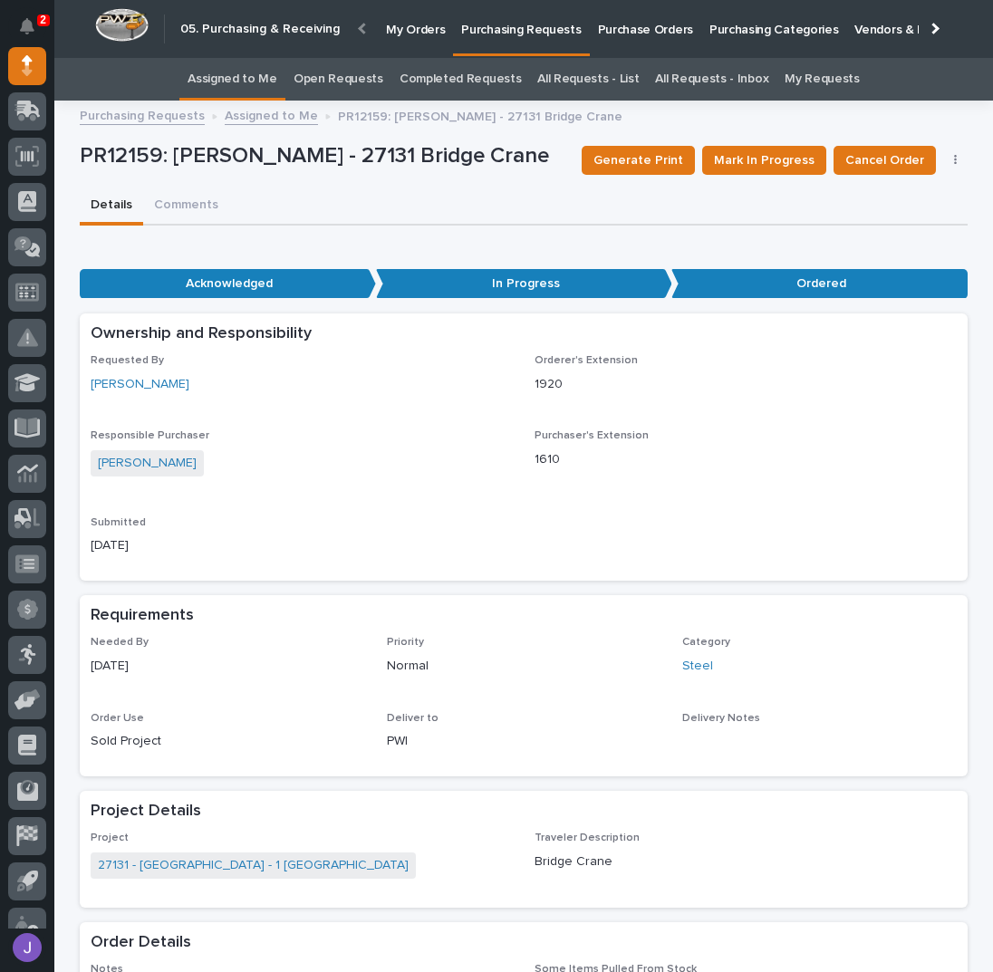
click at [248, 80] on link "Assigned to Me" at bounding box center [233, 79] width 90 height 43
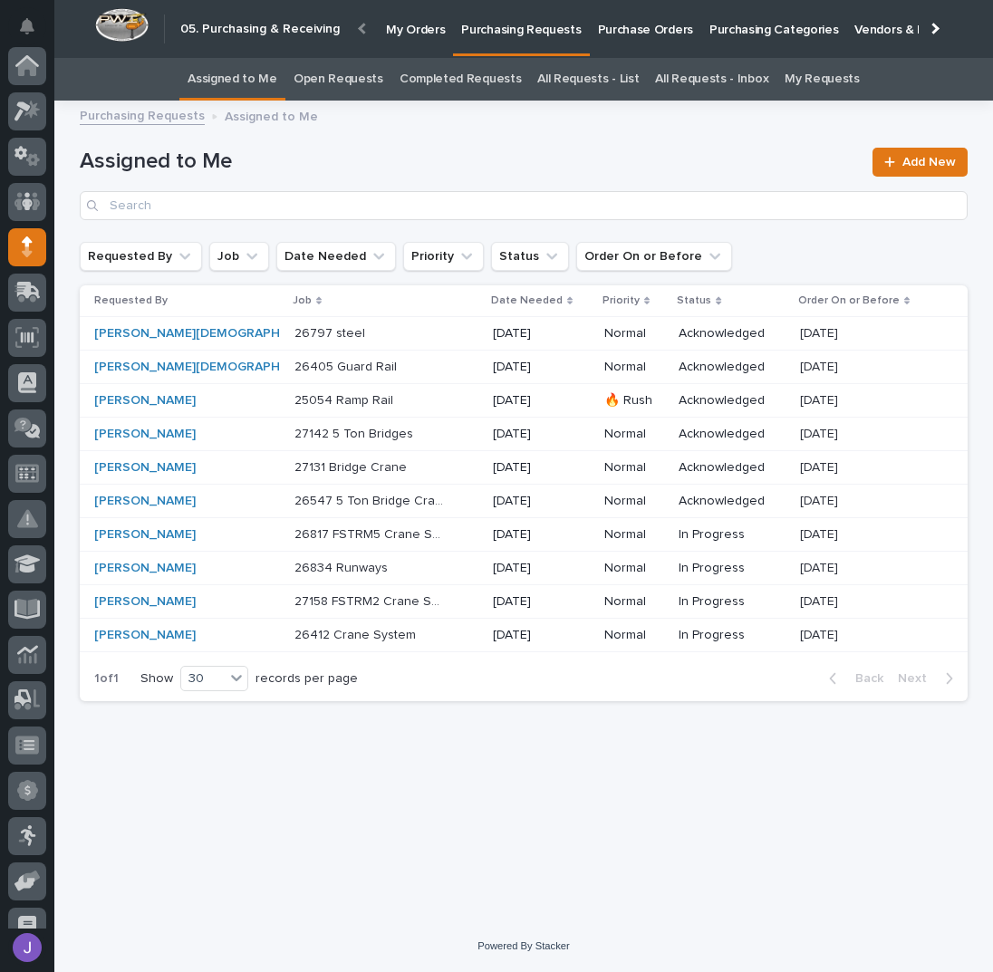
scroll to position [181, 0]
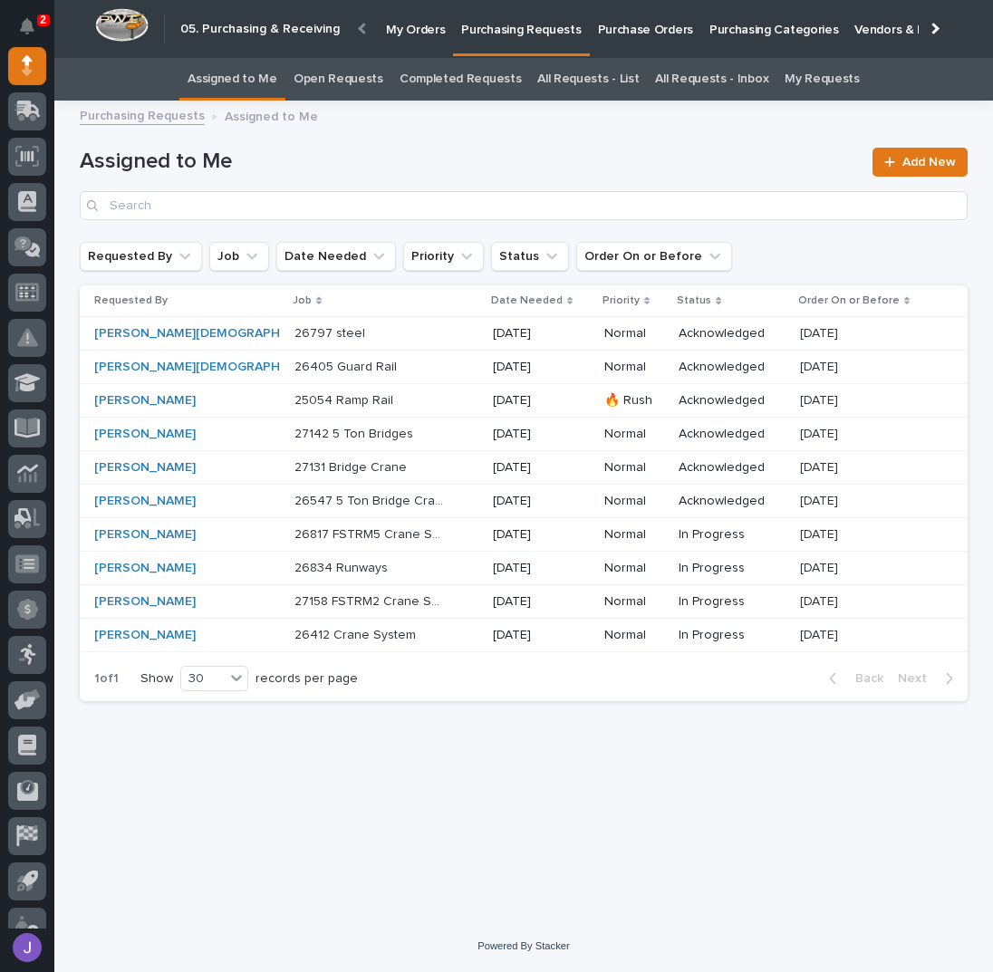
click at [357, 460] on p "27131 Bridge Crane" at bounding box center [352, 466] width 116 height 19
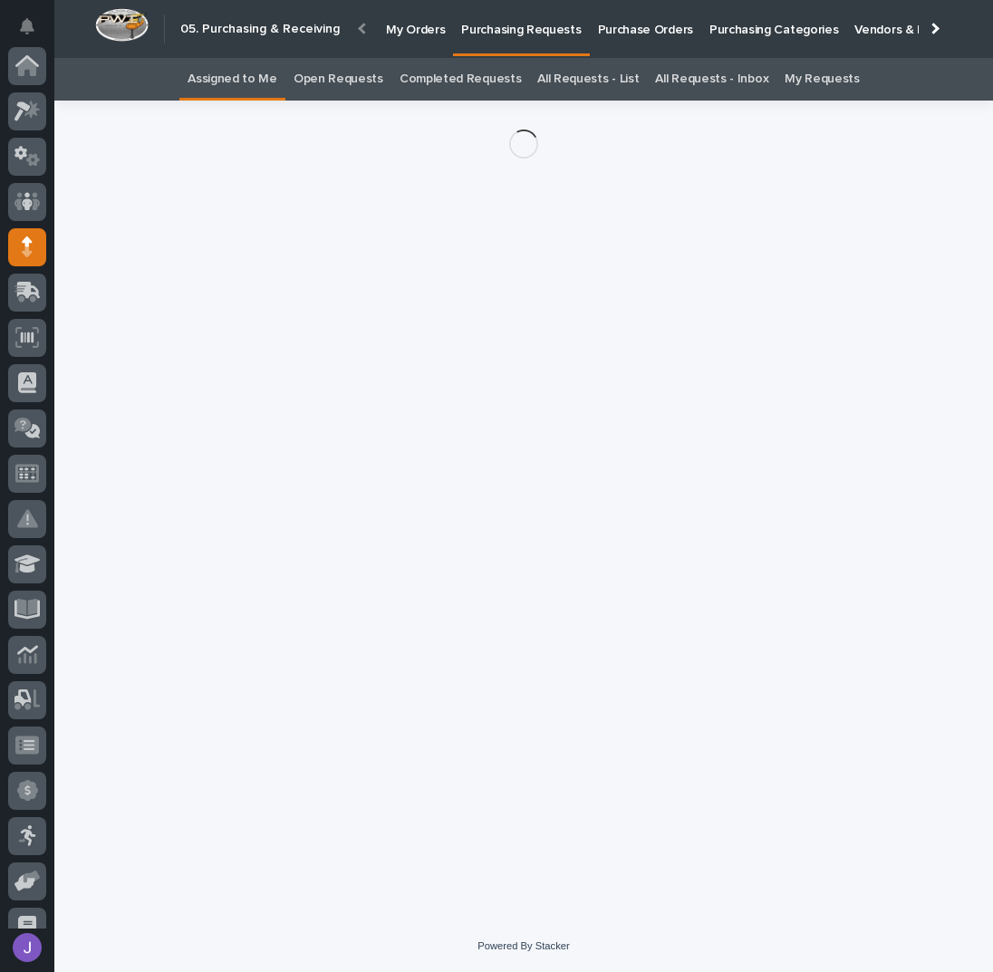
scroll to position [181, 0]
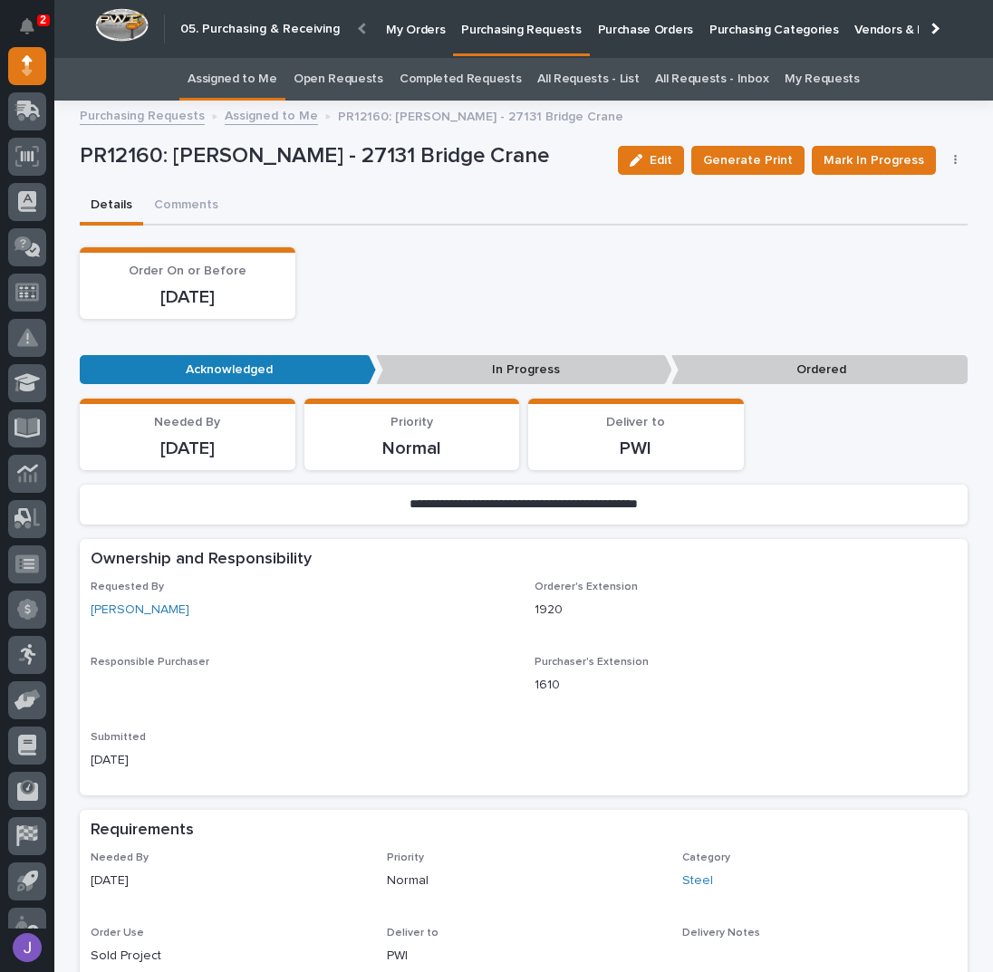
click at [891, 135] on div "Edit Generate Print Mark In Progress Cancel Order Edit Linked PO's" at bounding box center [790, 160] width 358 height 54
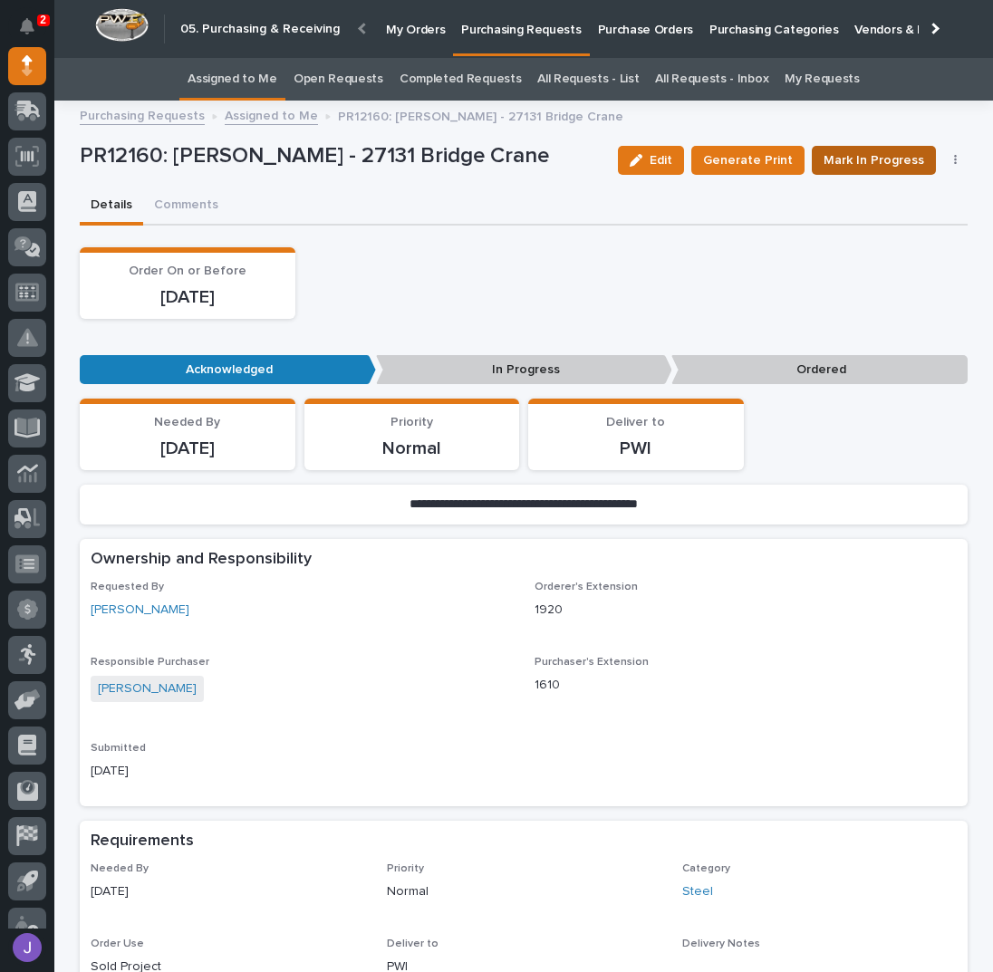
click at [892, 164] on span "Mark In Progress" at bounding box center [874, 160] width 101 height 22
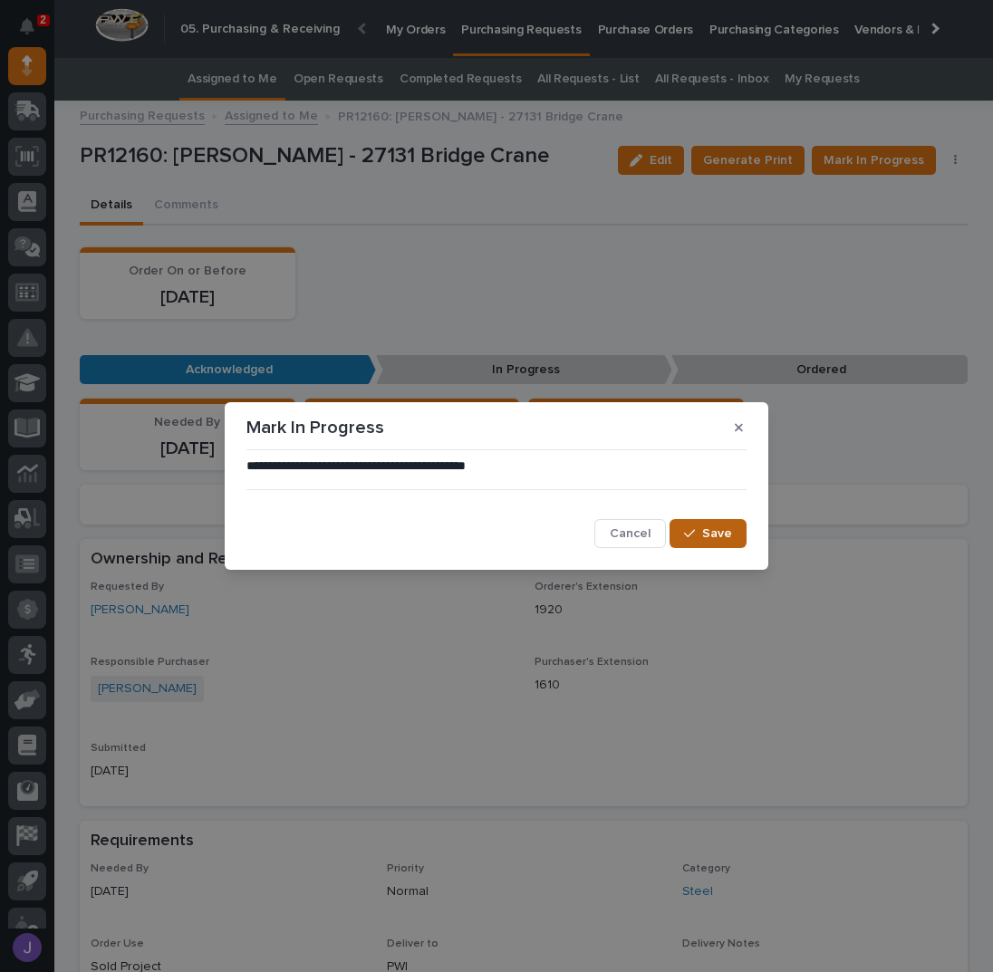
click at [716, 539] on span "Save" at bounding box center [717, 533] width 30 height 16
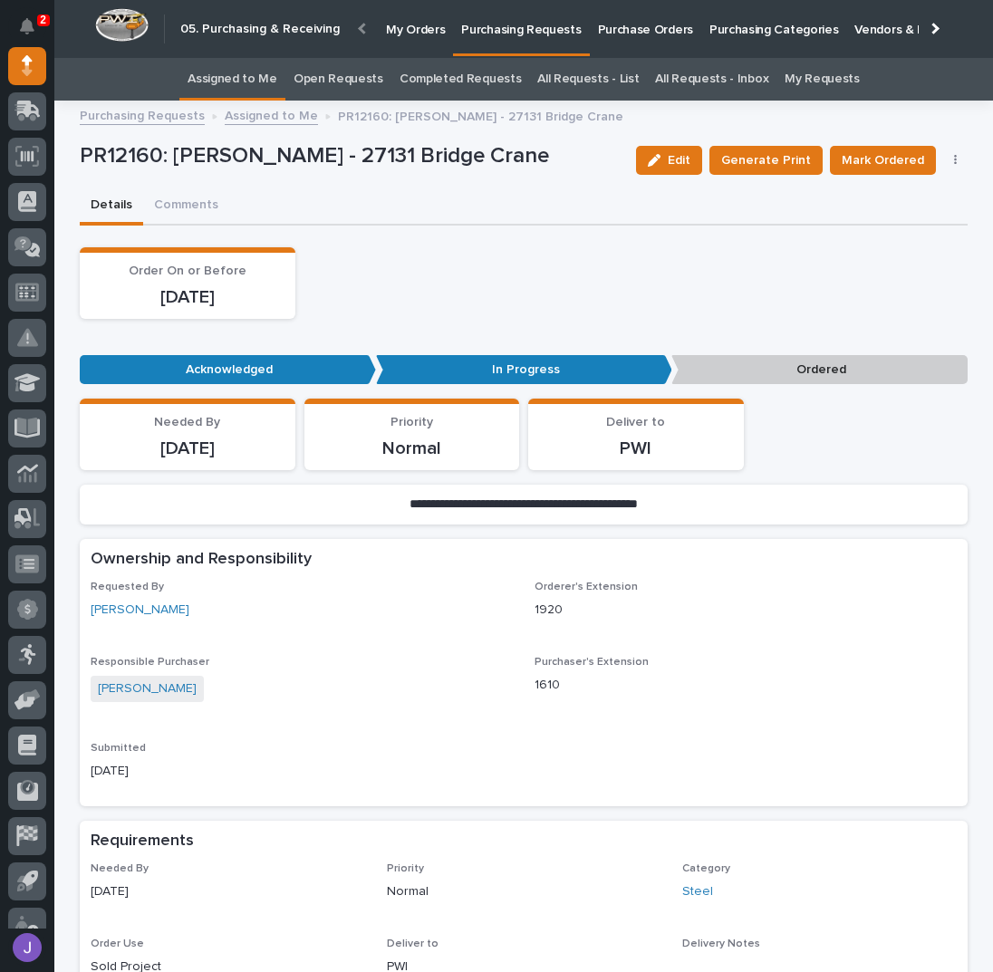
drag, startPoint x: 950, startPoint y: 159, endPoint x: 946, endPoint y: 173, distance: 15.2
click at [950, 159] on button "button" at bounding box center [955, 160] width 25 height 13
click at [914, 227] on span "Edit Linked PO's" at bounding box center [897, 226] width 92 height 22
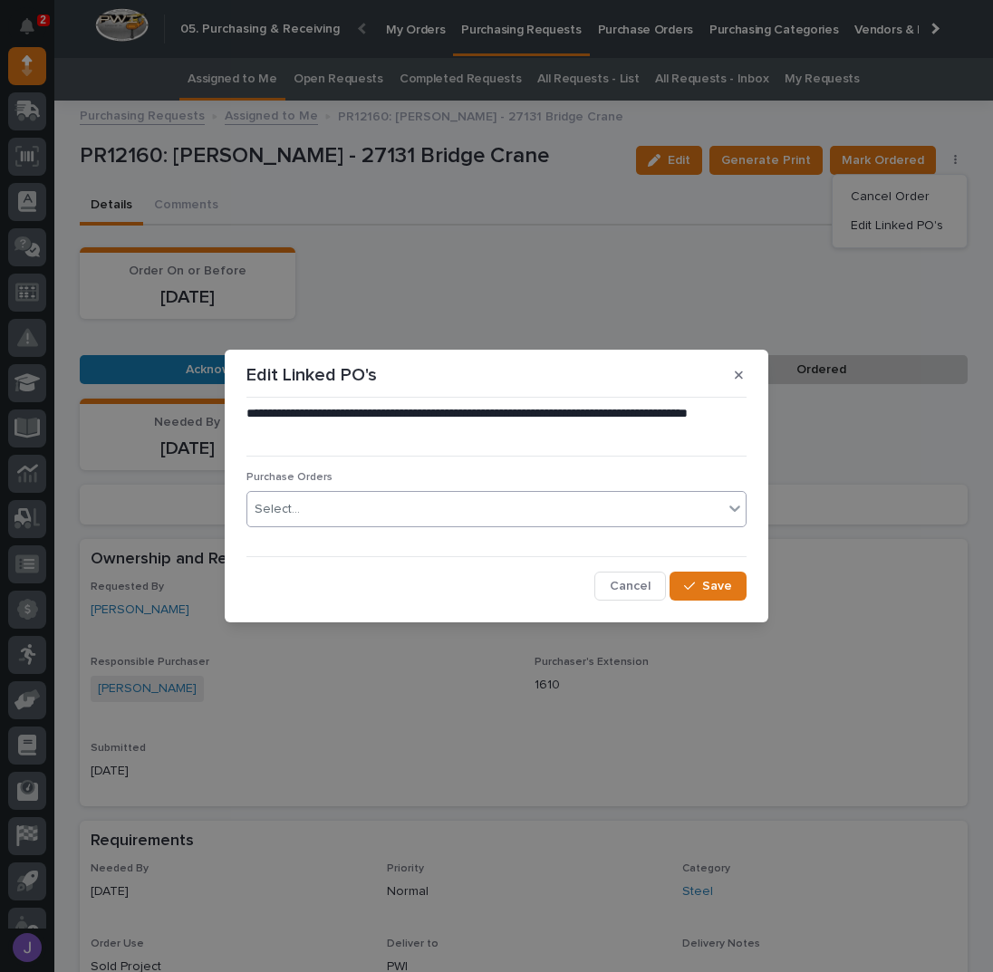
click at [411, 516] on div "Select..." at bounding box center [485, 510] width 476 height 30
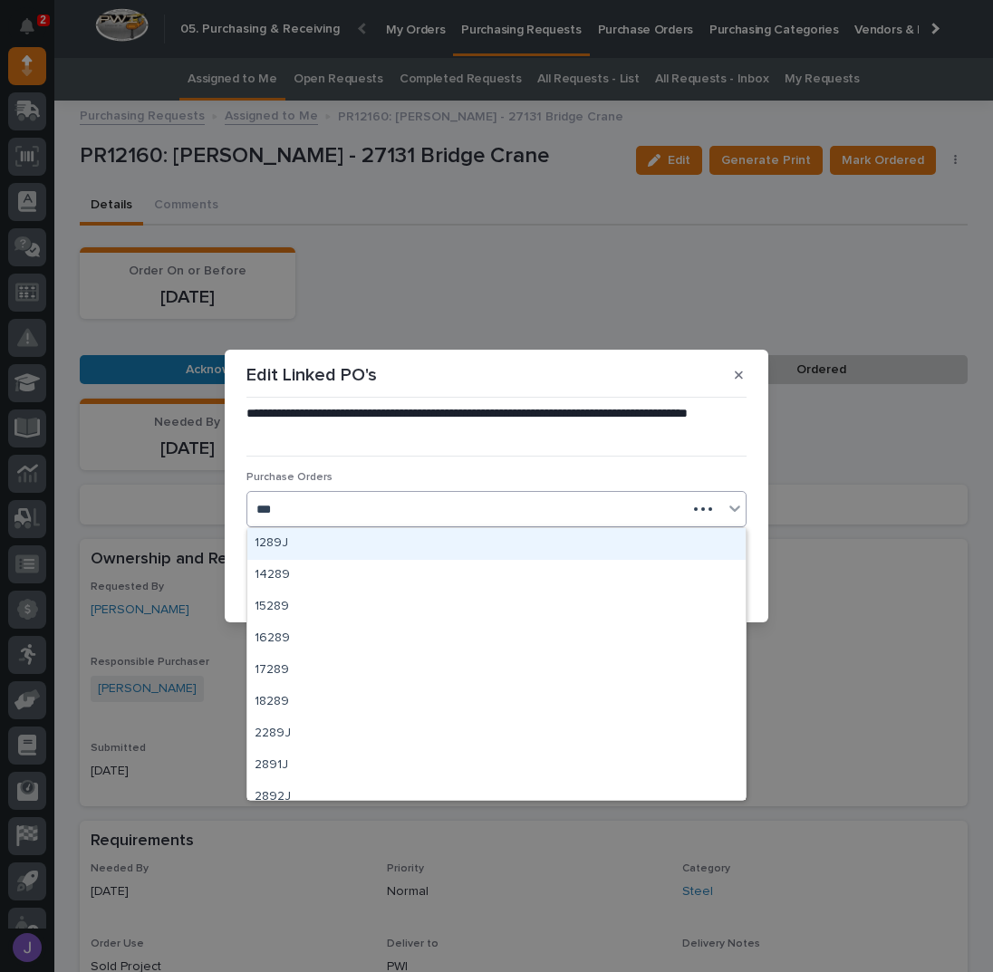
type input "****"
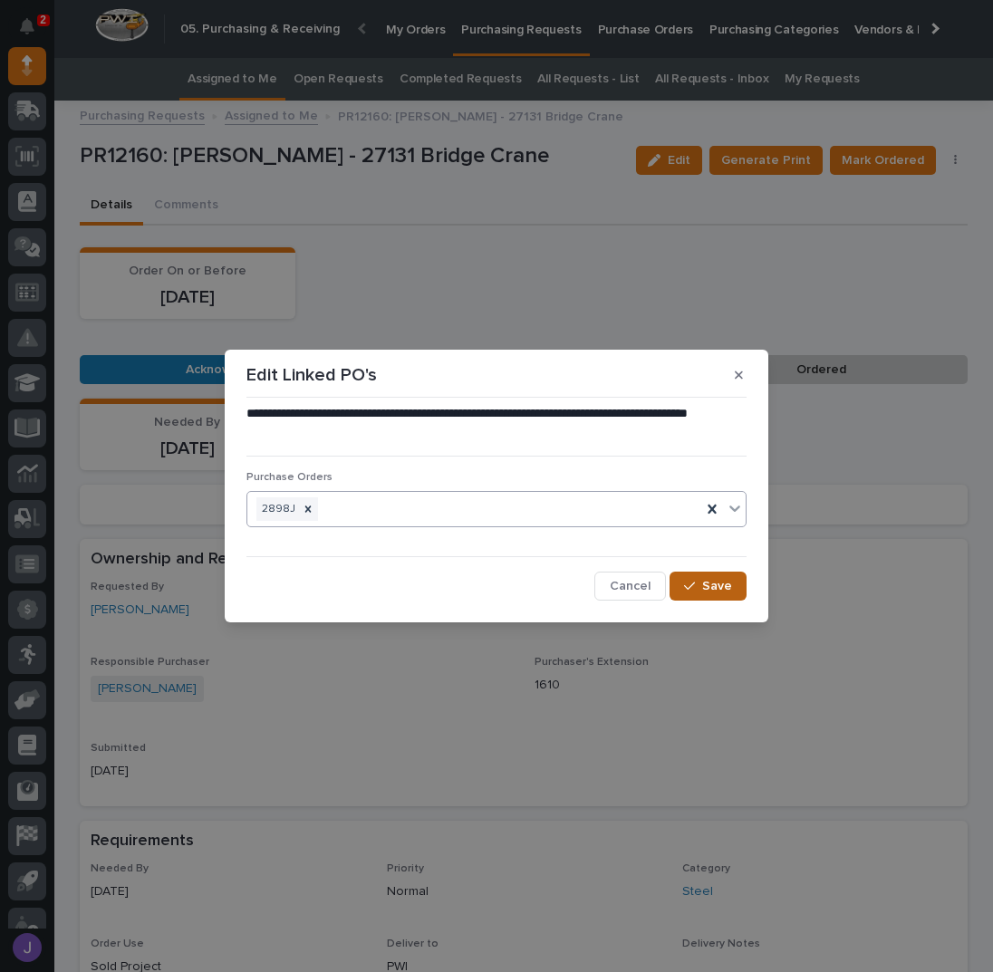
click at [714, 588] on span "Save" at bounding box center [717, 586] width 30 height 16
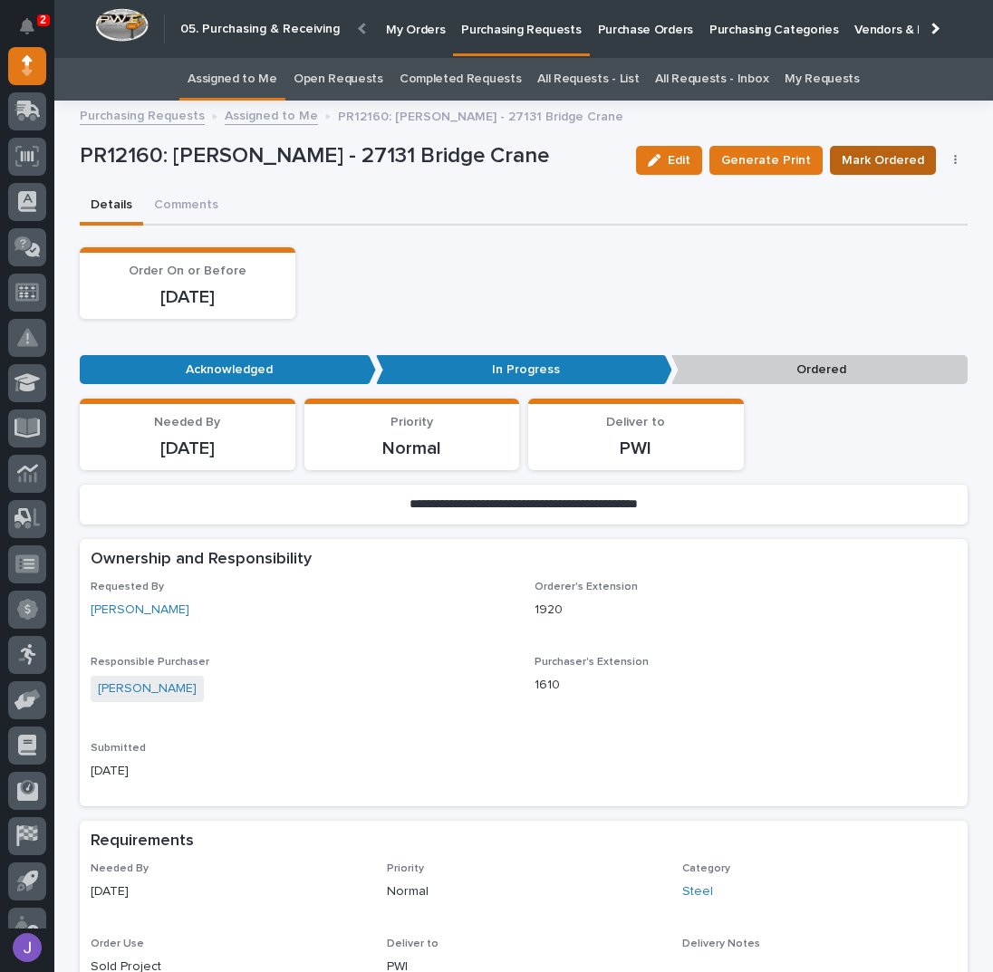
click at [875, 166] on span "Mark Ordered" at bounding box center [883, 160] width 82 height 22
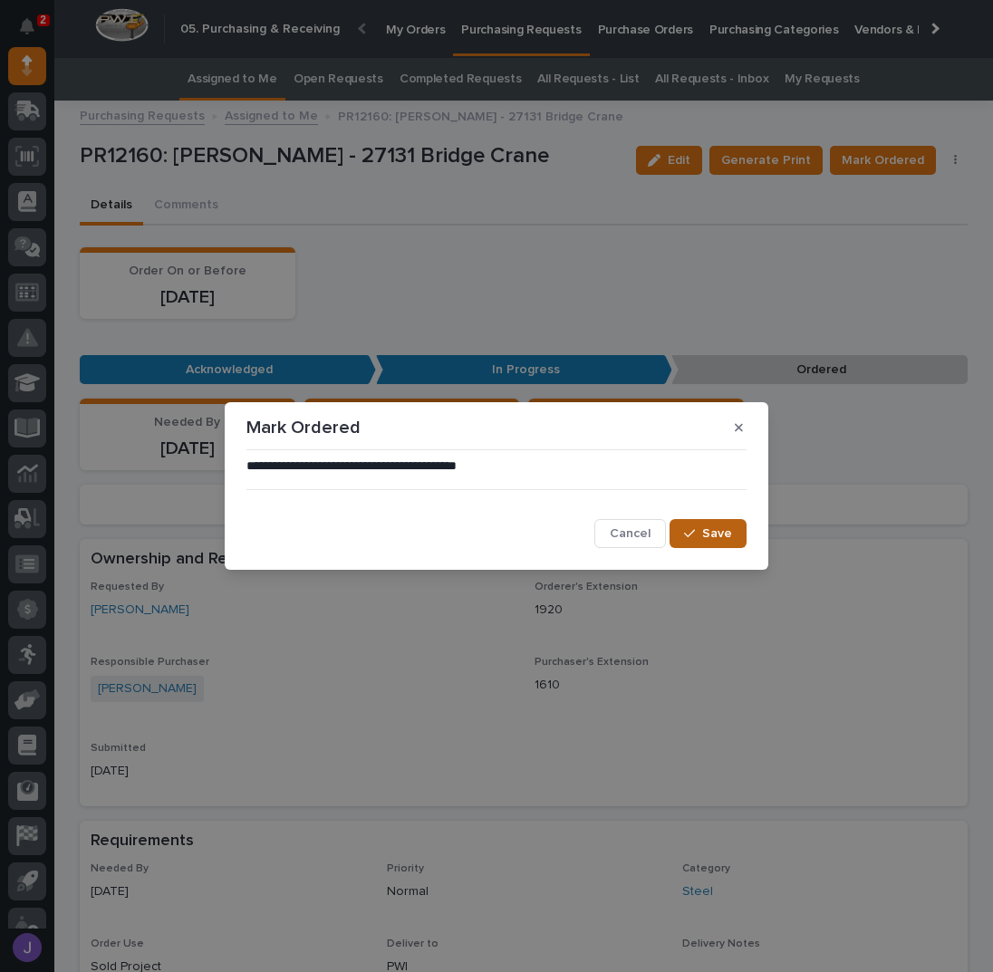
click at [709, 524] on button "Save" at bounding box center [708, 533] width 77 height 29
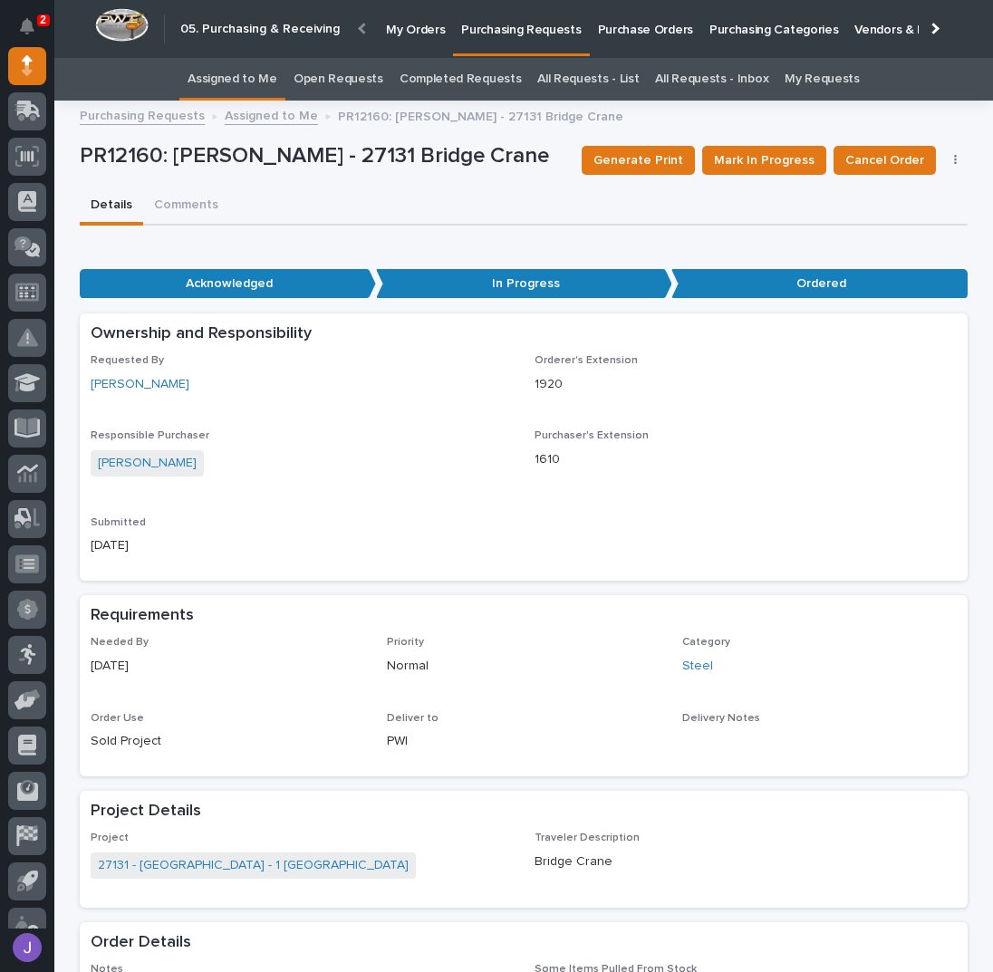
click at [312, 202] on div "Details Comments" at bounding box center [524, 207] width 888 height 38
click at [255, 81] on link "Assigned to Me" at bounding box center [233, 79] width 90 height 43
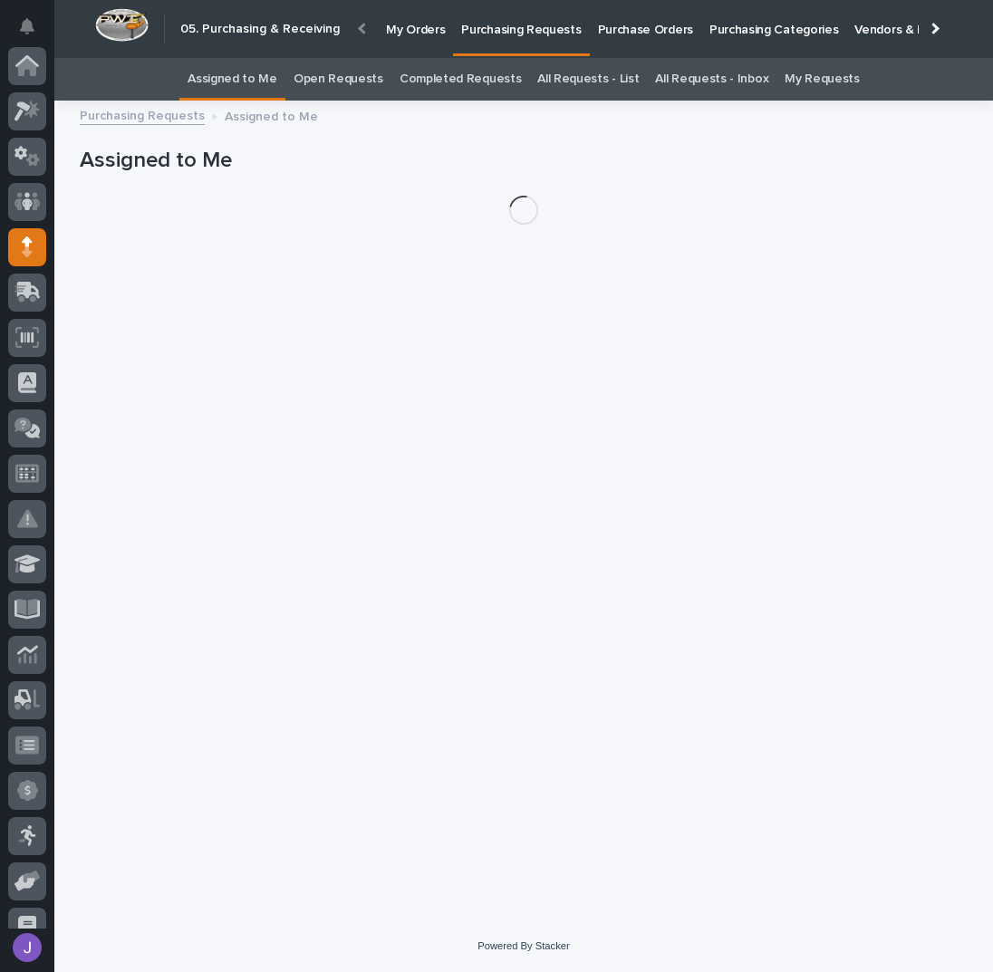
scroll to position [181, 0]
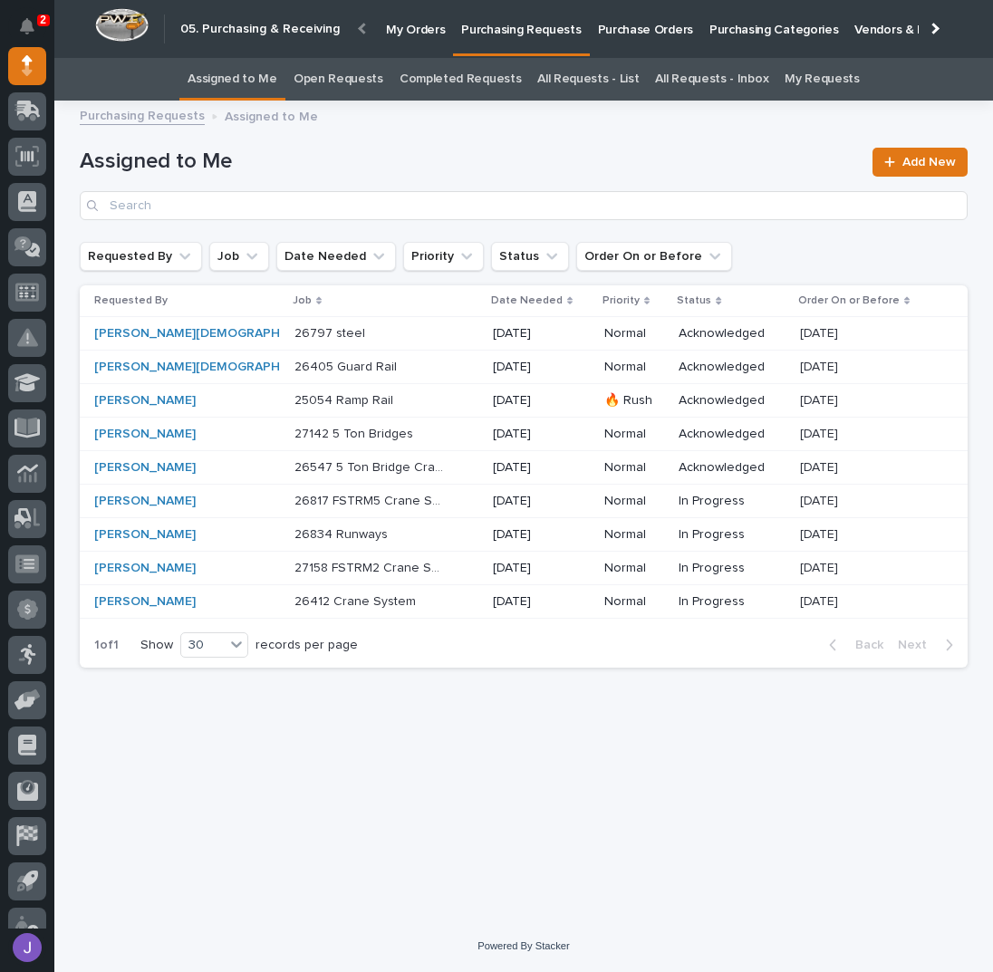
click at [415, 536] on div "26834 Runways 26834 Runways" at bounding box center [386, 535] width 184 height 30
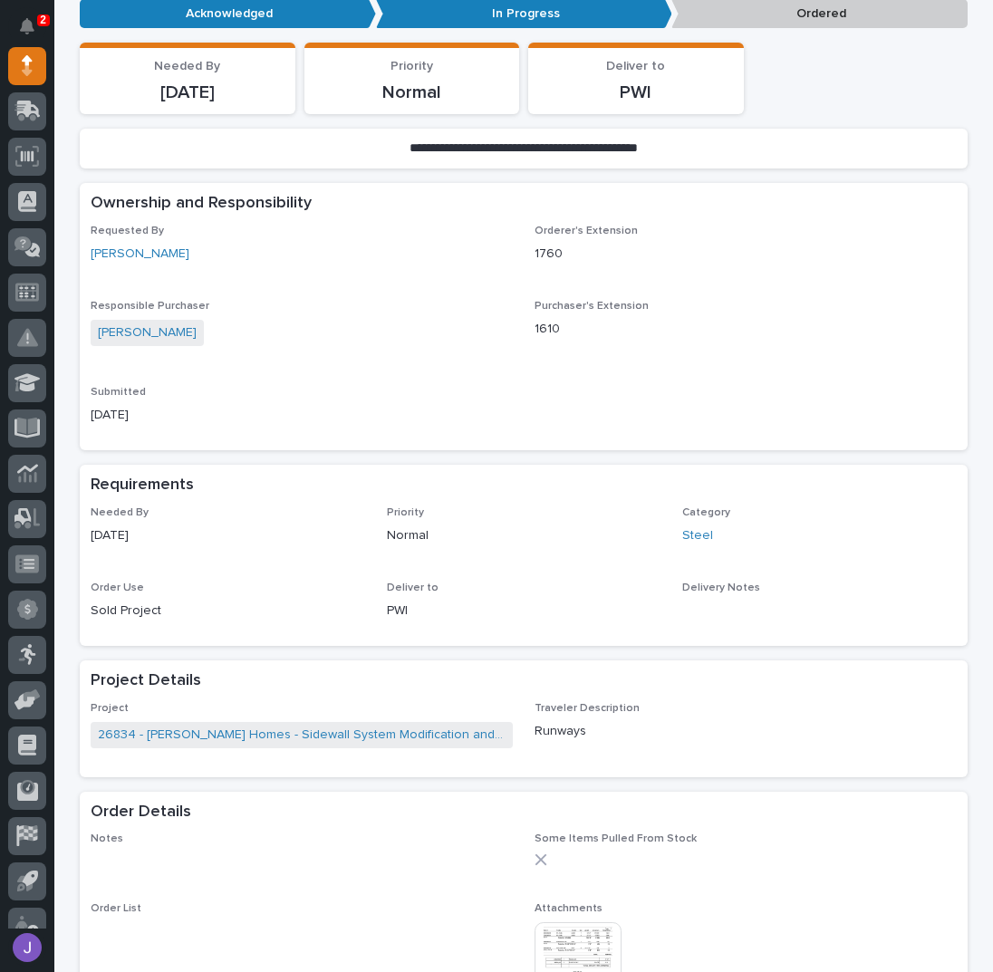
scroll to position [362, 0]
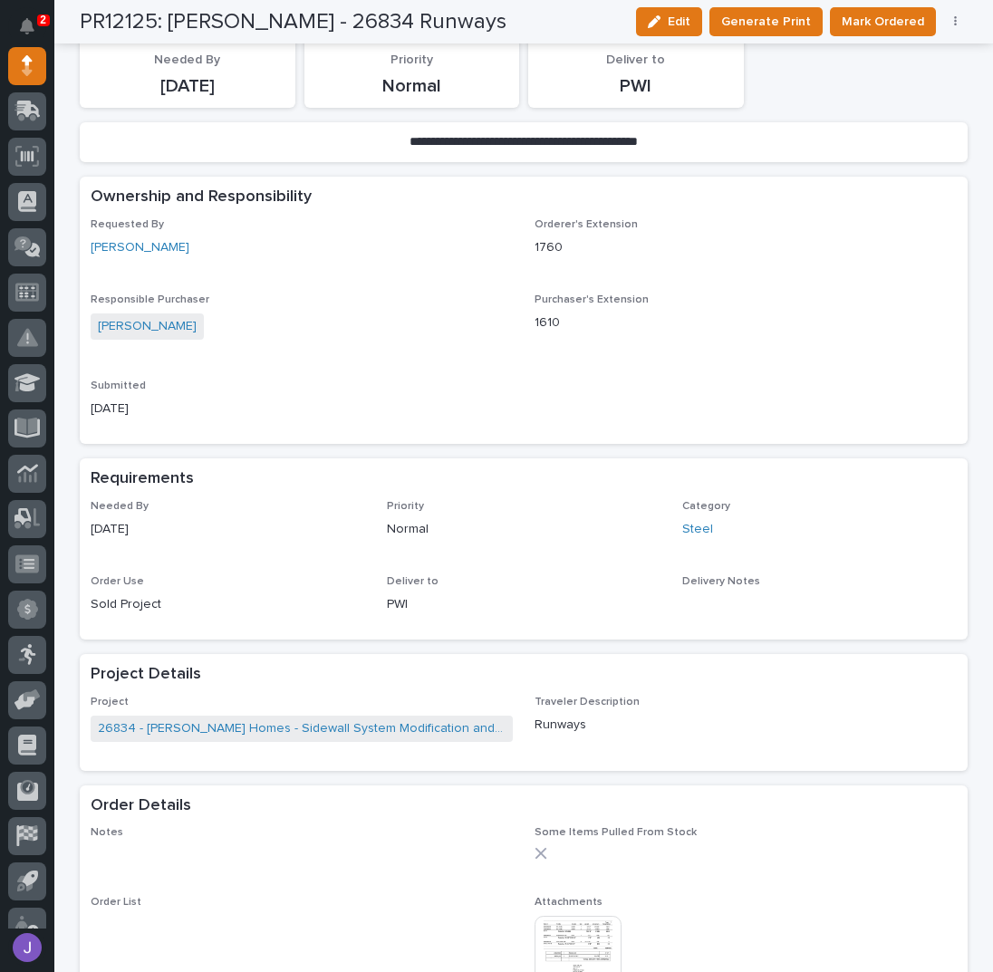
click at [944, 21] on button "button" at bounding box center [955, 21] width 25 height 13
click at [910, 82] on span "Edit Linked PO's" at bounding box center [897, 87] width 92 height 22
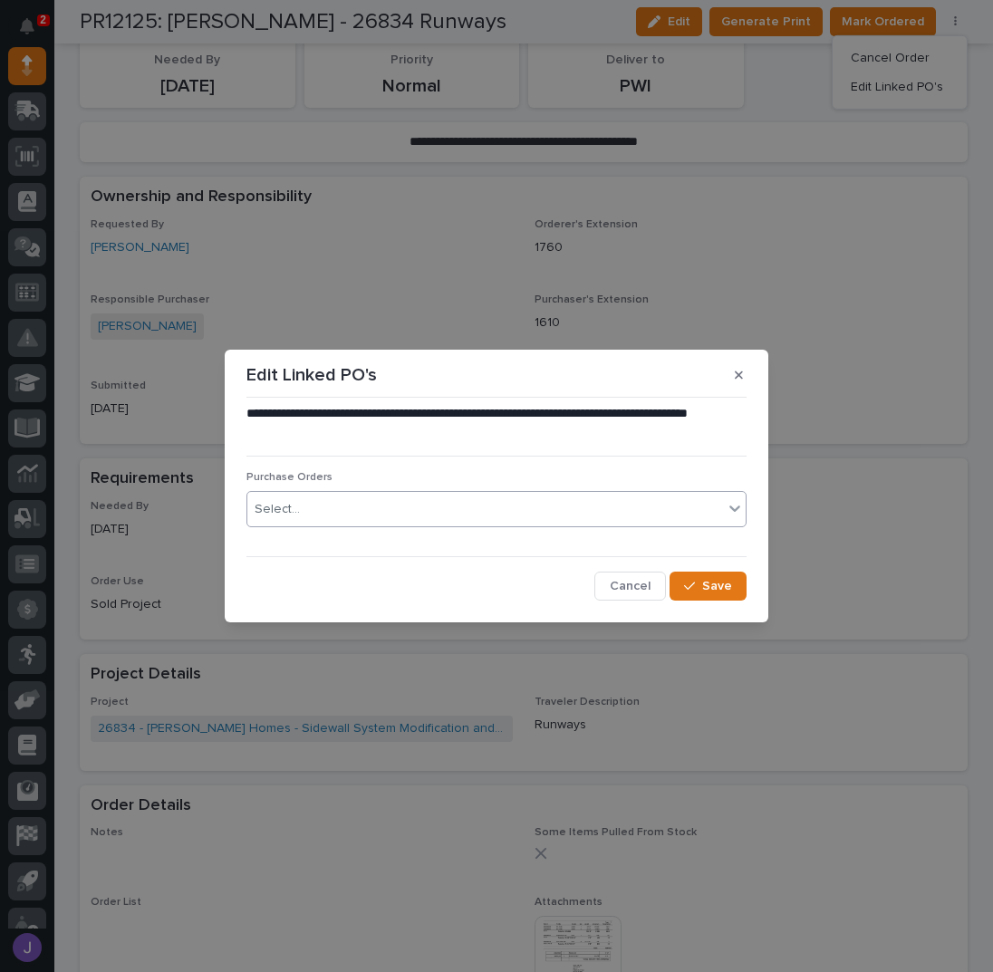
click at [340, 510] on div "Select..." at bounding box center [485, 510] width 476 height 30
type input "*"
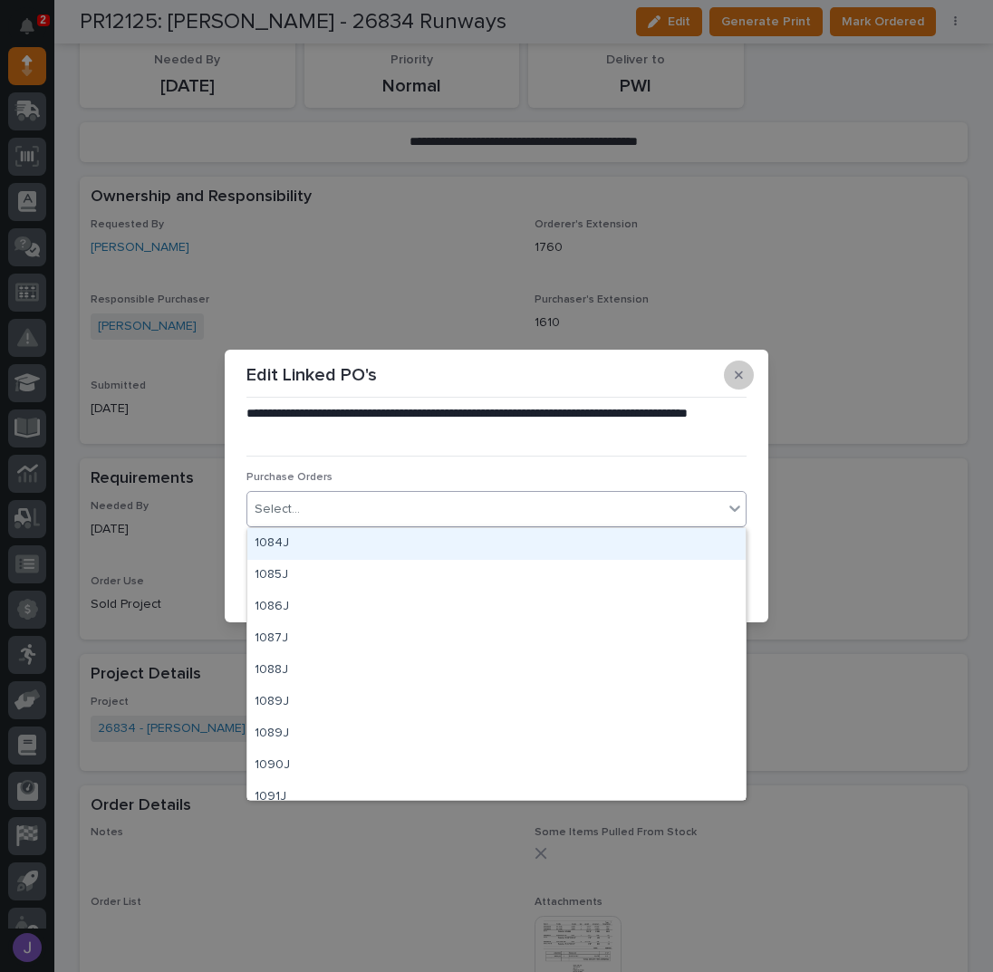
click at [747, 372] on button "button" at bounding box center [739, 375] width 30 height 29
